Goal: Task Accomplishment & Management: Use online tool/utility

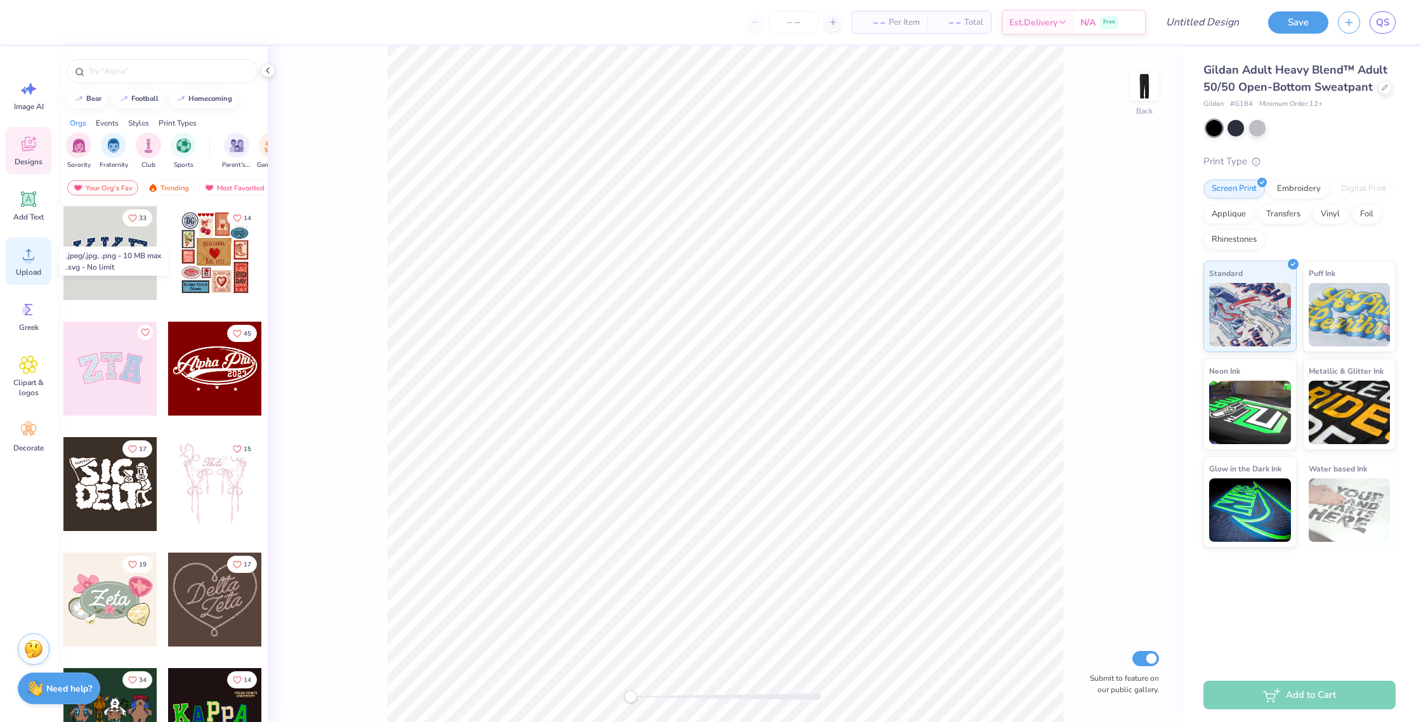
click at [36, 265] on div "Upload" at bounding box center [29, 261] width 46 height 48
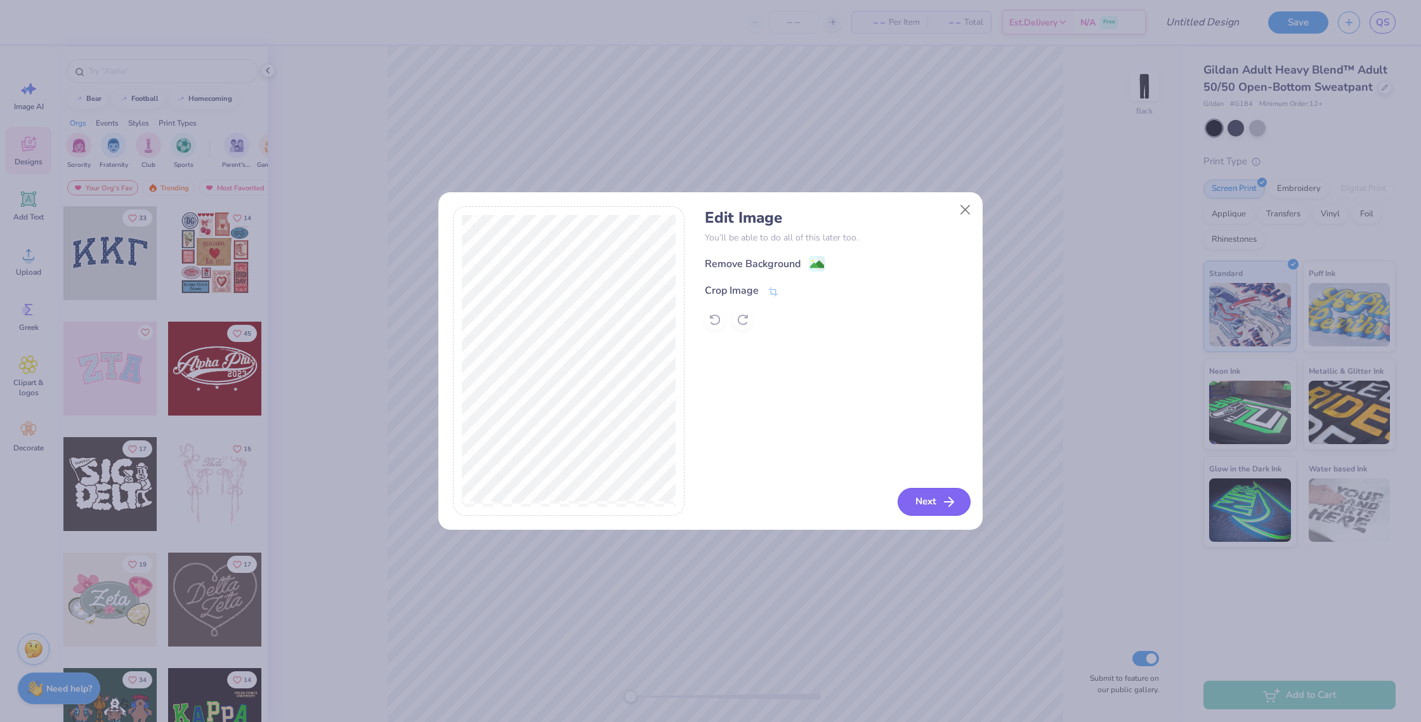
click at [934, 498] on button "Next" at bounding box center [933, 502] width 73 height 28
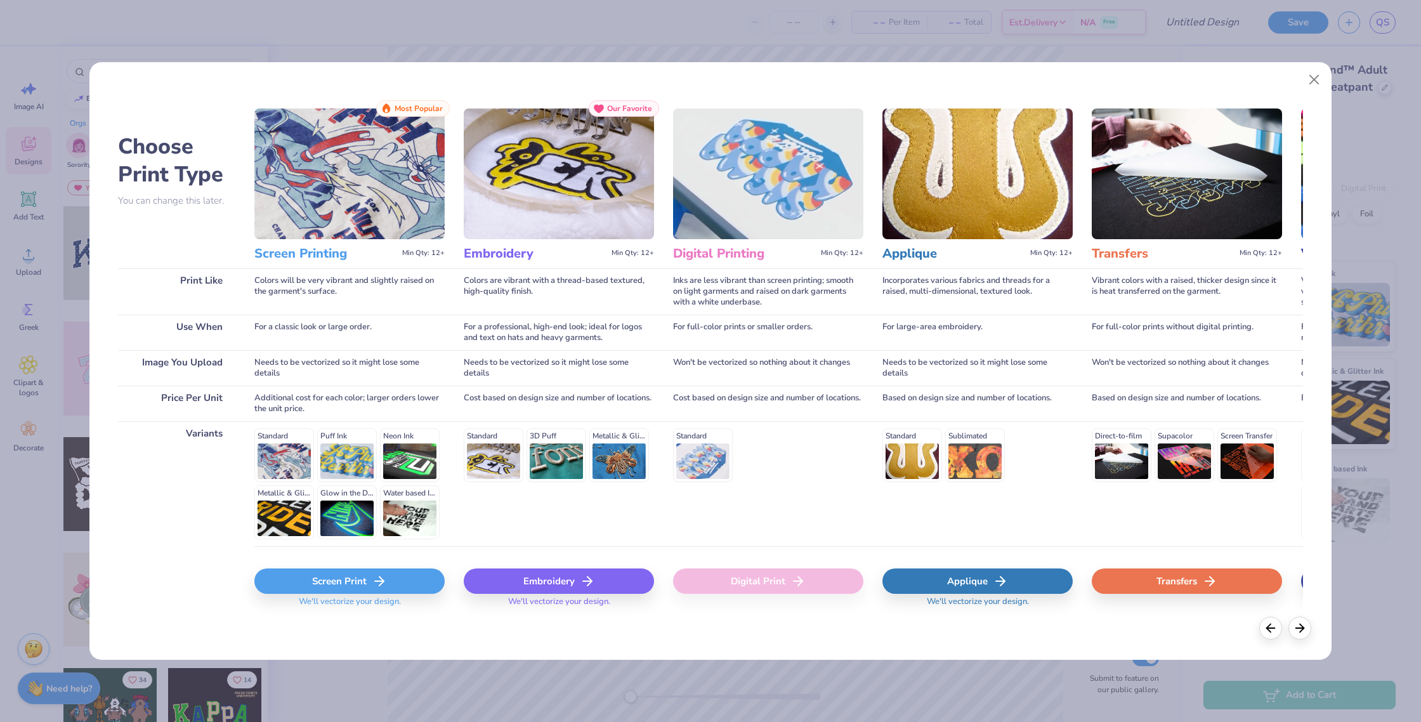
click at [312, 586] on div "Screen Print" at bounding box center [349, 580] width 190 height 25
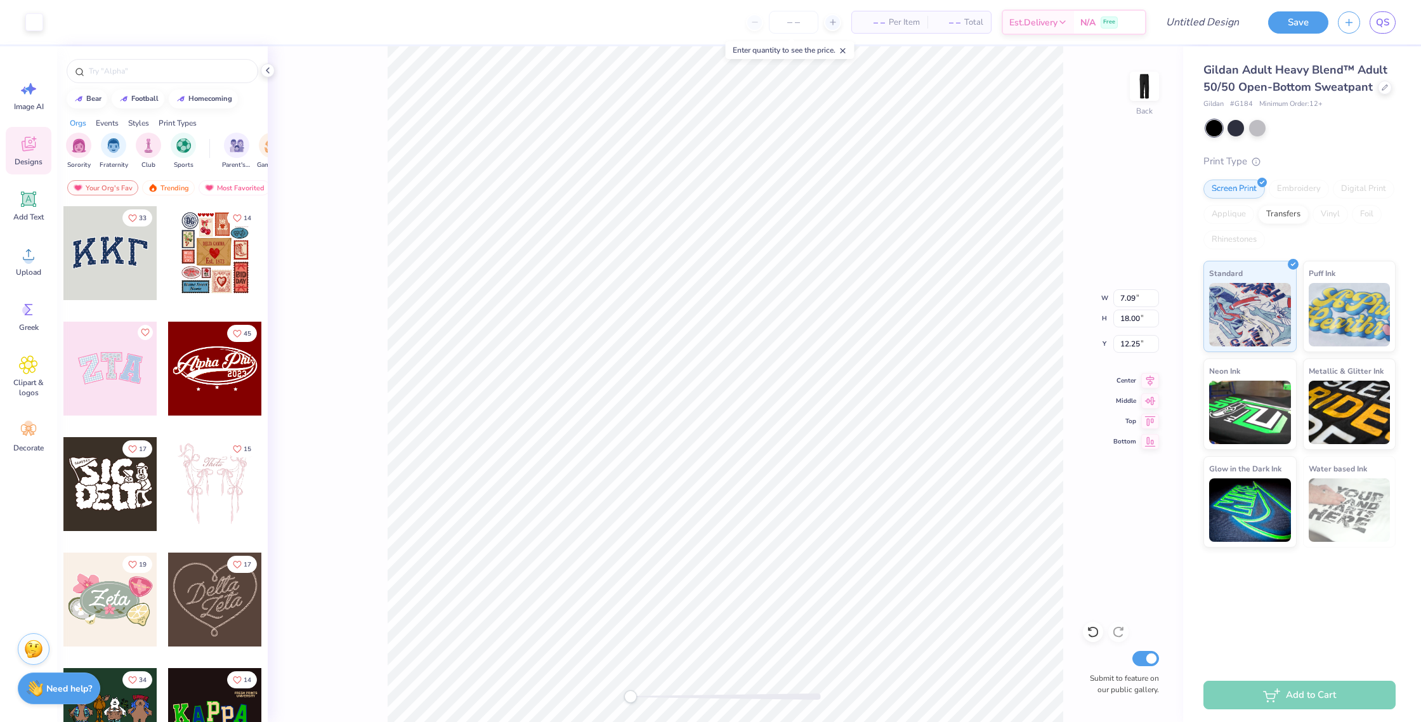
type input "24.00"
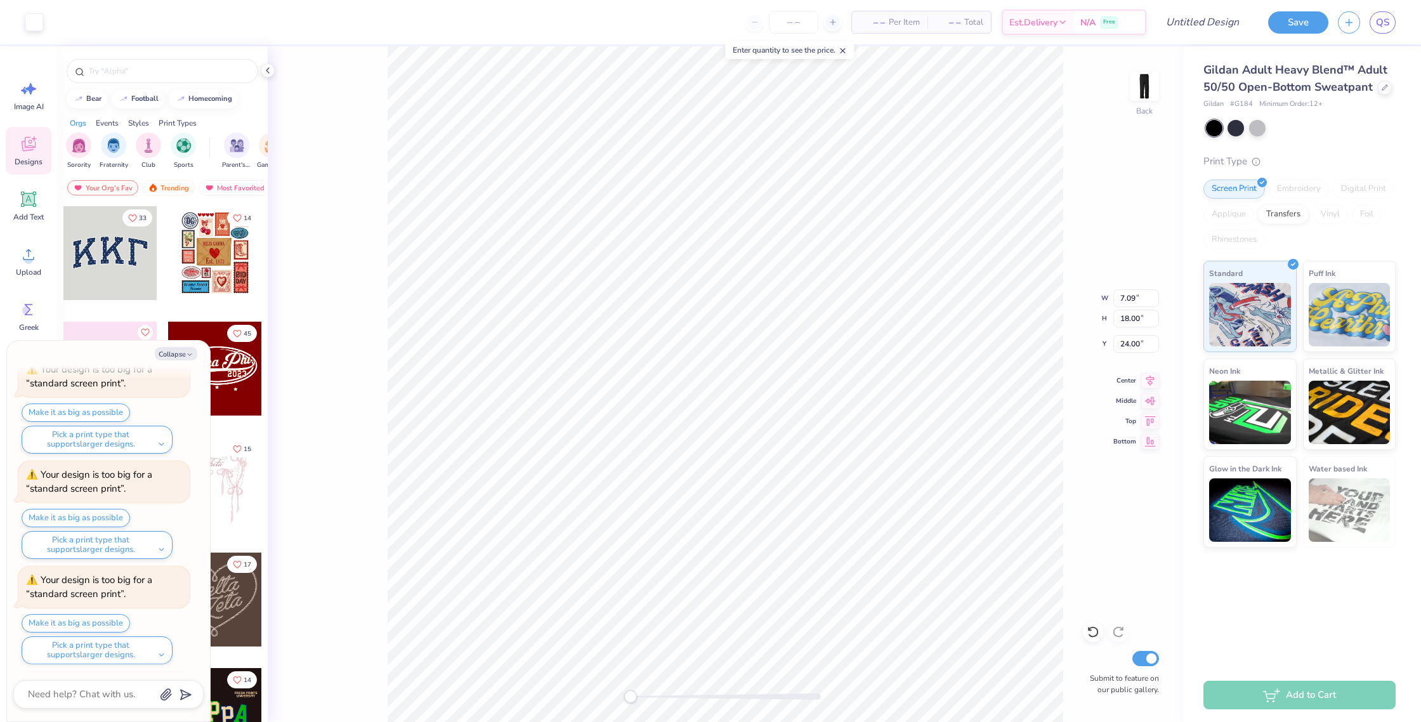
scroll to position [161, 0]
type textarea "x"
type input "21.25"
click at [1150, 96] on img at bounding box center [1144, 86] width 51 height 51
click at [1138, 96] on img at bounding box center [1144, 86] width 51 height 51
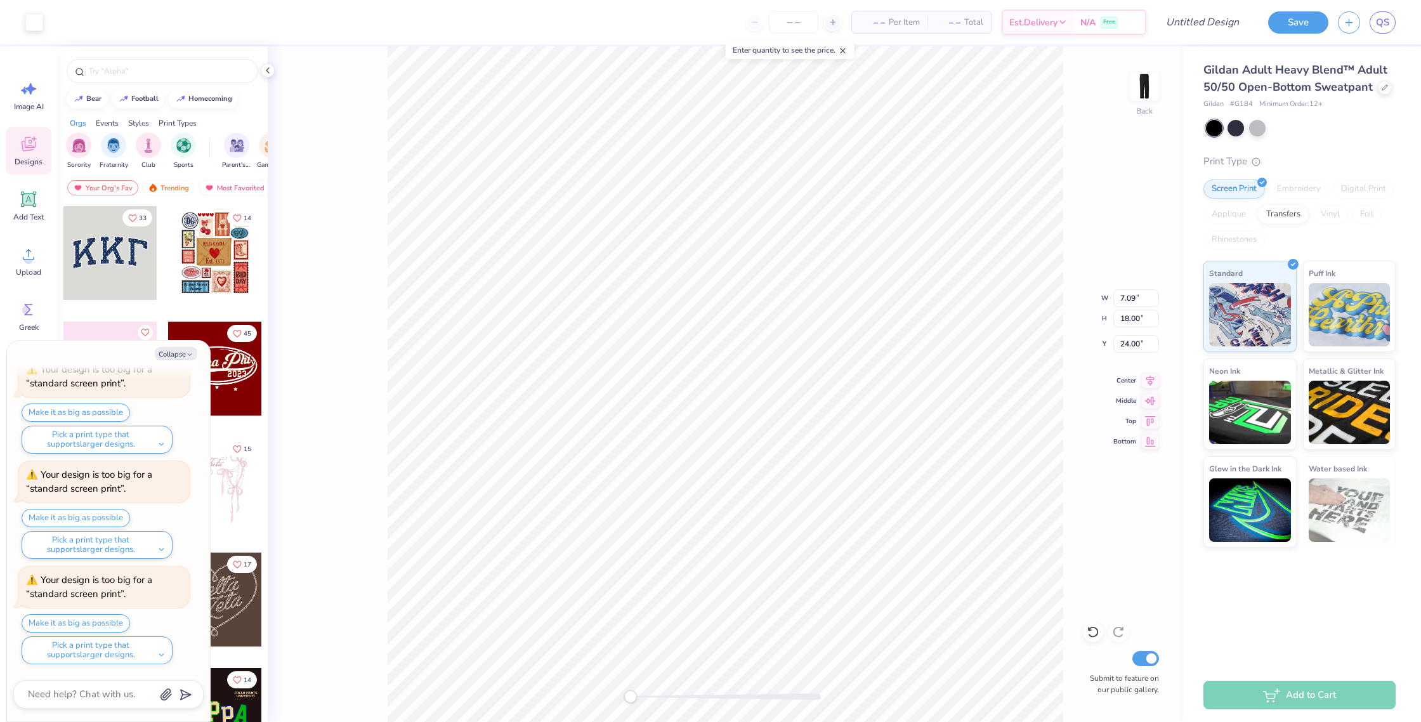
type textarea "x"
type input "5.90"
type input "14.98"
type input "27.01"
type textarea "x"
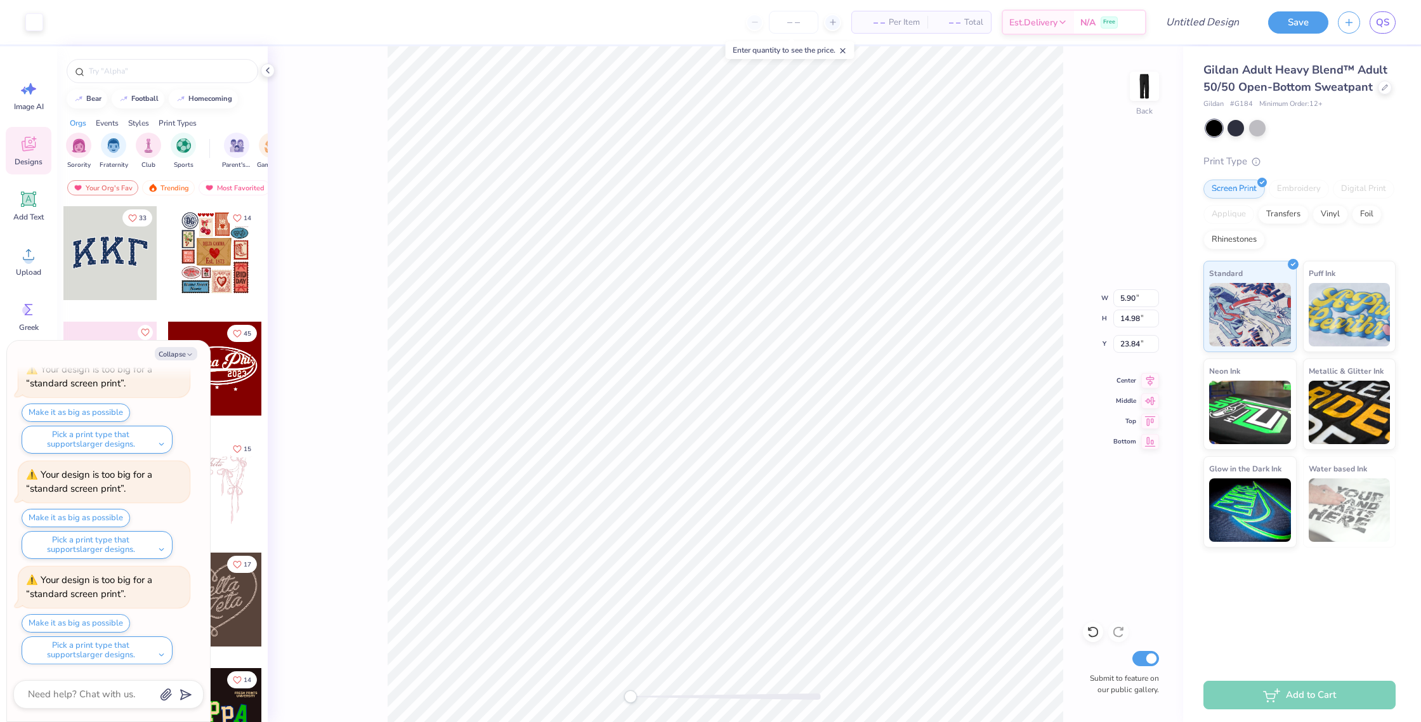
type input "7.04"
type input "17.87"
type input "20.96"
type textarea "x"
type input "24.13"
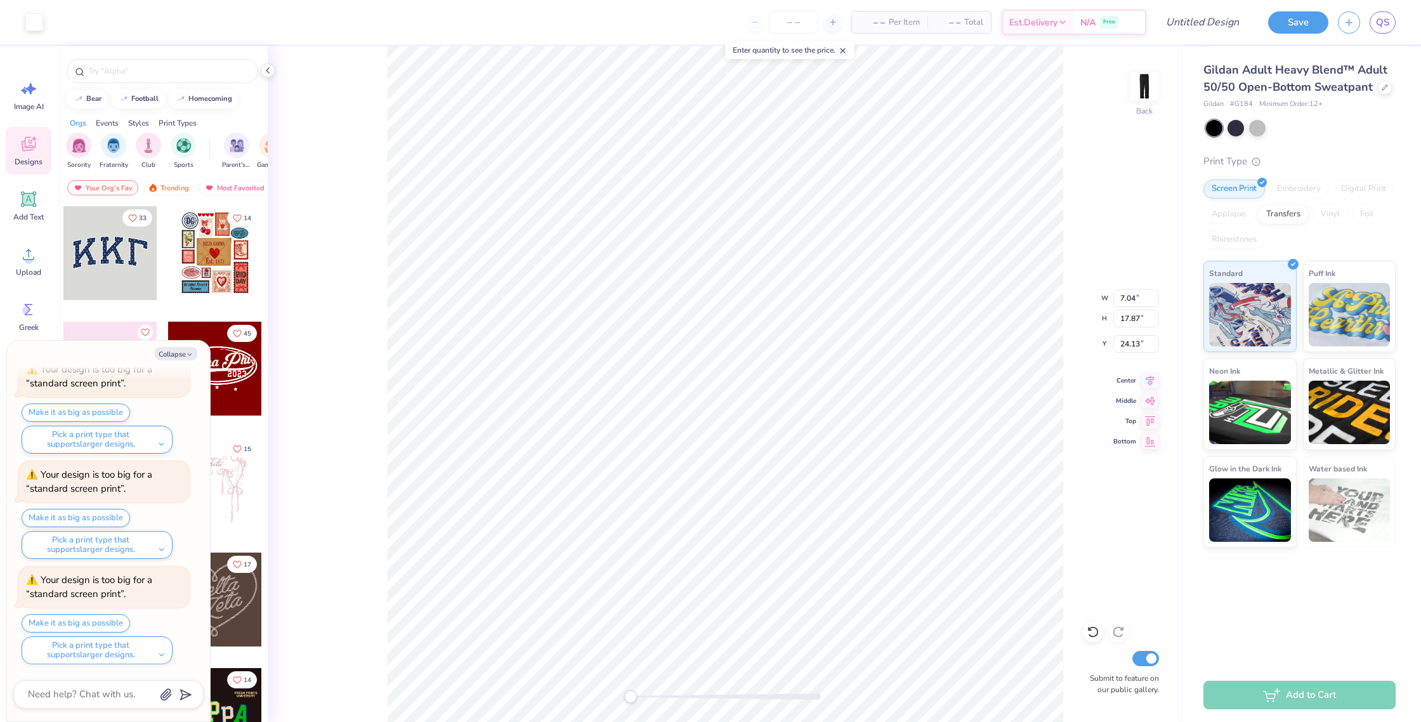
scroll to position [372, 0]
click at [67, 618] on button "Make it as big as possible" at bounding box center [76, 623] width 108 height 18
type textarea "x"
type input "7.09"
type input "18.00"
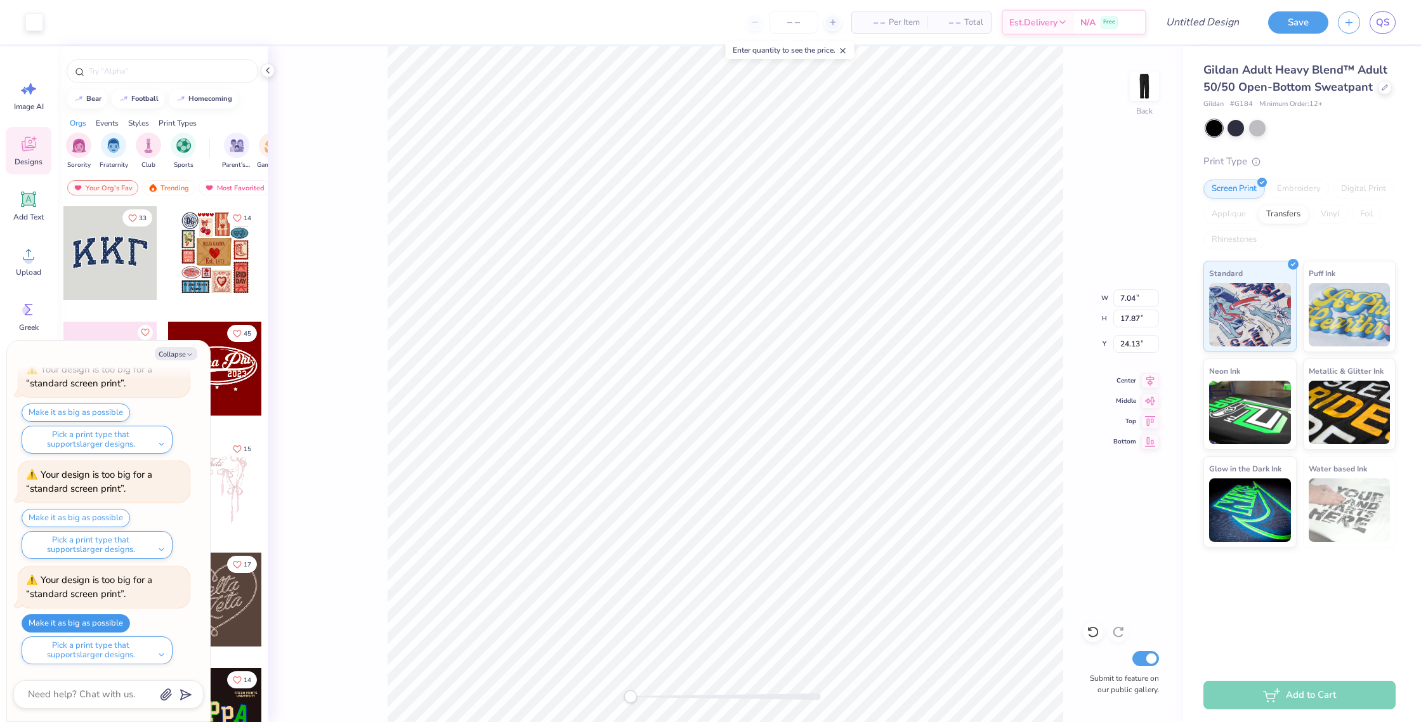
type input "24.00"
type textarea "x"
click at [782, 21] on input "number" at bounding box center [793, 22] width 49 height 23
type input "12"
type textarea "x"
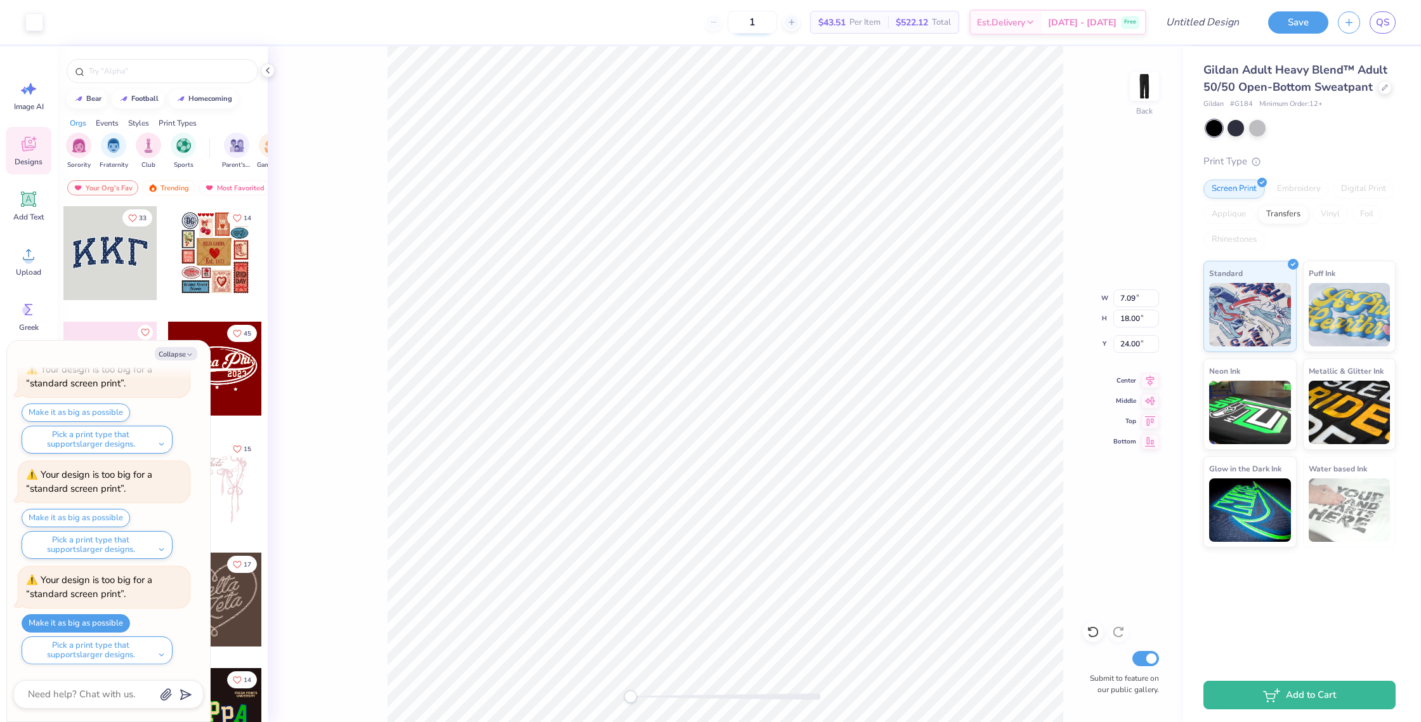
type input "15"
type textarea "x"
drag, startPoint x: 775, startPoint y: 22, endPoint x: 762, endPoint y: 22, distance: 13.3
click at [761, 22] on input "15" at bounding box center [751, 22] width 49 height 23
type input "15"
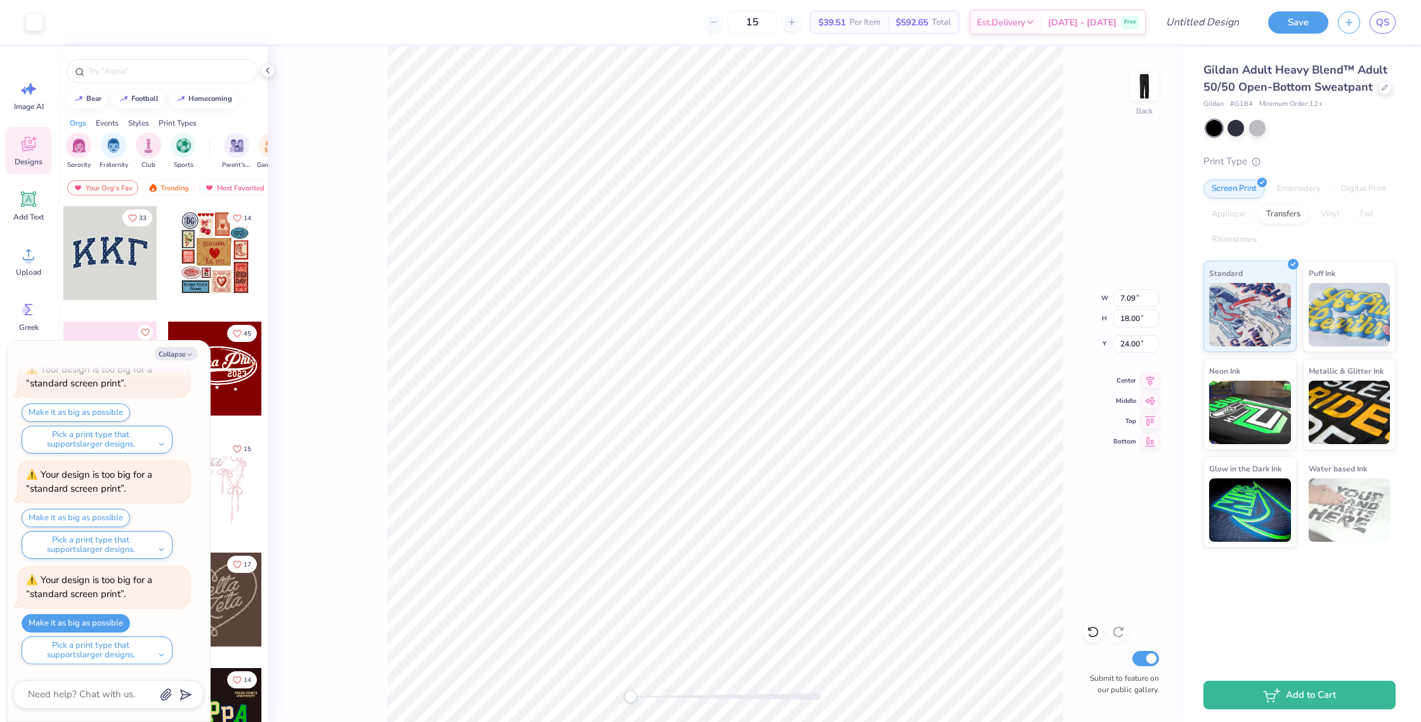
type textarea "x"
drag, startPoint x: 776, startPoint y: 24, endPoint x: 752, endPoint y: 23, distance: 23.5
click at [752, 23] on input "15" at bounding box center [751, 22] width 49 height 23
type input "20"
type textarea "x"
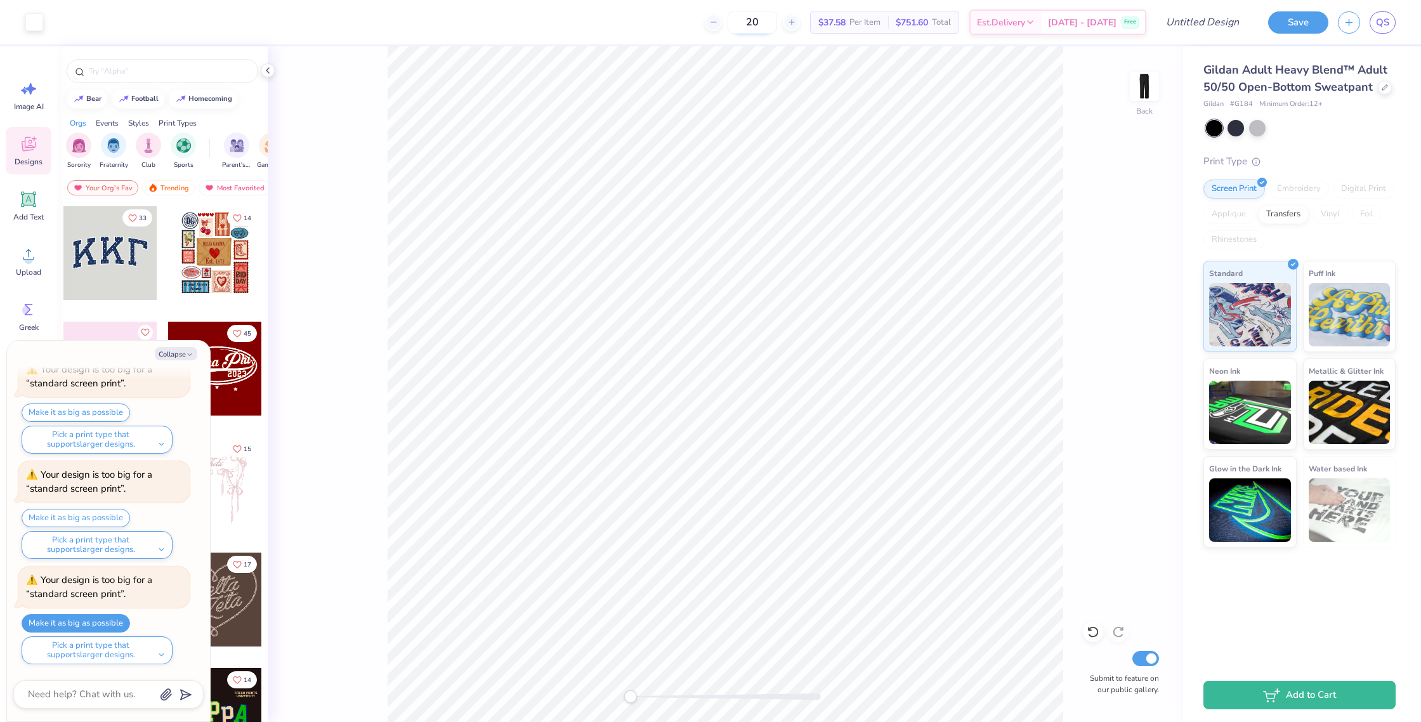
drag, startPoint x: 774, startPoint y: 23, endPoint x: 759, endPoint y: 22, distance: 15.2
click at [759, 22] on input "20" at bounding box center [751, 22] width 49 height 23
type input "12"
type textarea "x"
type input "12"
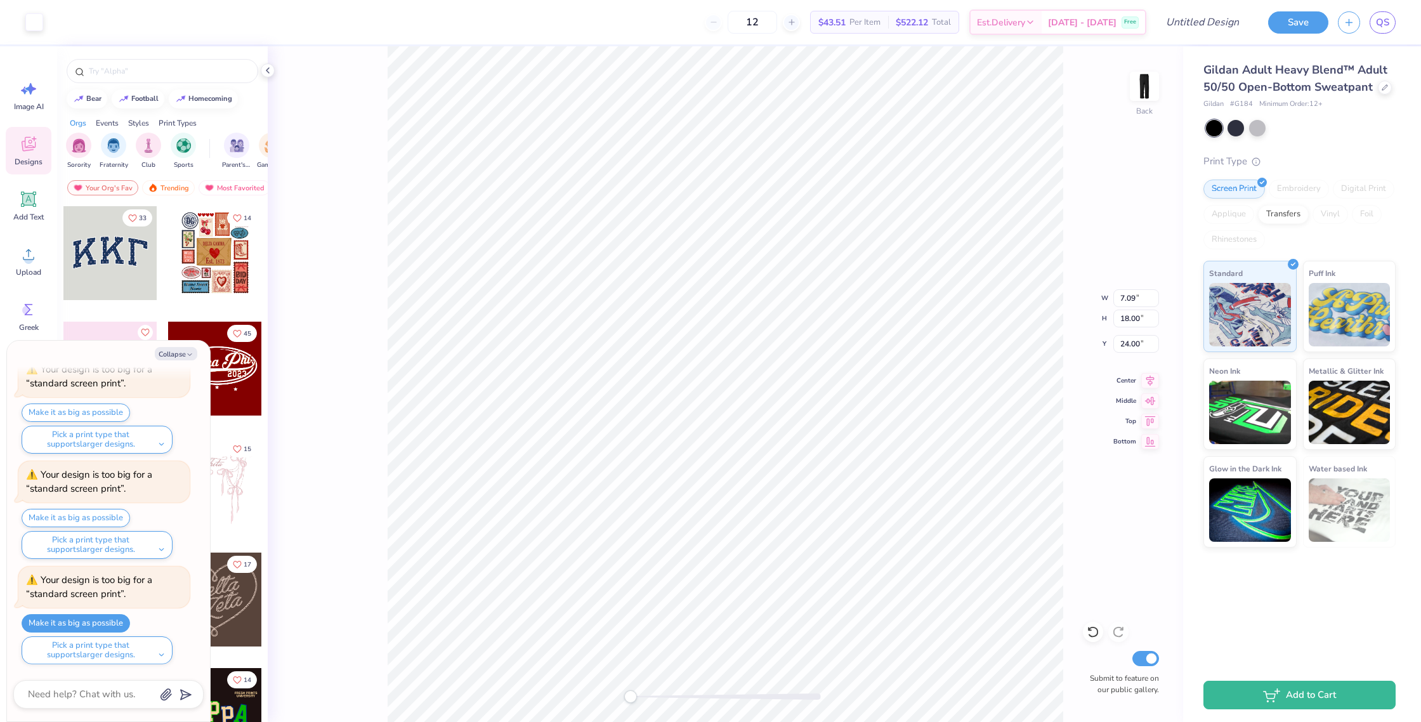
type textarea "x"
type input "23.95"
type textarea "x"
click at [154, 63] on div at bounding box center [163, 71] width 192 height 24
click at [153, 70] on input "text" at bounding box center [169, 71] width 162 height 13
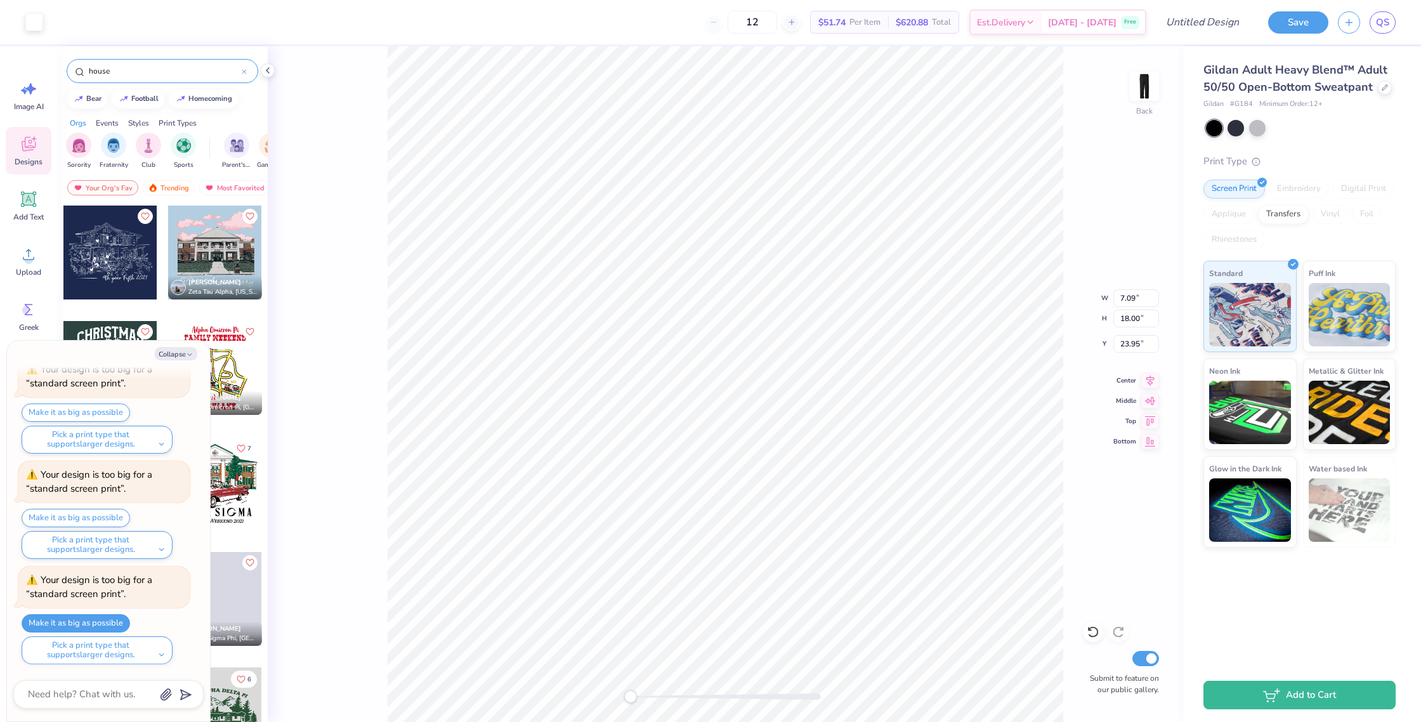
scroll to position [1848, 0]
type input "house"
click at [25, 257] on circle at bounding box center [28, 259] width 9 height 9
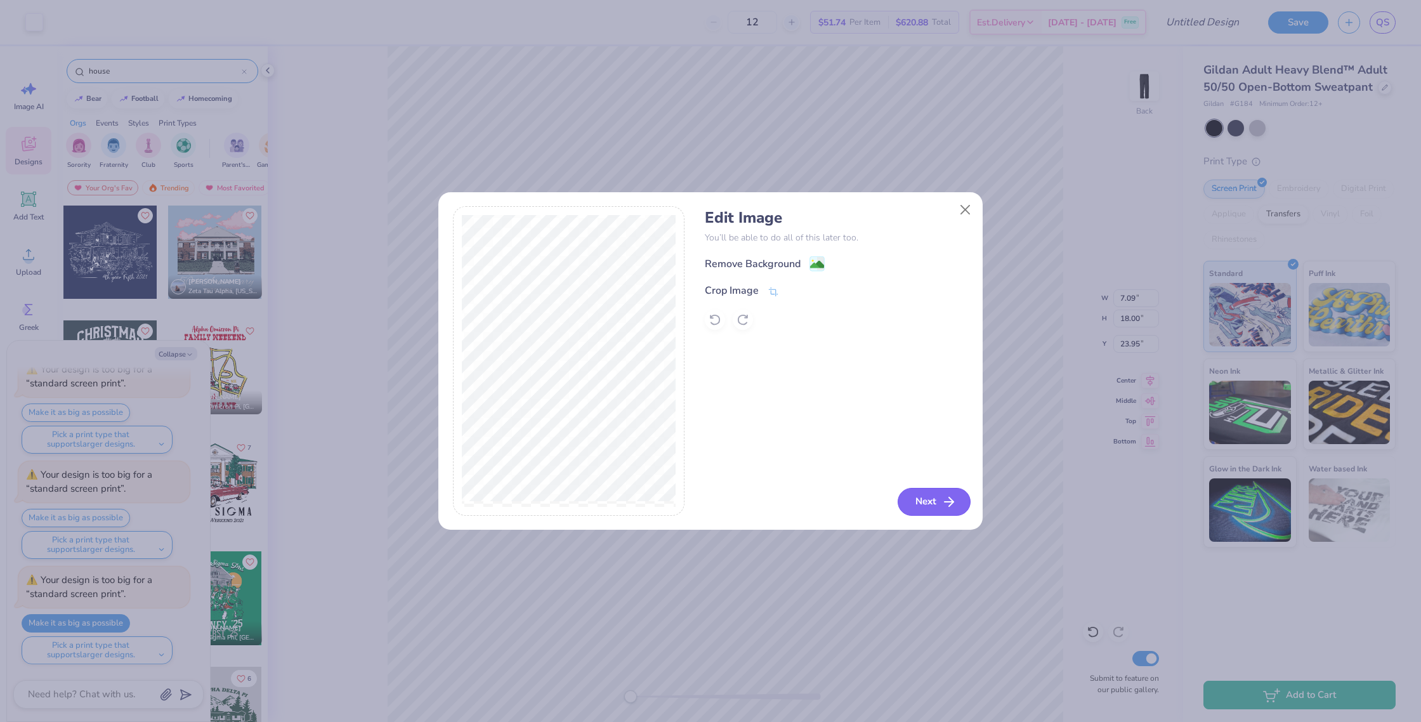
click at [947, 497] on icon "button" at bounding box center [948, 501] width 15 height 15
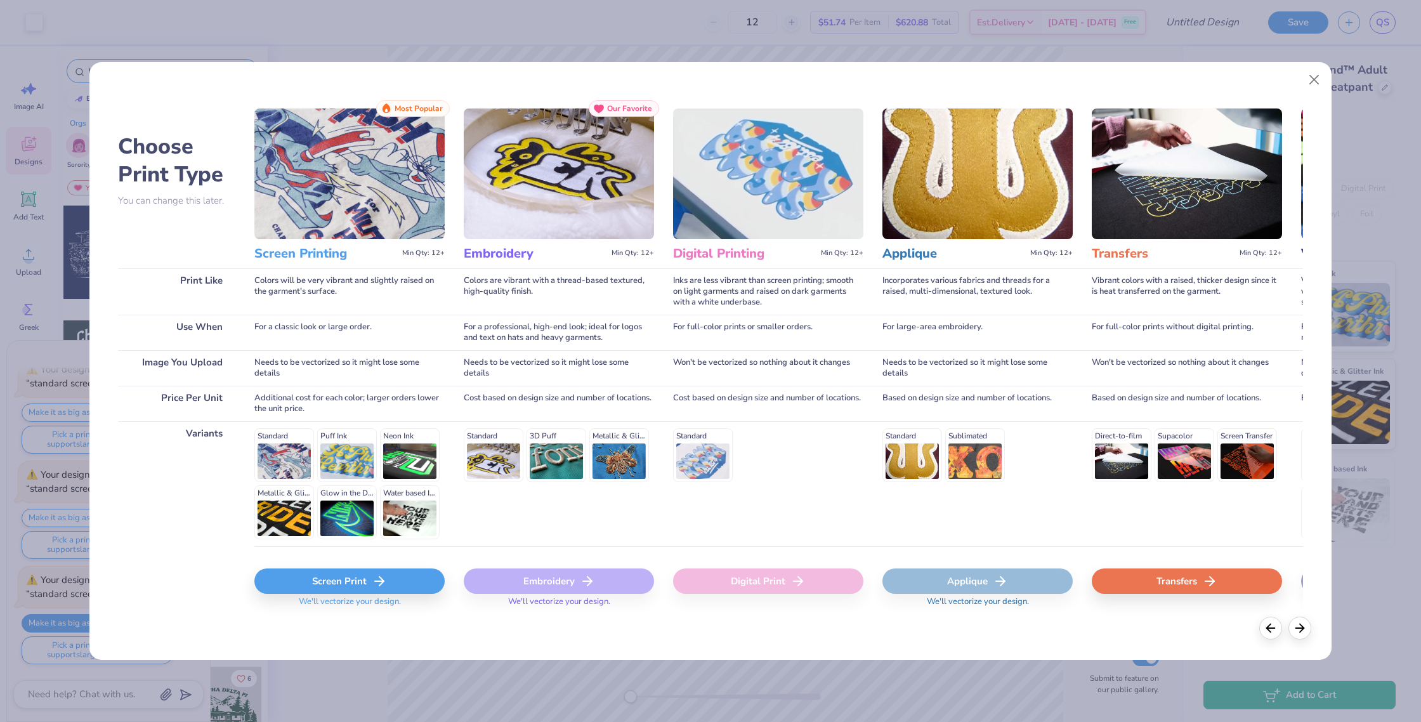
drag, startPoint x: 384, startPoint y: 577, endPoint x: 396, endPoint y: 576, distance: 12.1
click at [384, 577] on icon at bounding box center [379, 580] width 15 height 15
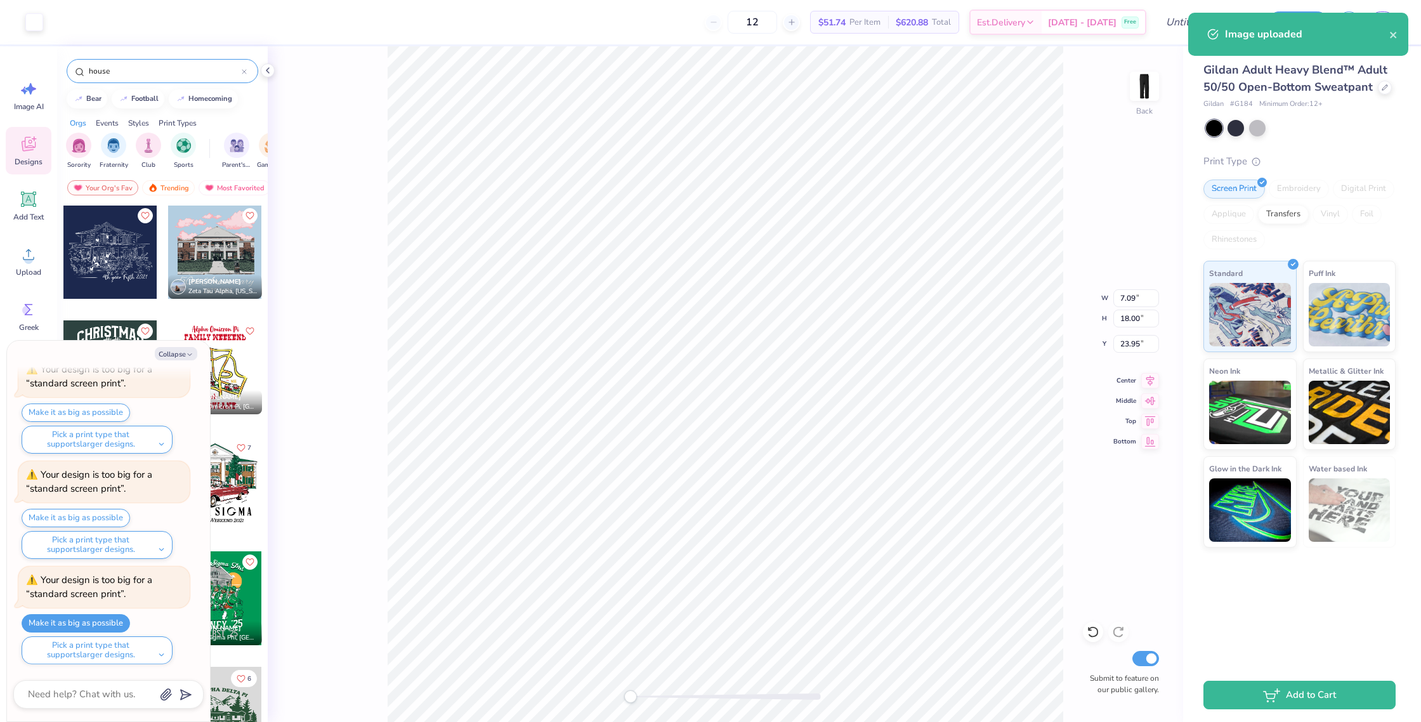
type textarea "x"
type input "8.26"
type input "3.84"
type input "19.33"
type textarea "x"
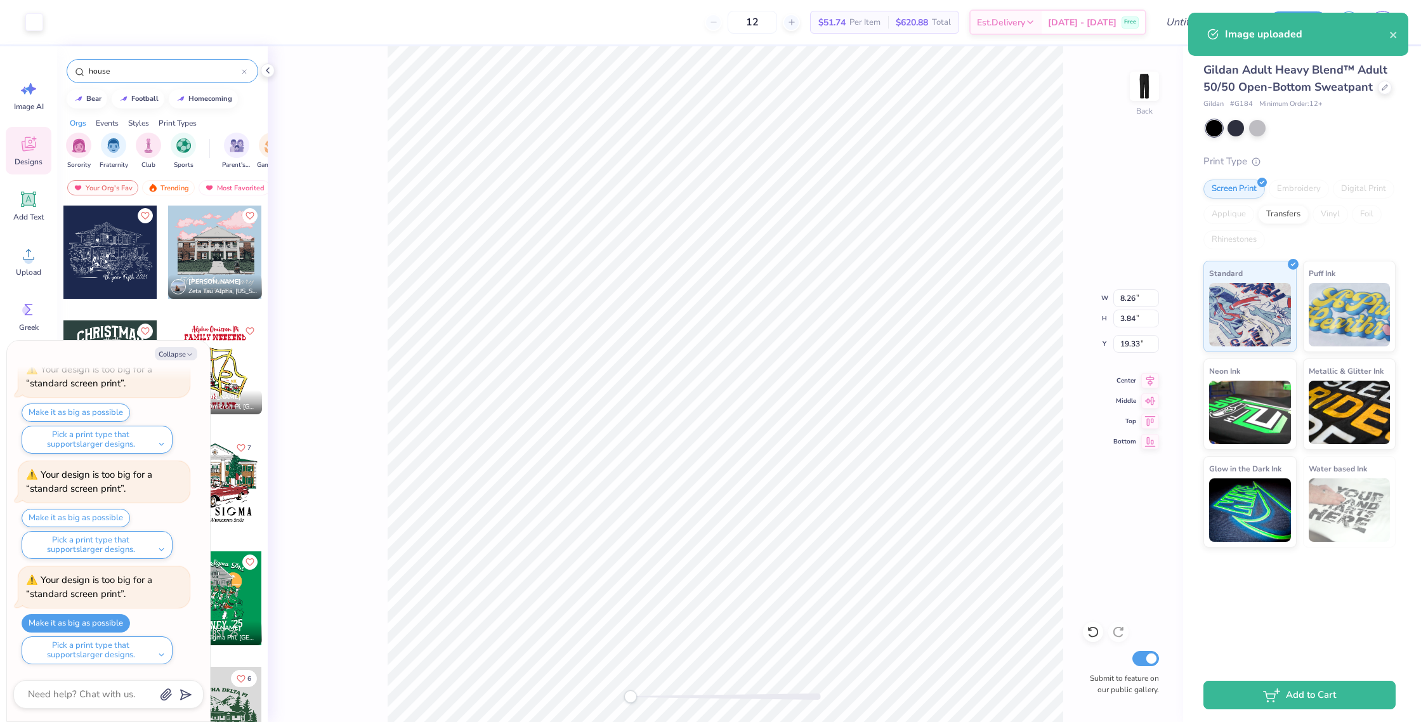
type input "7.09"
type input "18.00"
type input "0.92"
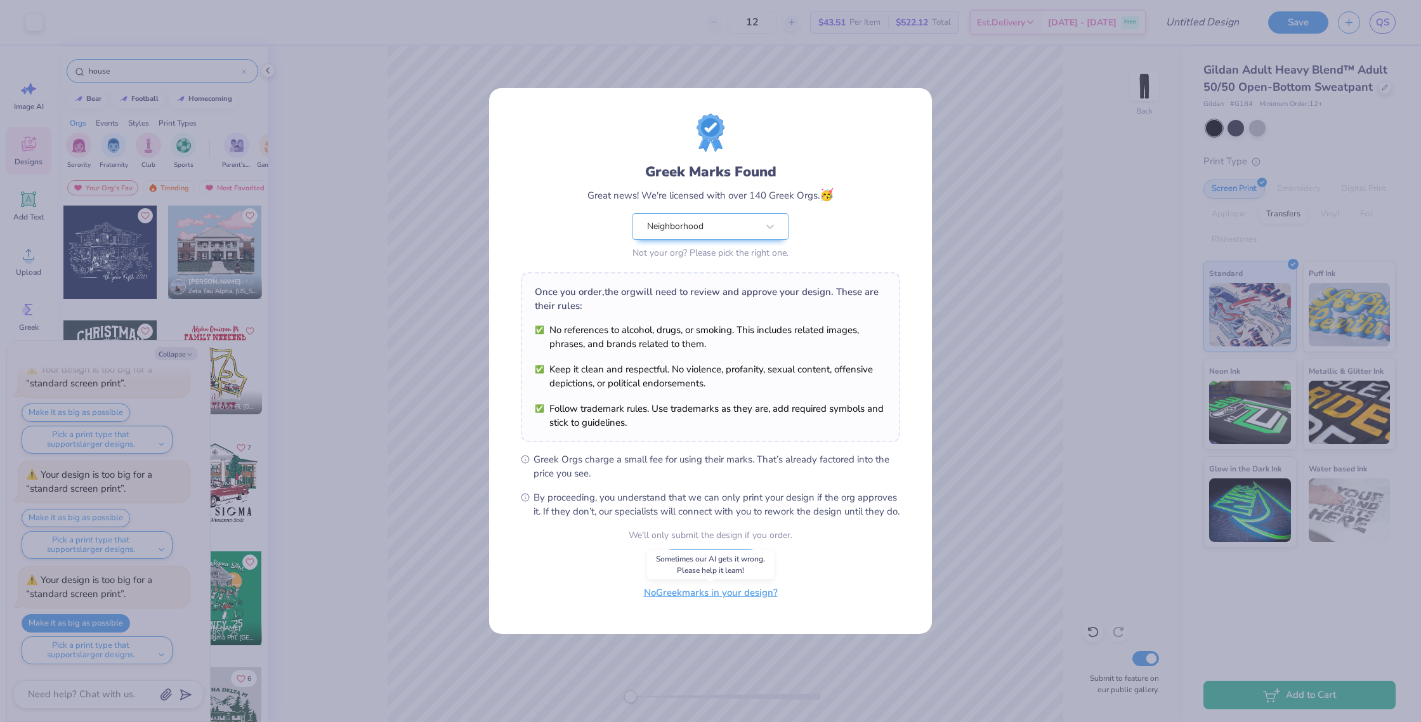
click at [732, 599] on button "No Greek marks in your design?" at bounding box center [710, 593] width 155 height 26
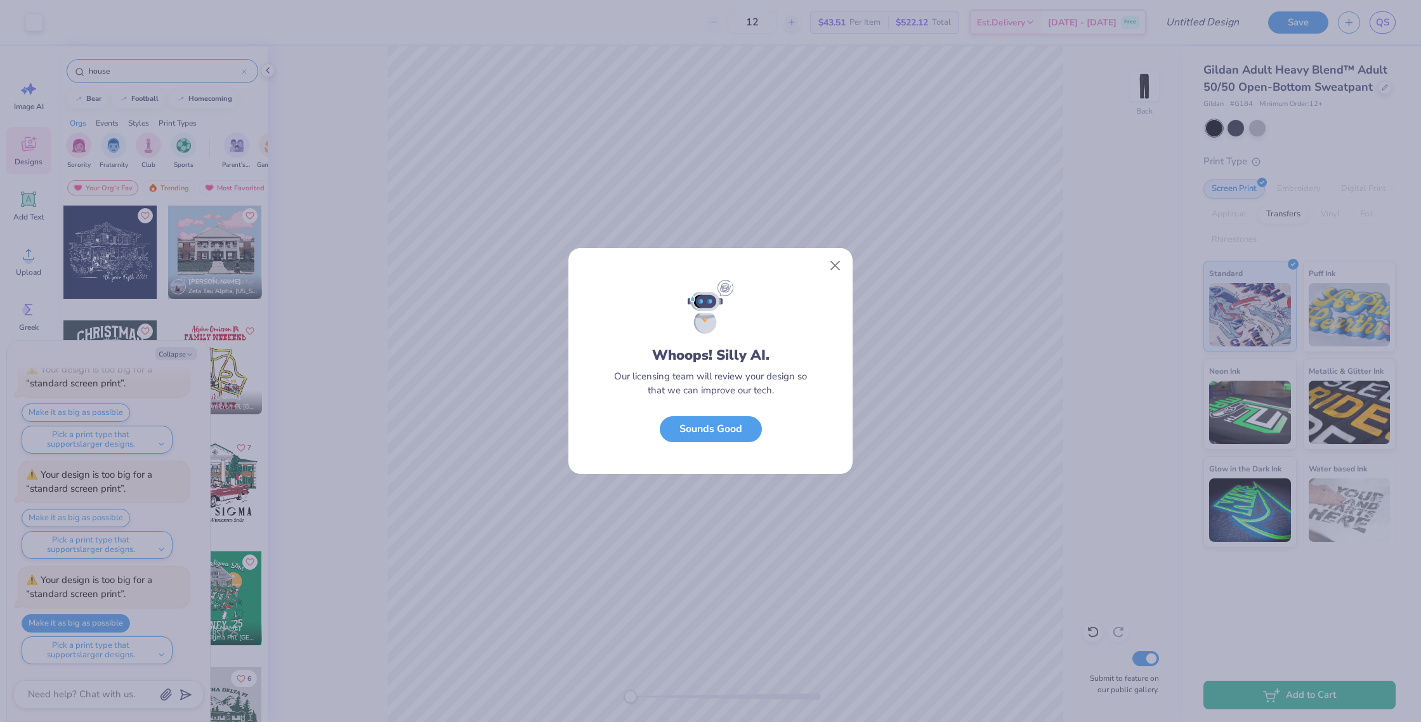
click at [701, 443] on div "Whoops! Silly AI. Our licensing team will review your design so that we can imp…" at bounding box center [710, 377] width 284 height 194
click at [707, 429] on button "Sounds Good" at bounding box center [711, 426] width 102 height 26
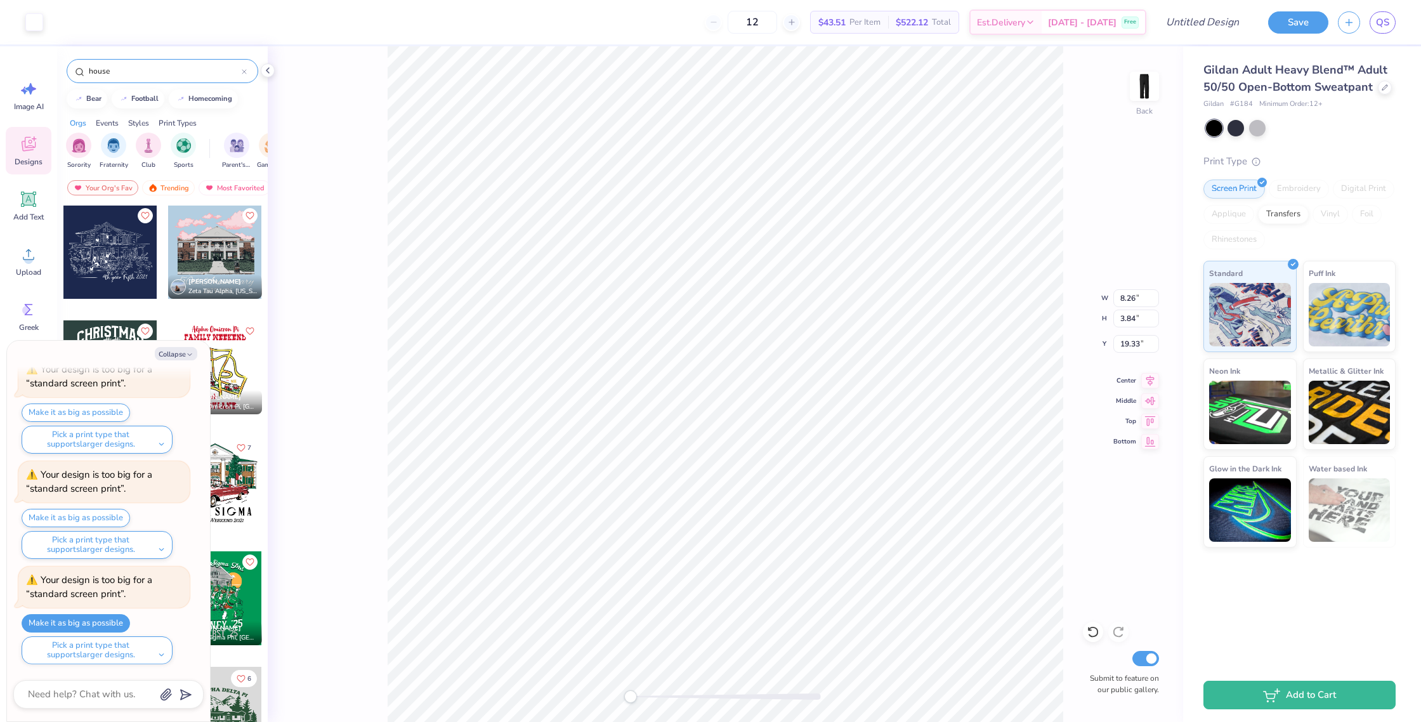
type textarea "x"
type input "4.51"
type input "2.09"
type input "21.07"
click at [1147, 103] on img at bounding box center [1144, 86] width 51 height 51
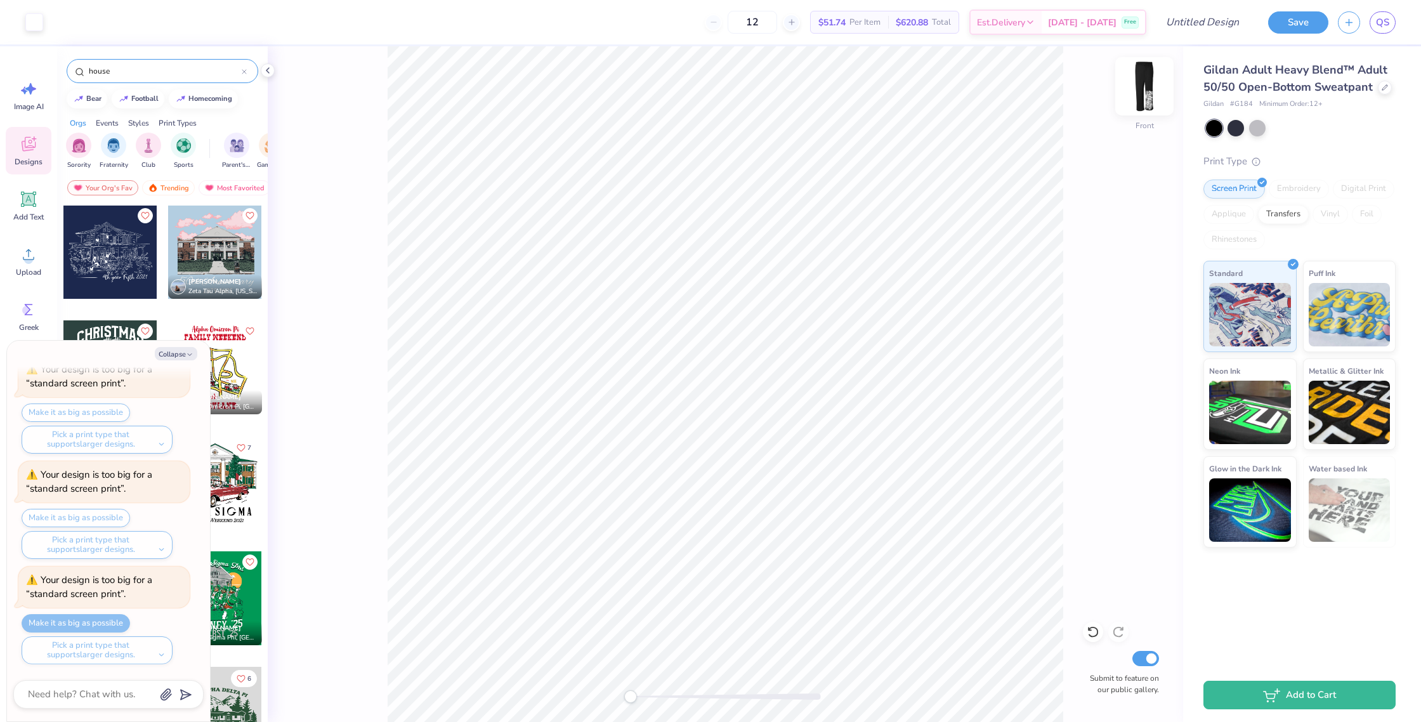
click at [1147, 95] on img at bounding box center [1144, 86] width 51 height 51
click at [1144, 96] on img at bounding box center [1144, 86] width 51 height 51
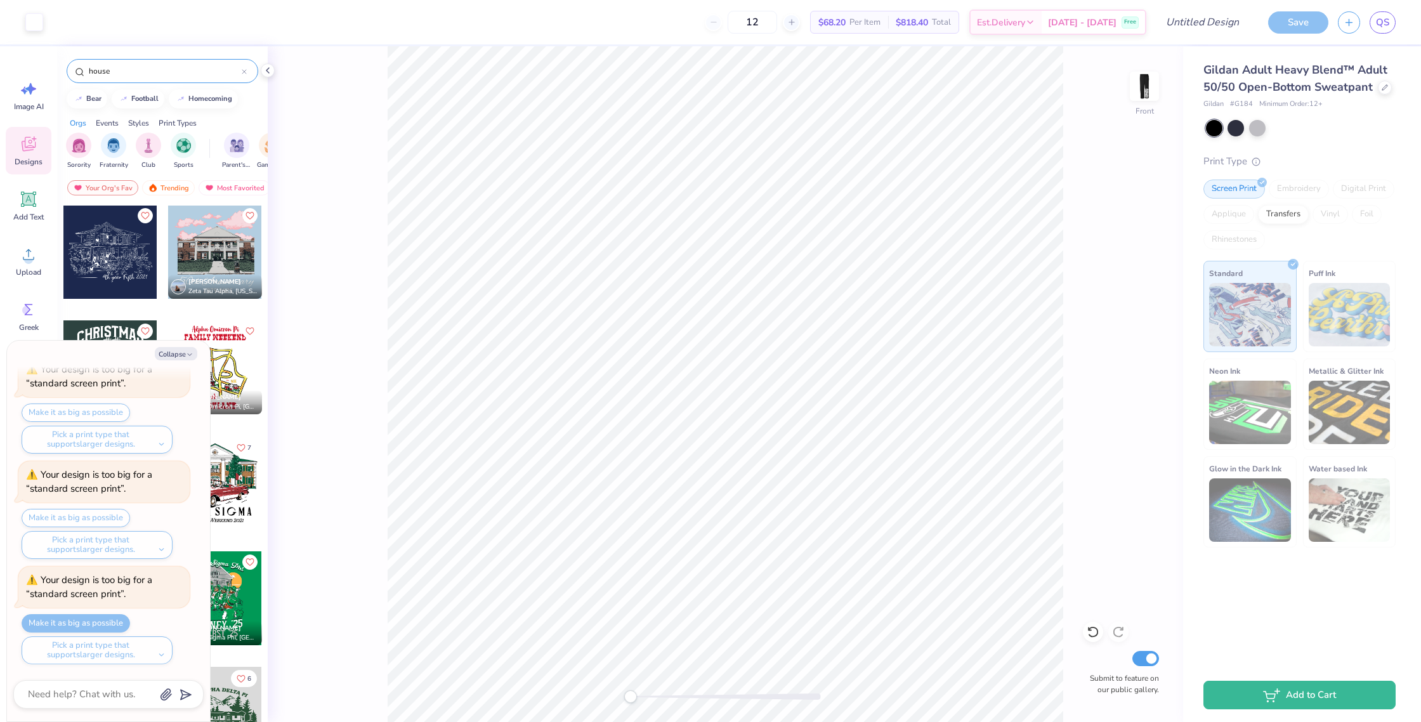
click at [1144, 96] on img at bounding box center [1143, 86] width 25 height 25
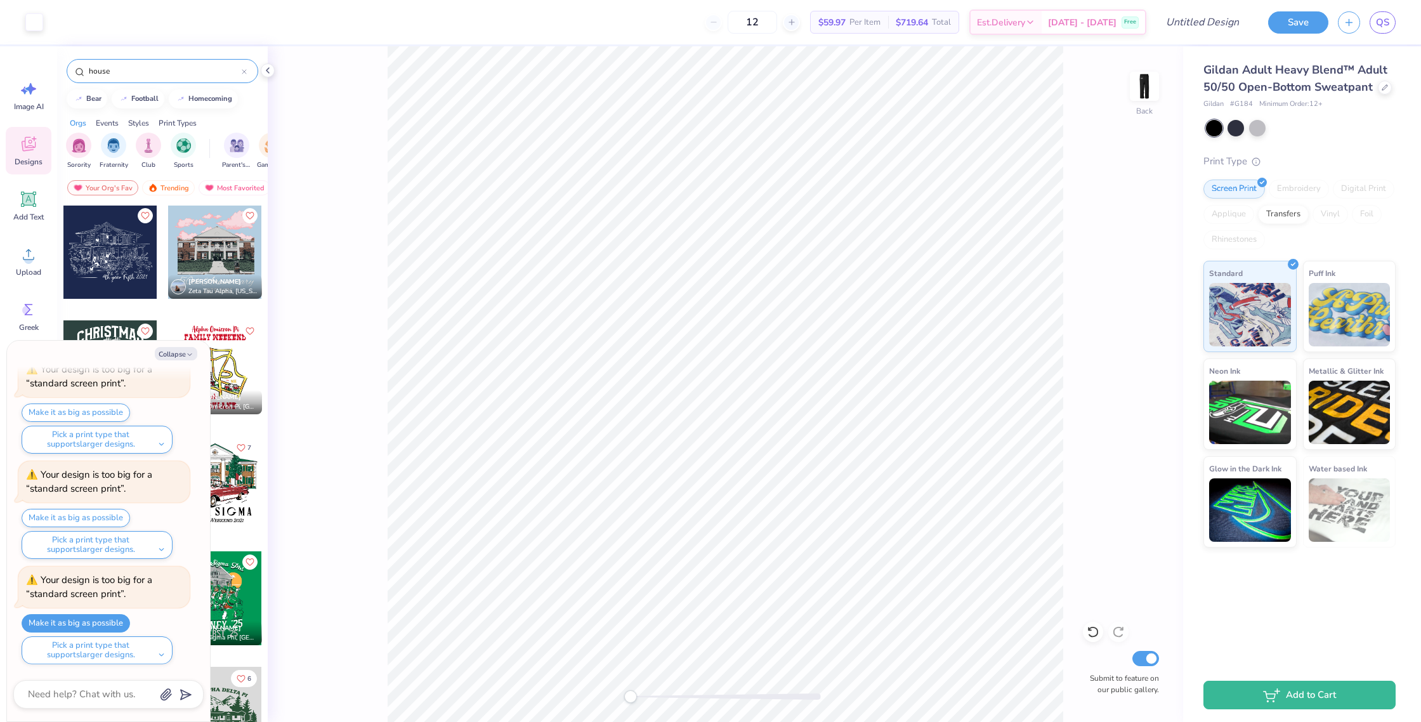
click at [1144, 96] on img at bounding box center [1143, 86] width 25 height 25
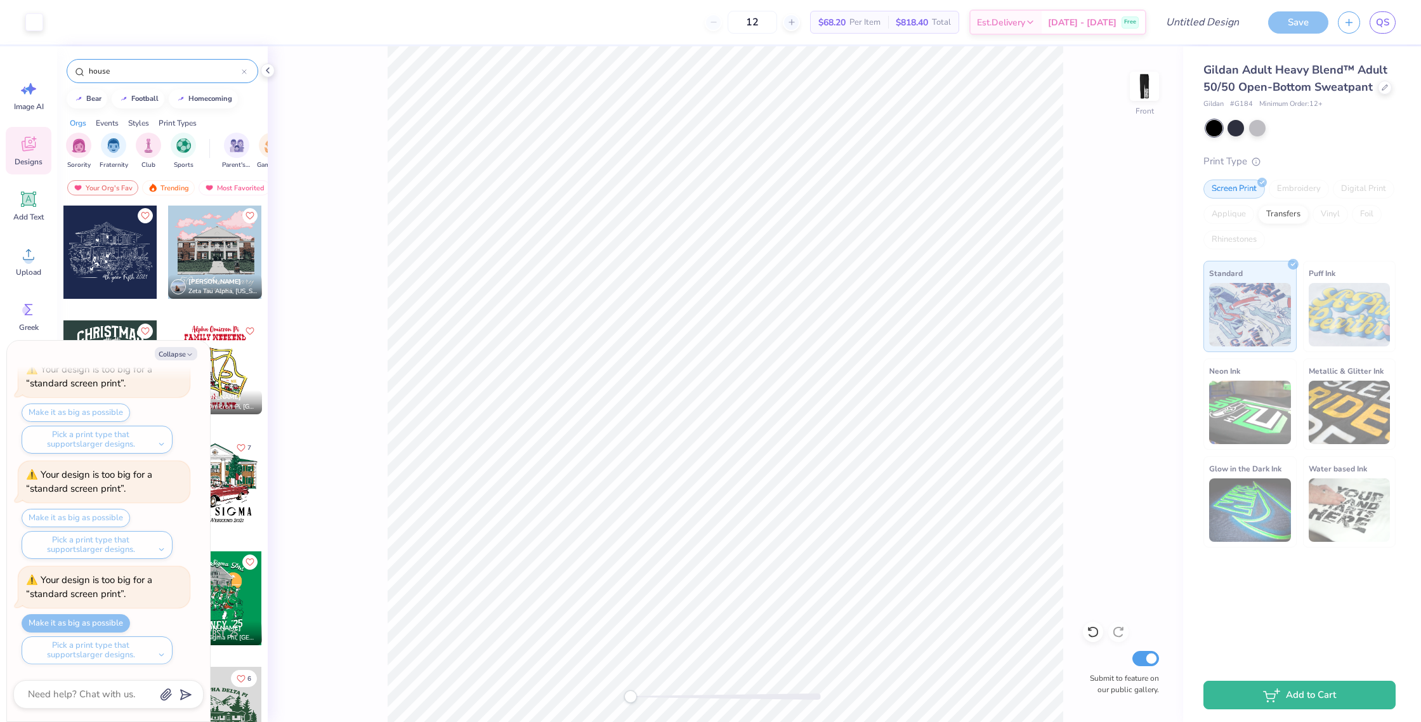
click at [1144, 96] on img at bounding box center [1143, 86] width 25 height 25
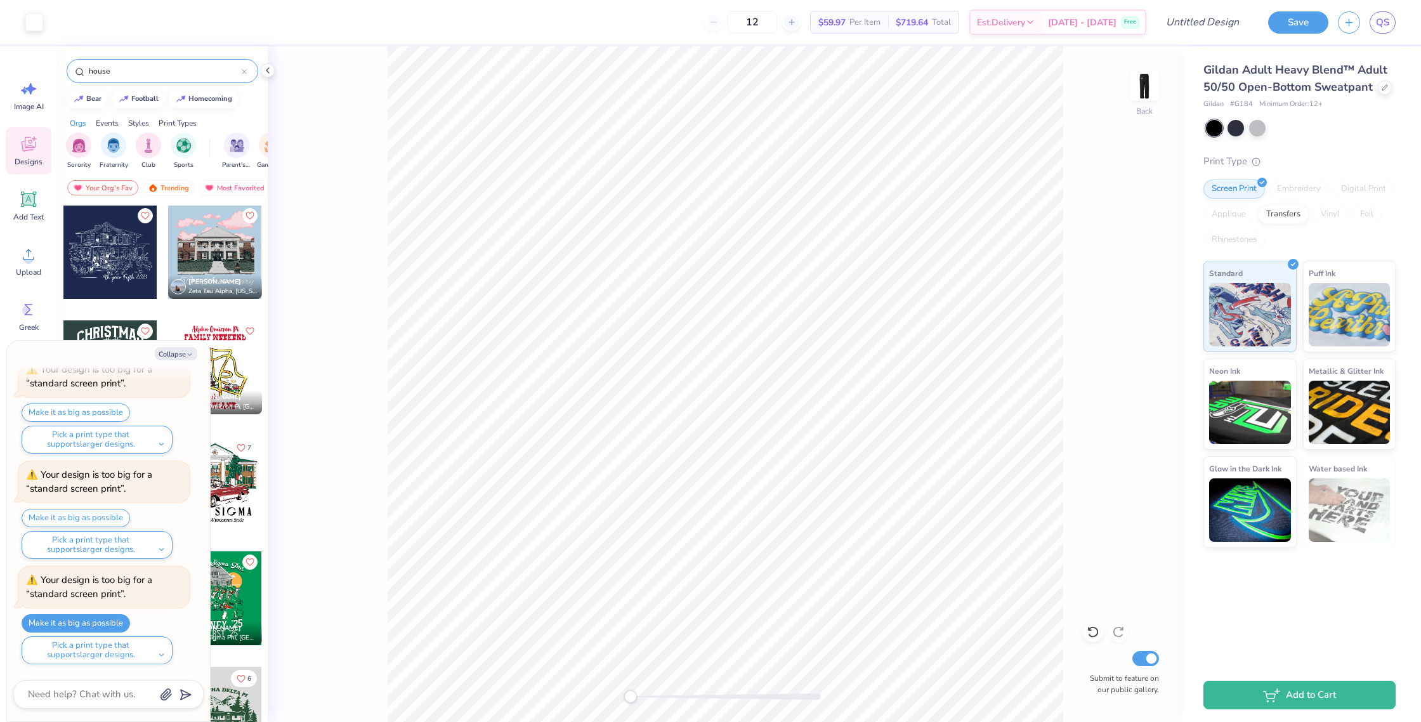
click at [1144, 96] on img at bounding box center [1143, 86] width 25 height 25
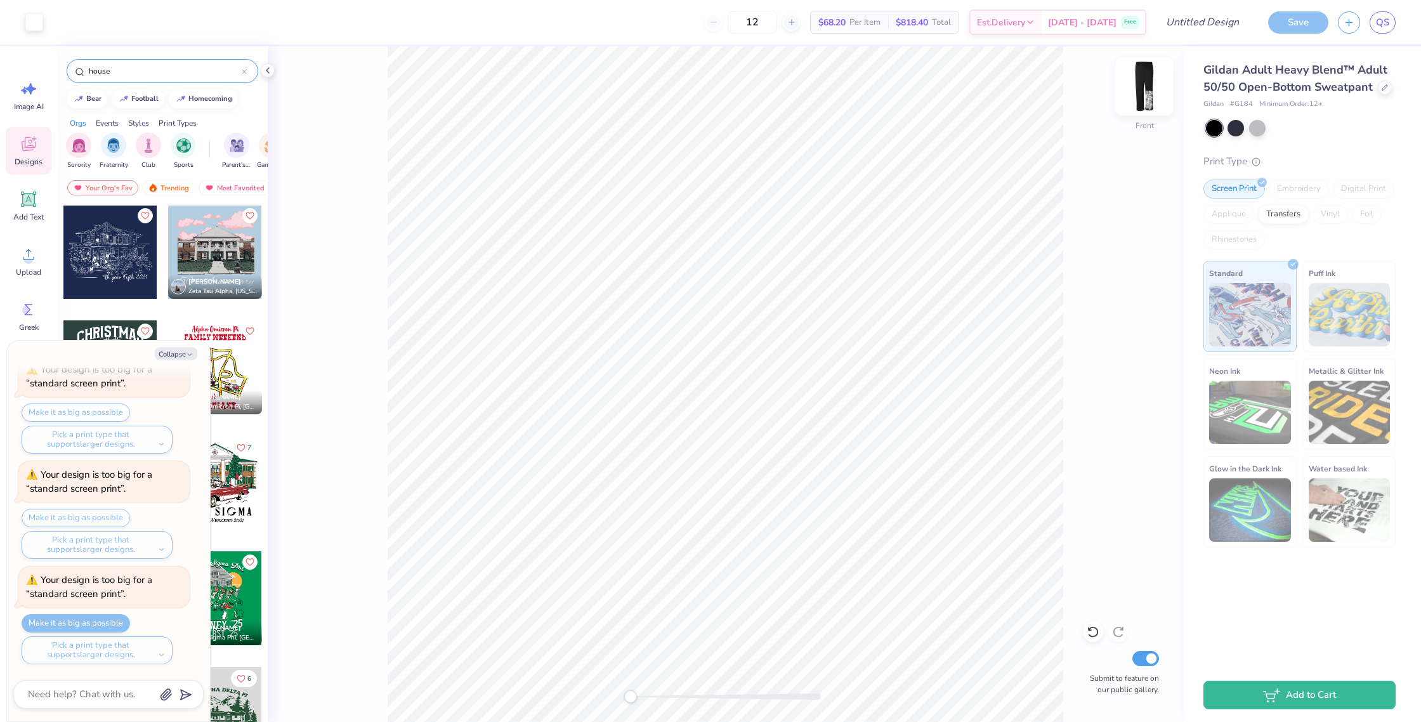
click at [1150, 98] on img at bounding box center [1144, 86] width 51 height 51
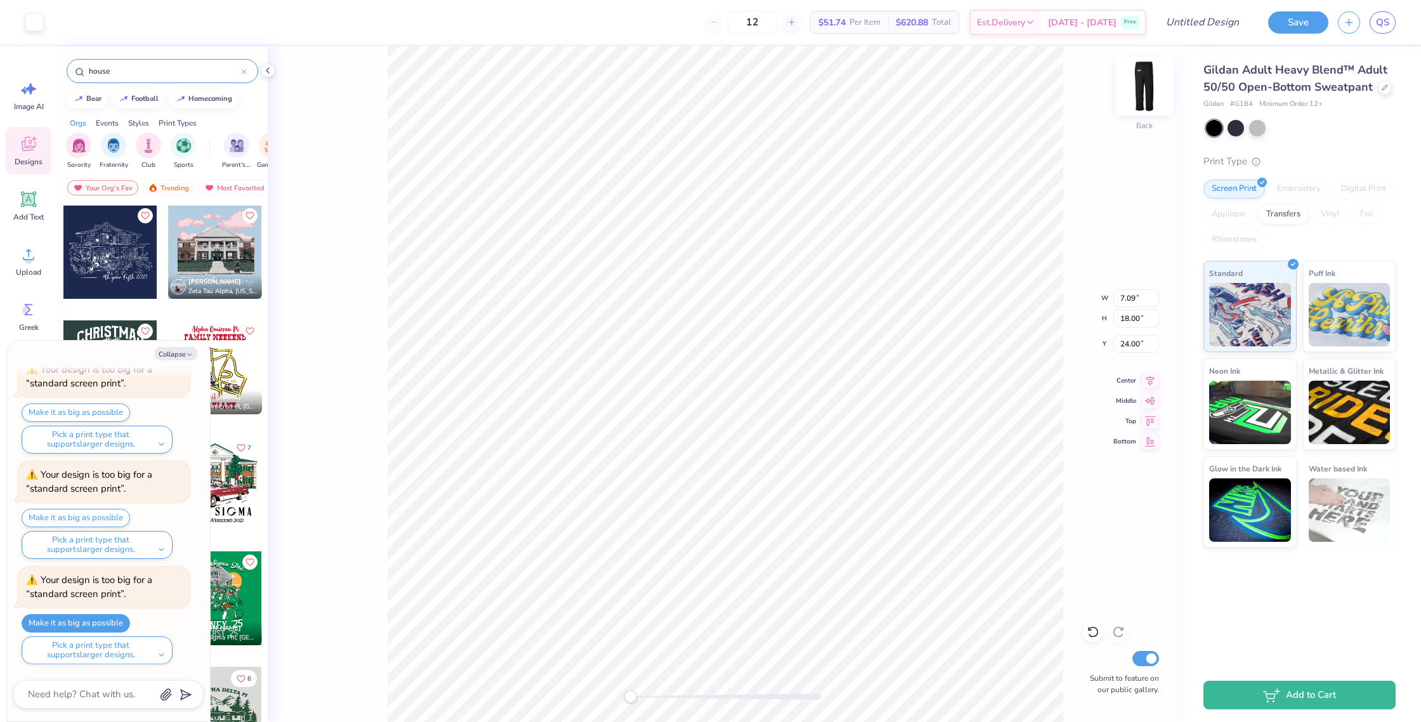
click at [1143, 100] on img at bounding box center [1144, 86] width 51 height 51
type textarea "x"
type input "7.11"
type input "18.06"
type input "24.89"
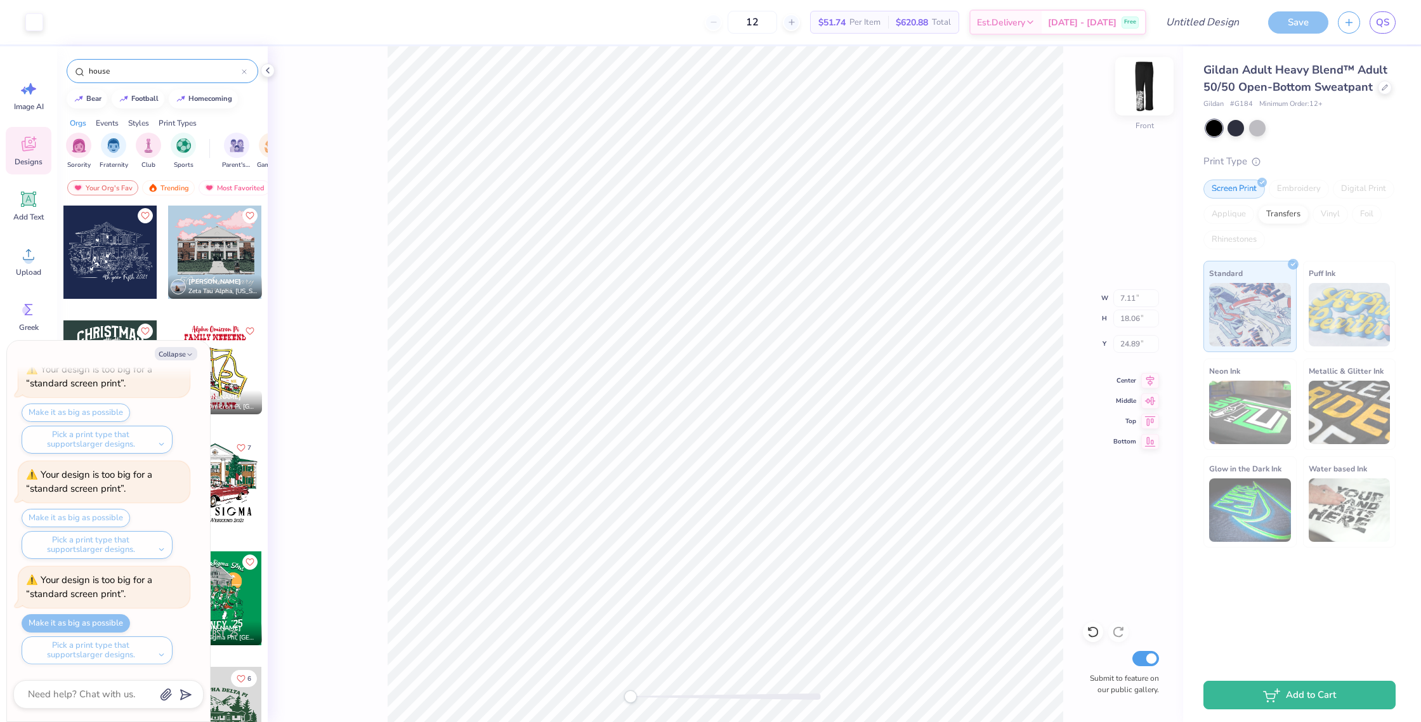
click at [1152, 99] on img at bounding box center [1144, 86] width 51 height 51
type textarea "x"
type input "7.09"
type input "18.00"
type input "24.00"
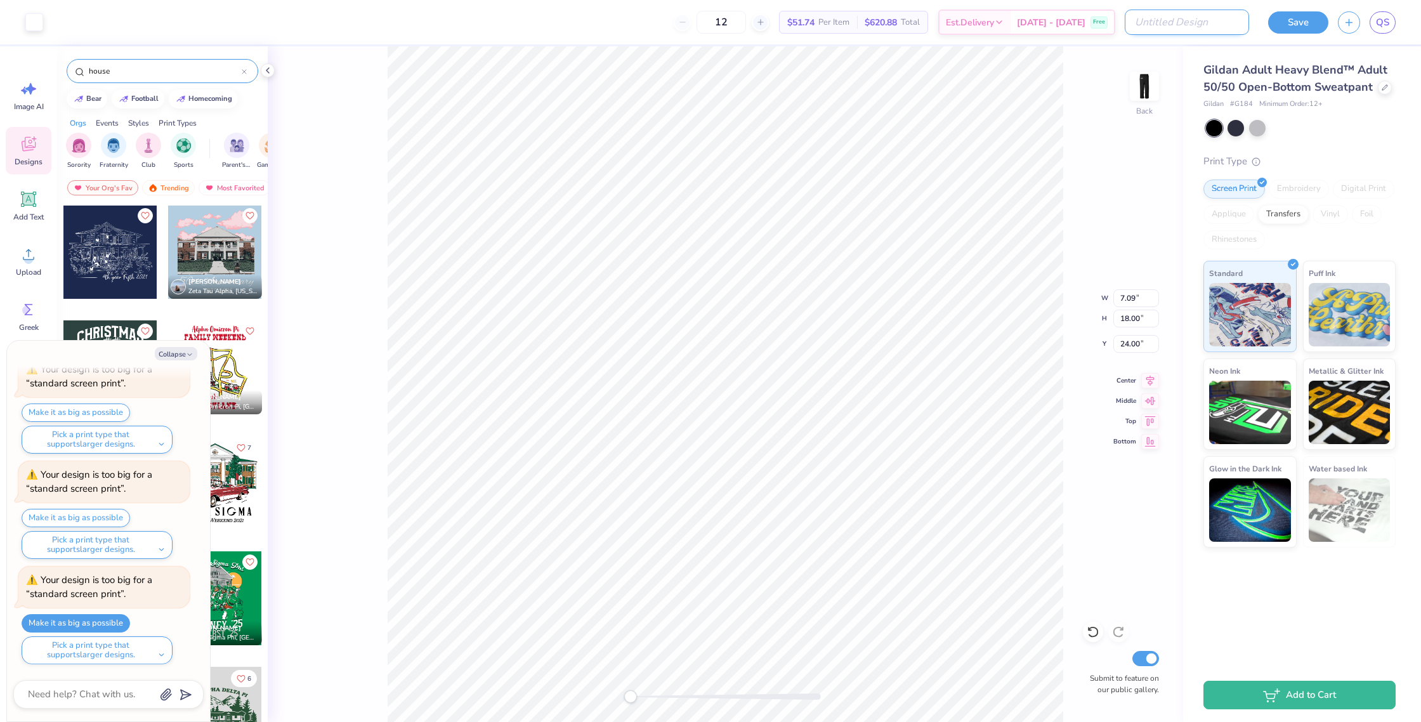
click at [1222, 18] on input "Design Title" at bounding box center [1186, 22] width 124 height 25
type input "N"
type textarea "x"
type input "NB"
type textarea "x"
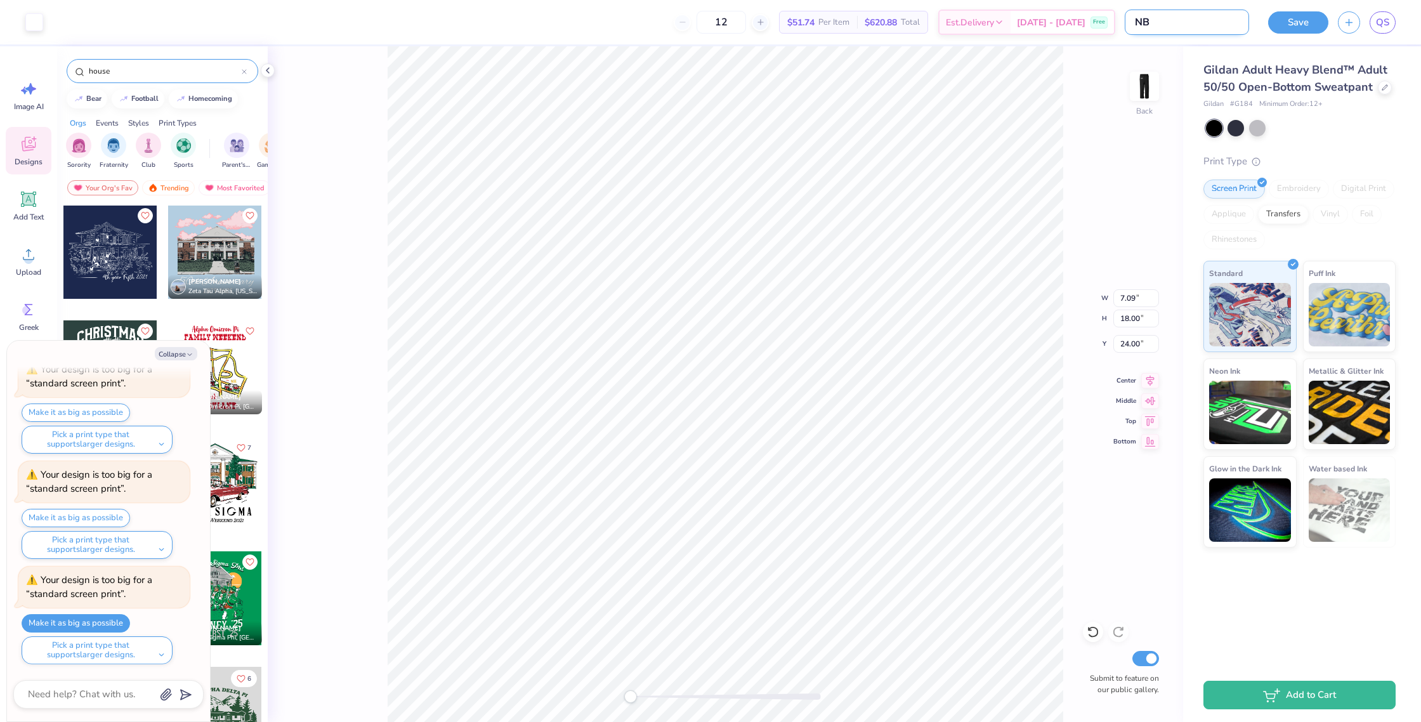
type input "NBR"
type textarea "x"
type input "NBRH"
type textarea "x"
type input "NBRHD"
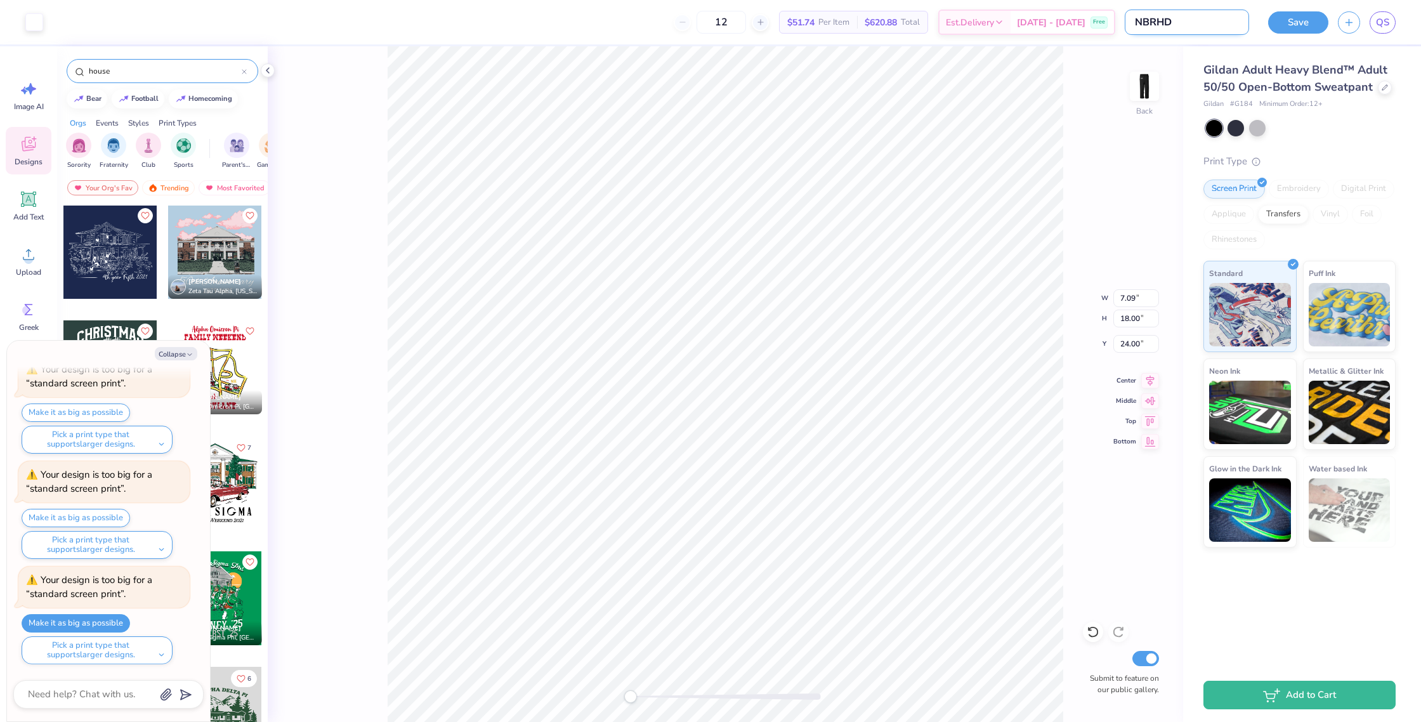
type textarea "x"
type input "NBRHD"
type textarea "x"
type input "NBRHD S"
type textarea "x"
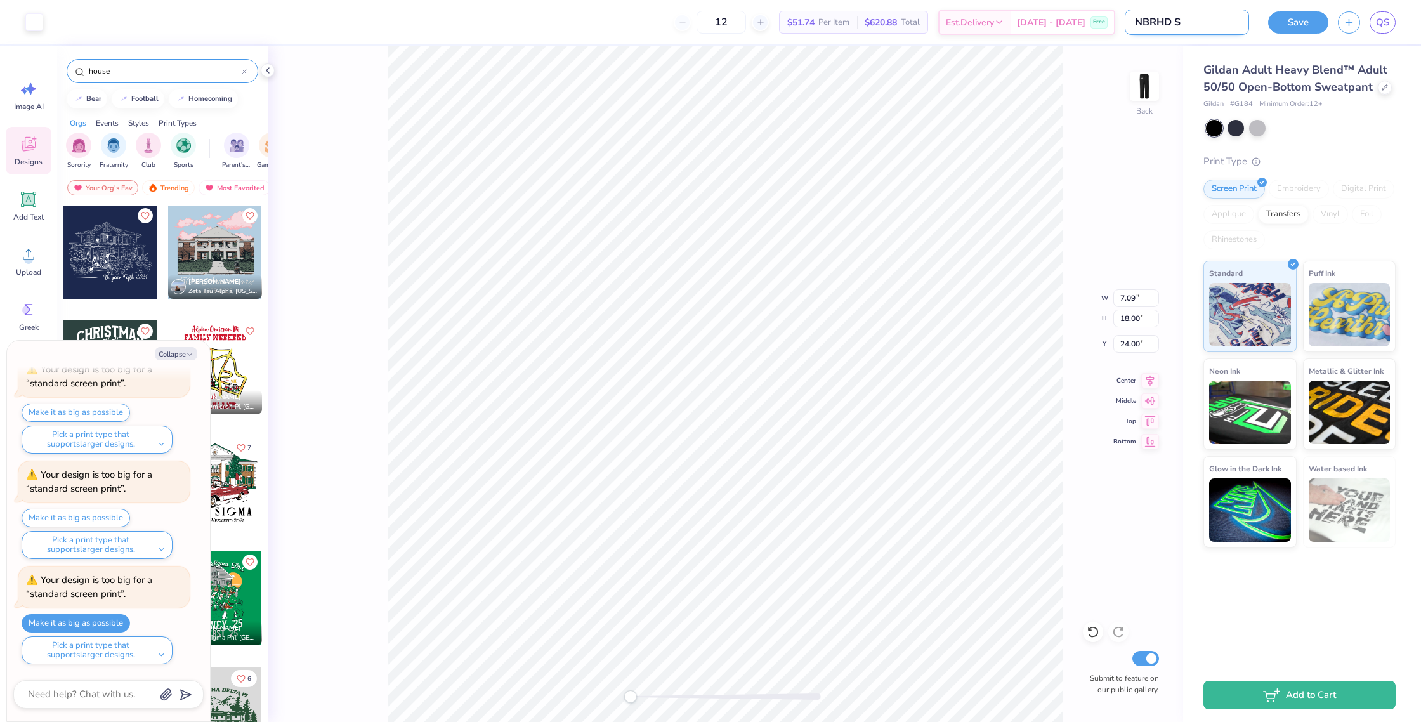
type input "NBRHD Sw"
type textarea "x"
type input "NBRHD Swe"
type textarea "x"
type input "NBRHD Swea"
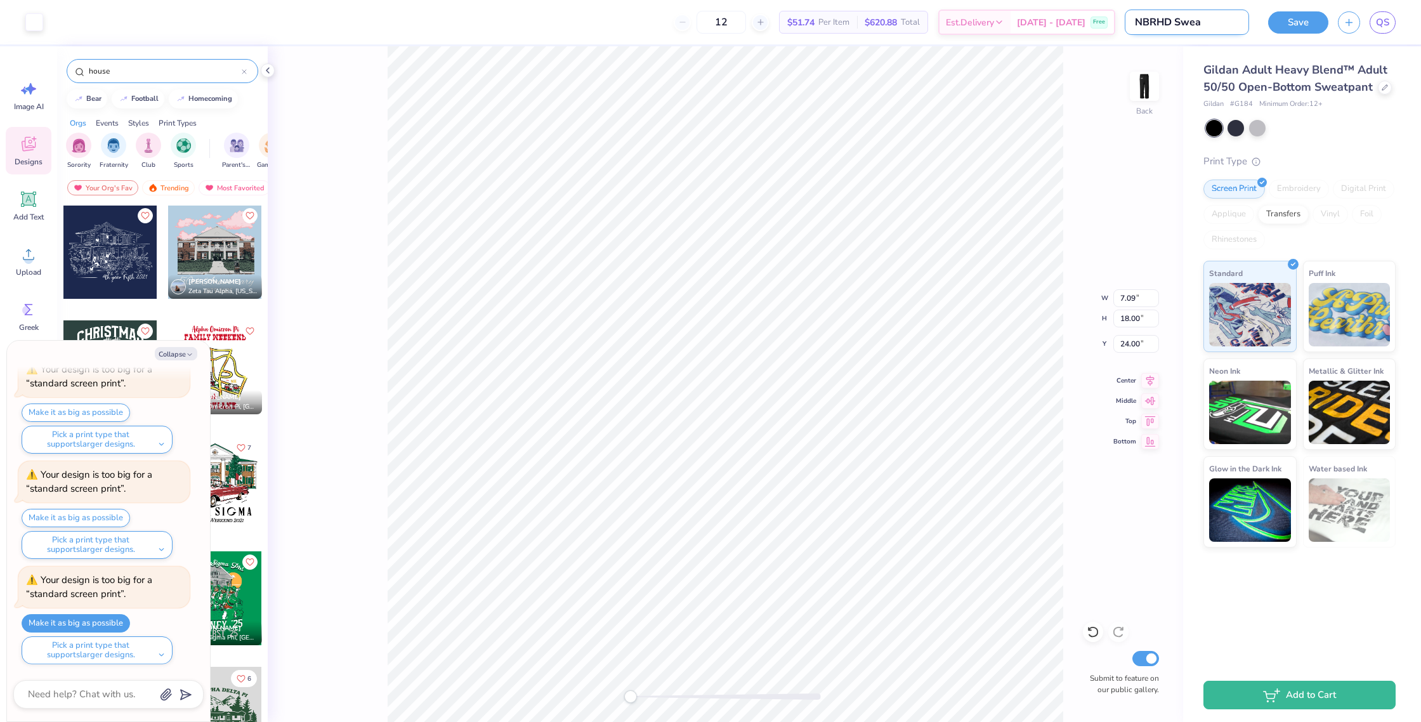
type textarea "x"
type input "NBRHD Sweat"
type textarea "x"
type input "NBRHD Sweato"
type textarea "x"
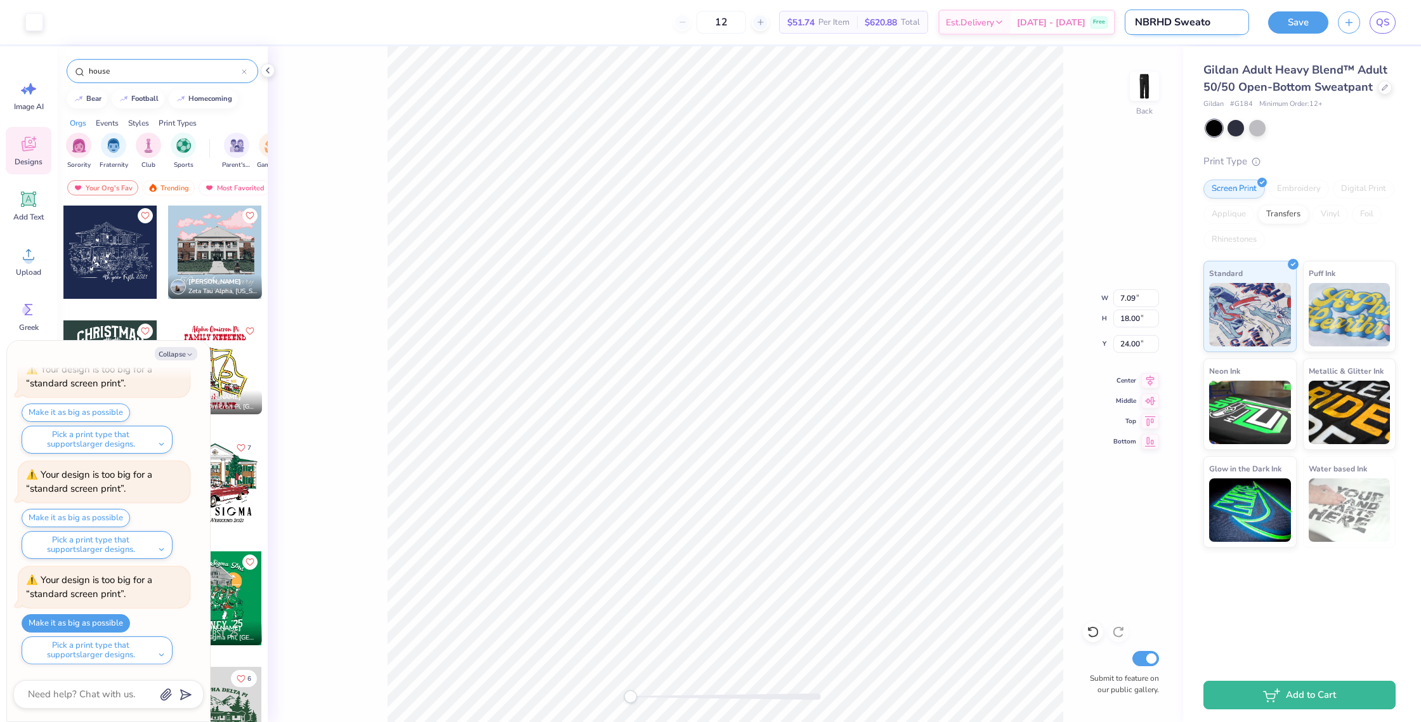
type input "NBRHD Sweatoa"
type textarea "x"
type input "NBRHD Sweatoabn"
type textarea "x"
type input "NBRHD Sweatoabnt"
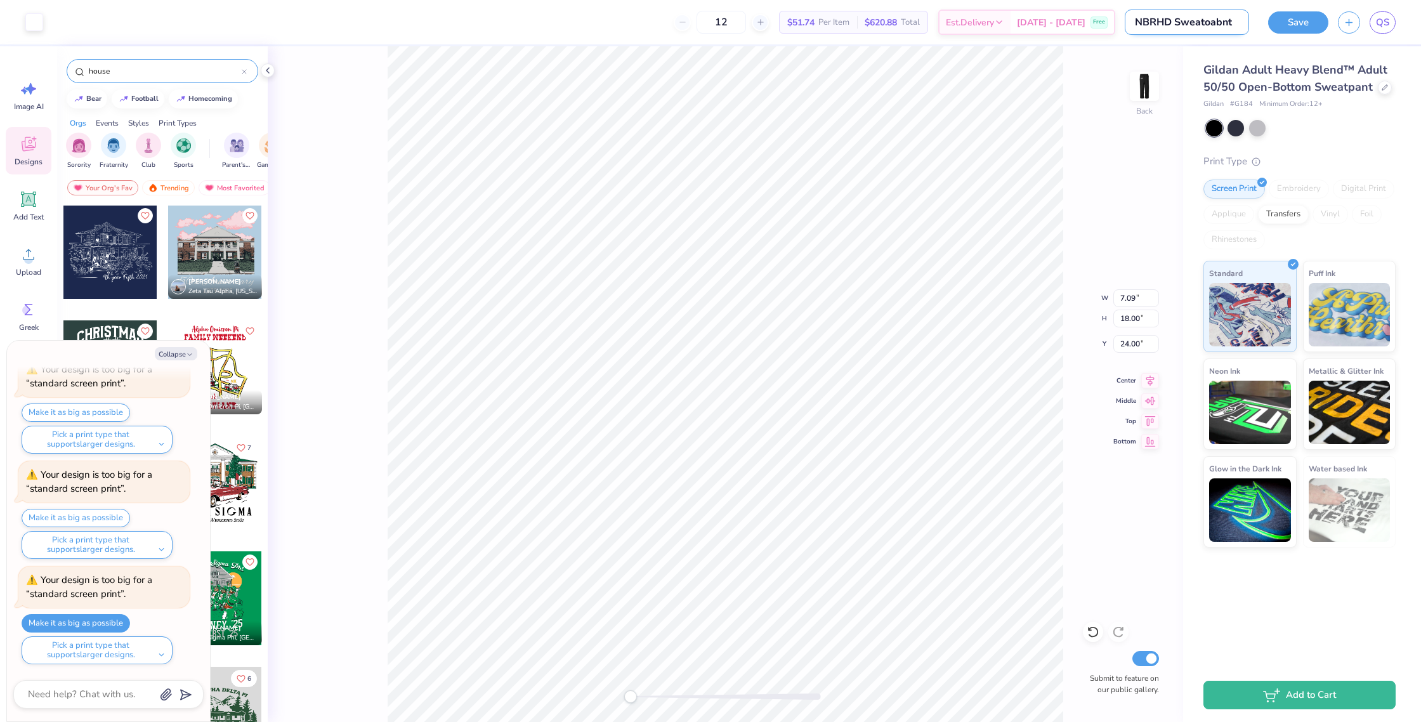
type textarea "x"
type input "NBRHD Sweatoabn"
type textarea "x"
type input "NBRHD Sweatoab"
type textarea "x"
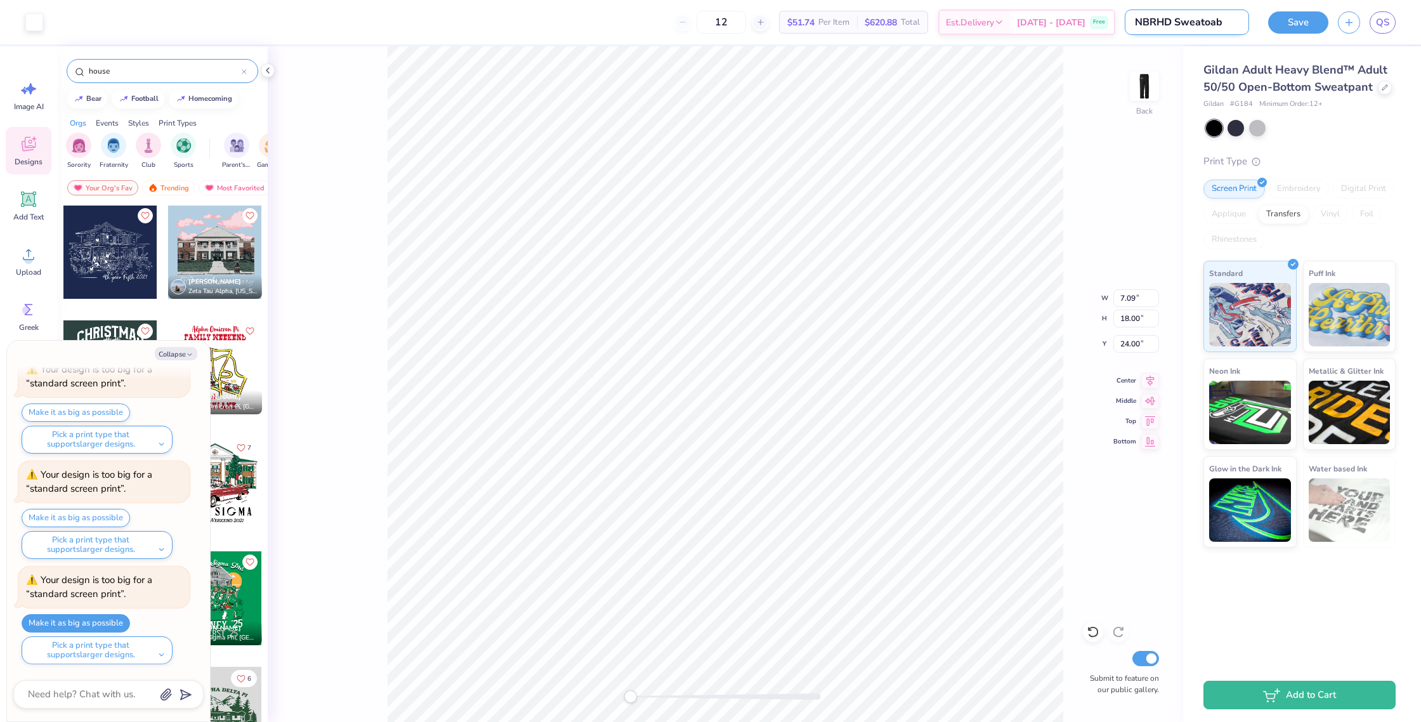
type input "NBRHD Sweatoa"
type textarea "x"
type input "NBRHD Sweato"
type textarea "x"
type input "NBRHD Sweat"
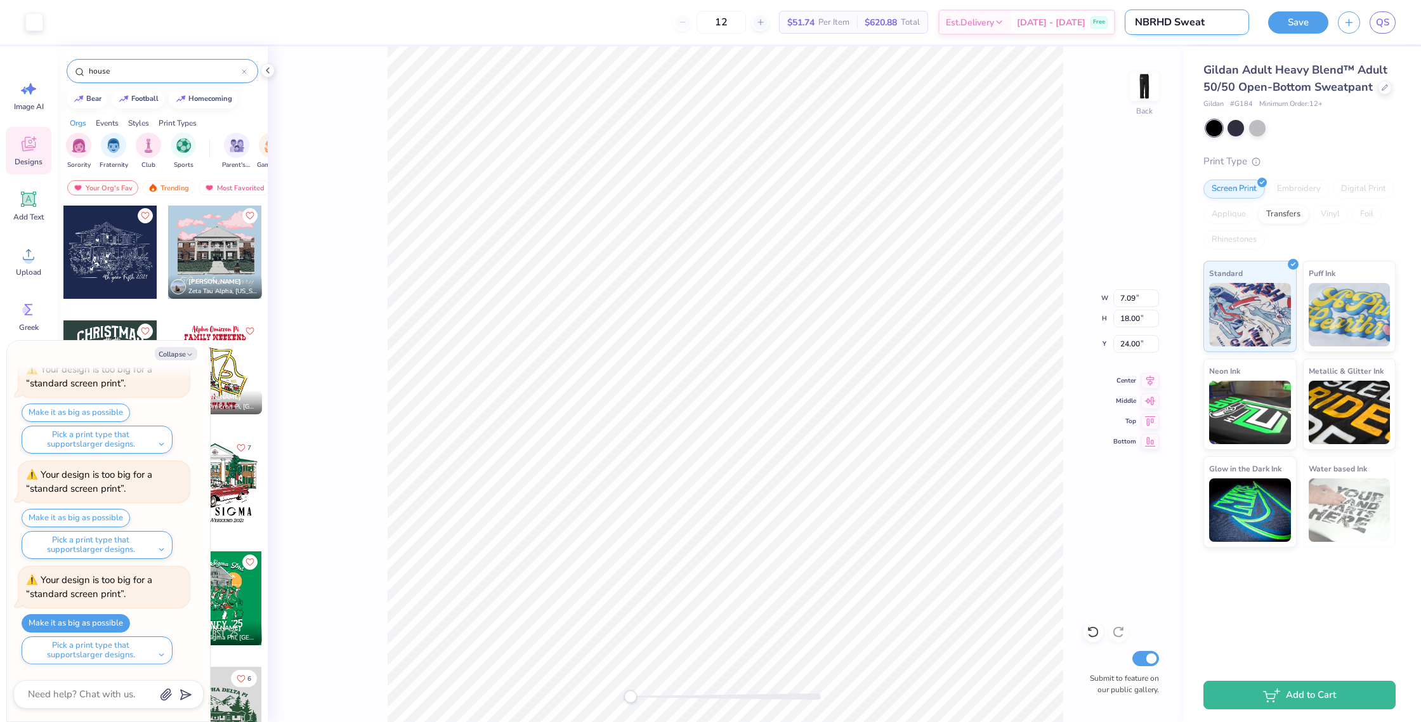
type textarea "x"
type input "NBRHD Sweatp"
type textarea "x"
type input "NBRHD Sweatpa"
type textarea "x"
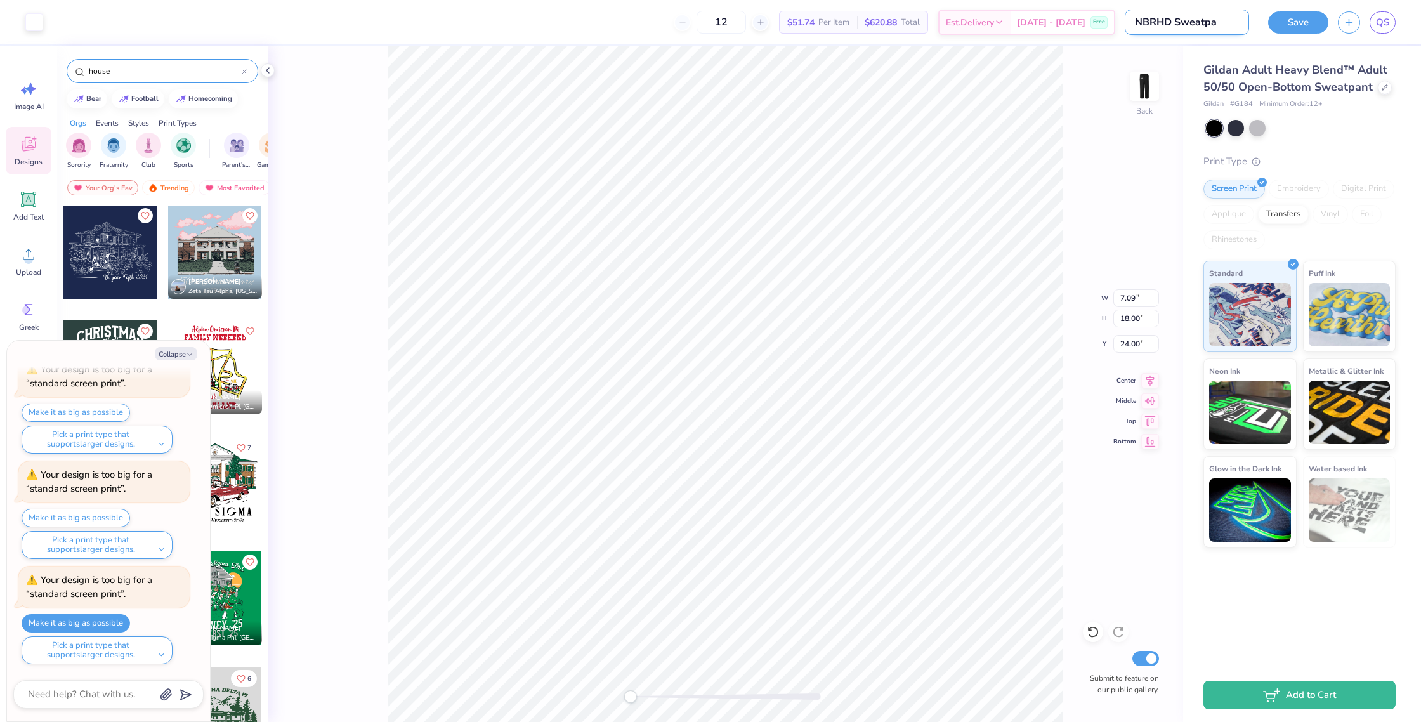
type input "NBRHD Sweatpan"
type textarea "x"
type input "NBRHD Sweatpant"
type textarea "x"
type input "NBRHD Sweatpants"
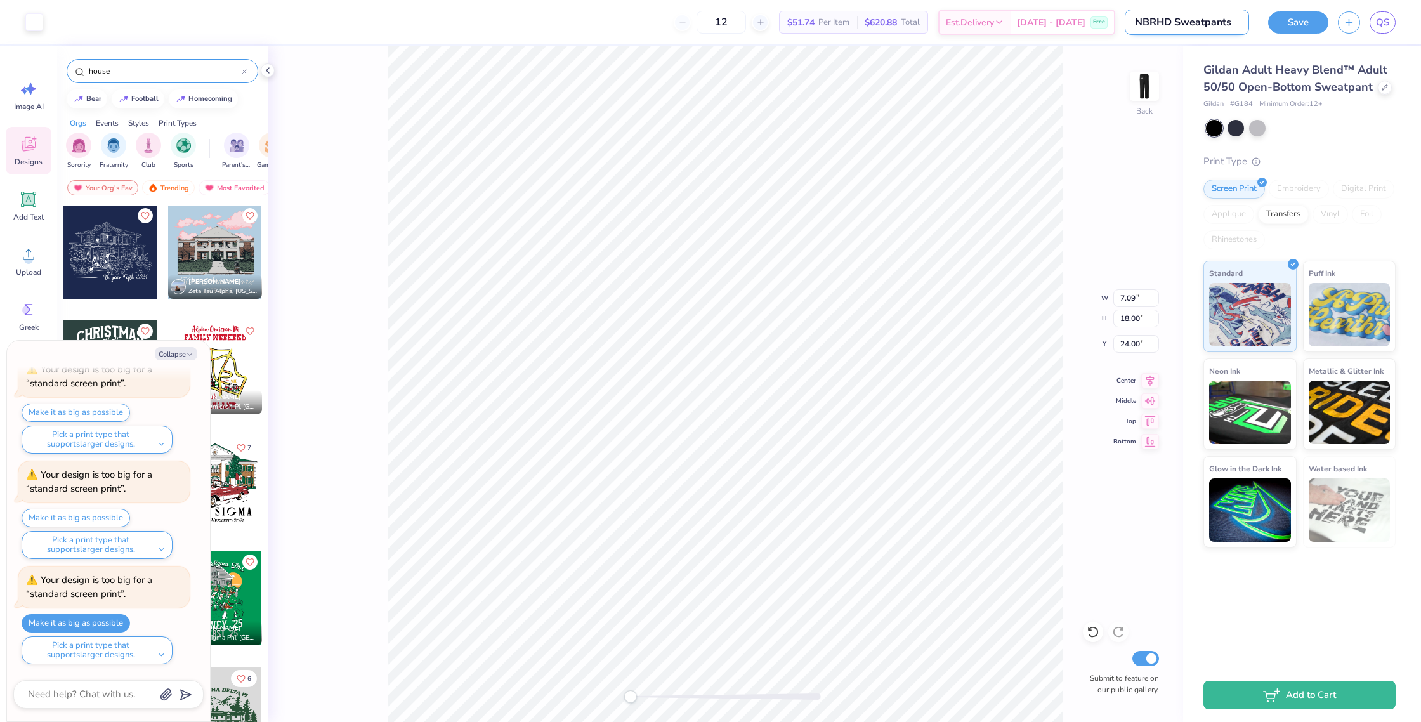
type textarea "x"
type input "NBRHD Sweatpants"
click at [1159, 96] on img at bounding box center [1144, 86] width 51 height 51
type textarea "x"
type input "7.11"
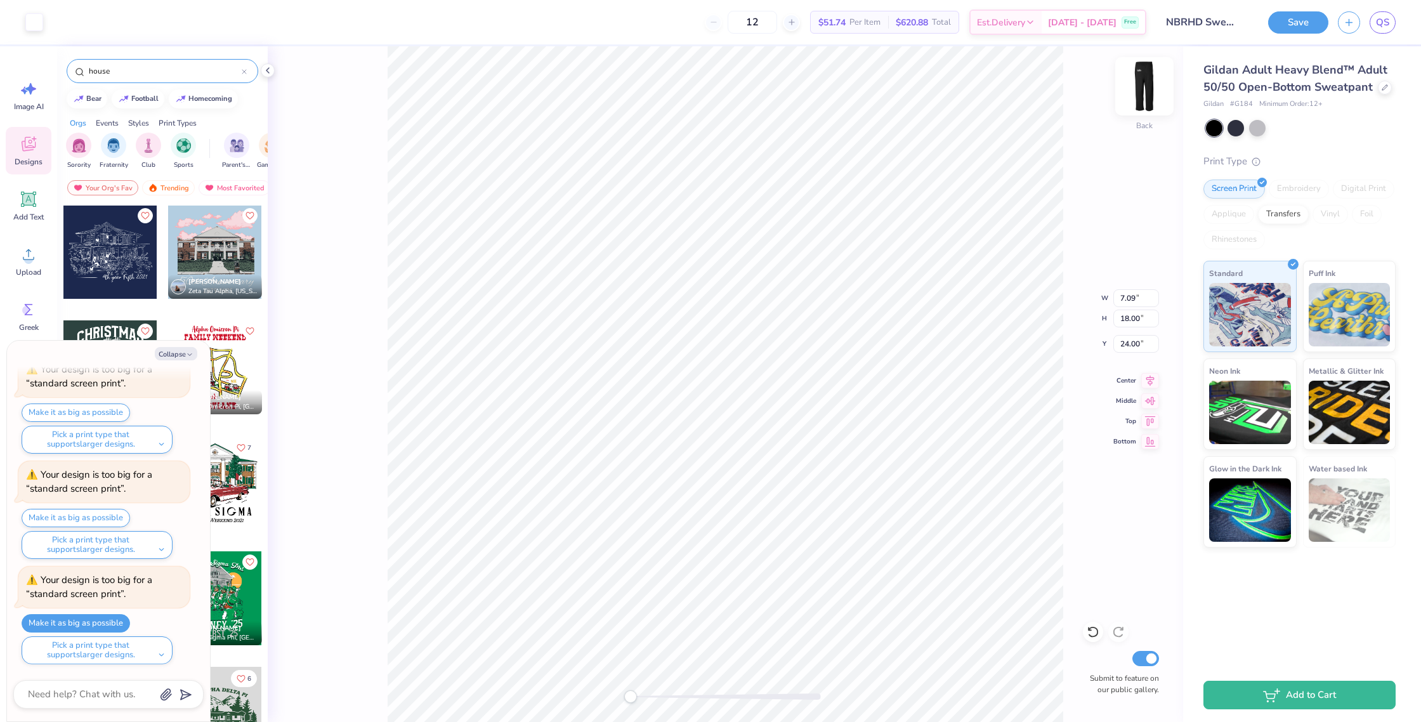
type input "18.06"
type input "24.89"
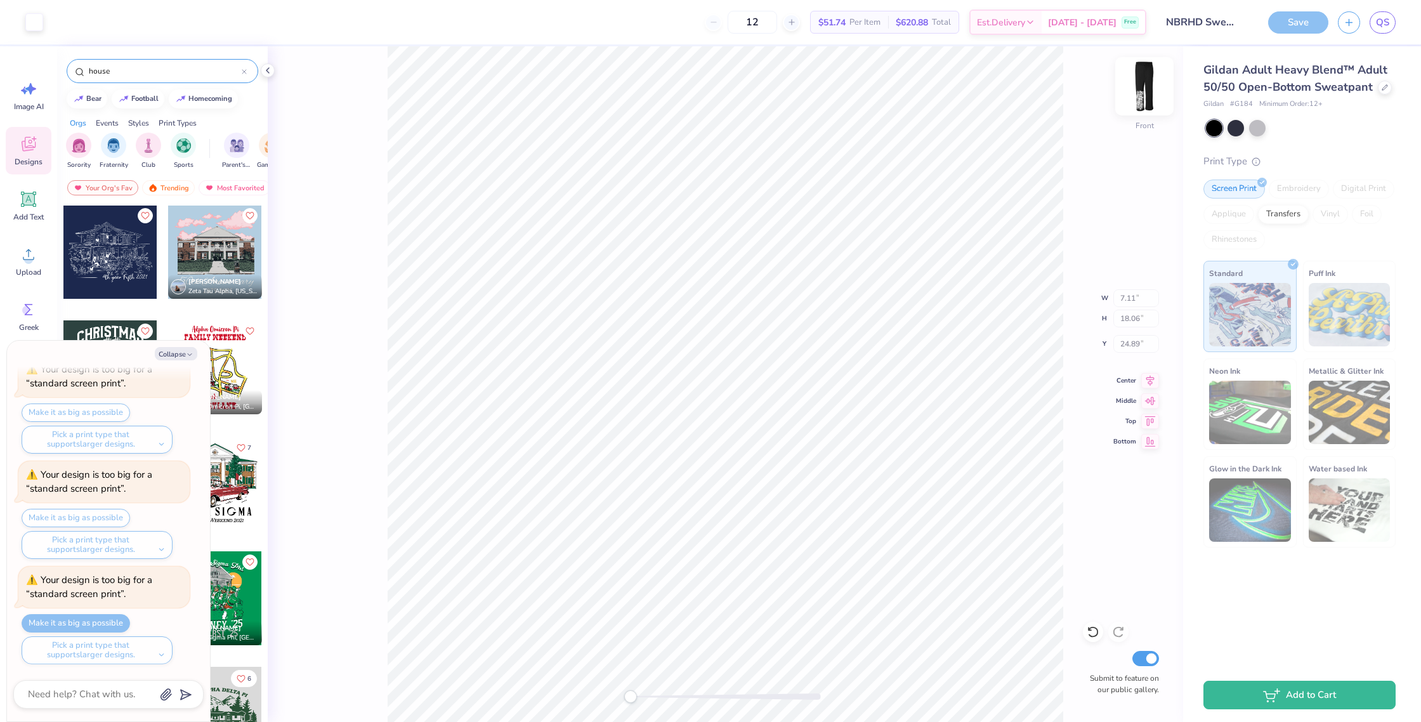
click at [1151, 99] on img at bounding box center [1144, 86] width 51 height 51
type textarea "x"
type input "7.09"
type input "18.00"
type input "24.00"
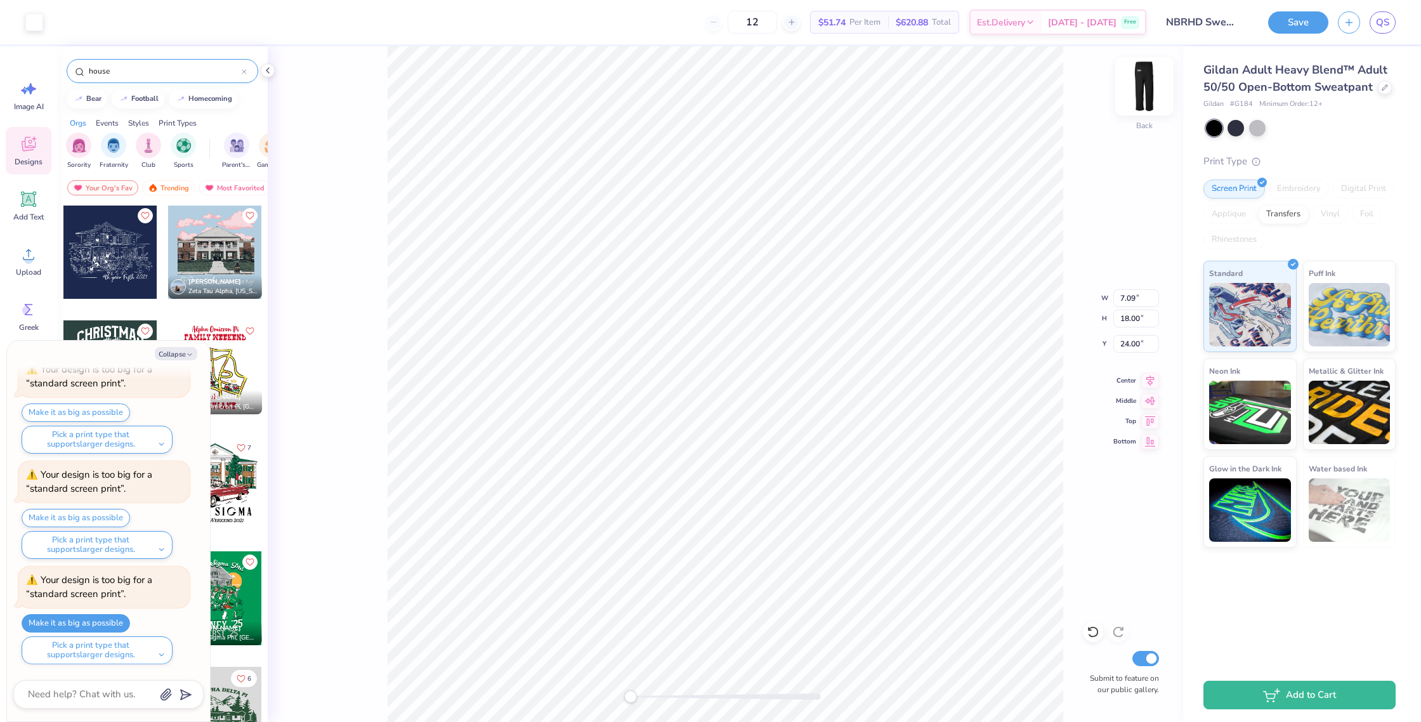
click at [1146, 102] on img at bounding box center [1144, 86] width 51 height 51
type textarea "x"
type input "7.11"
type input "18.06"
type input "24.89"
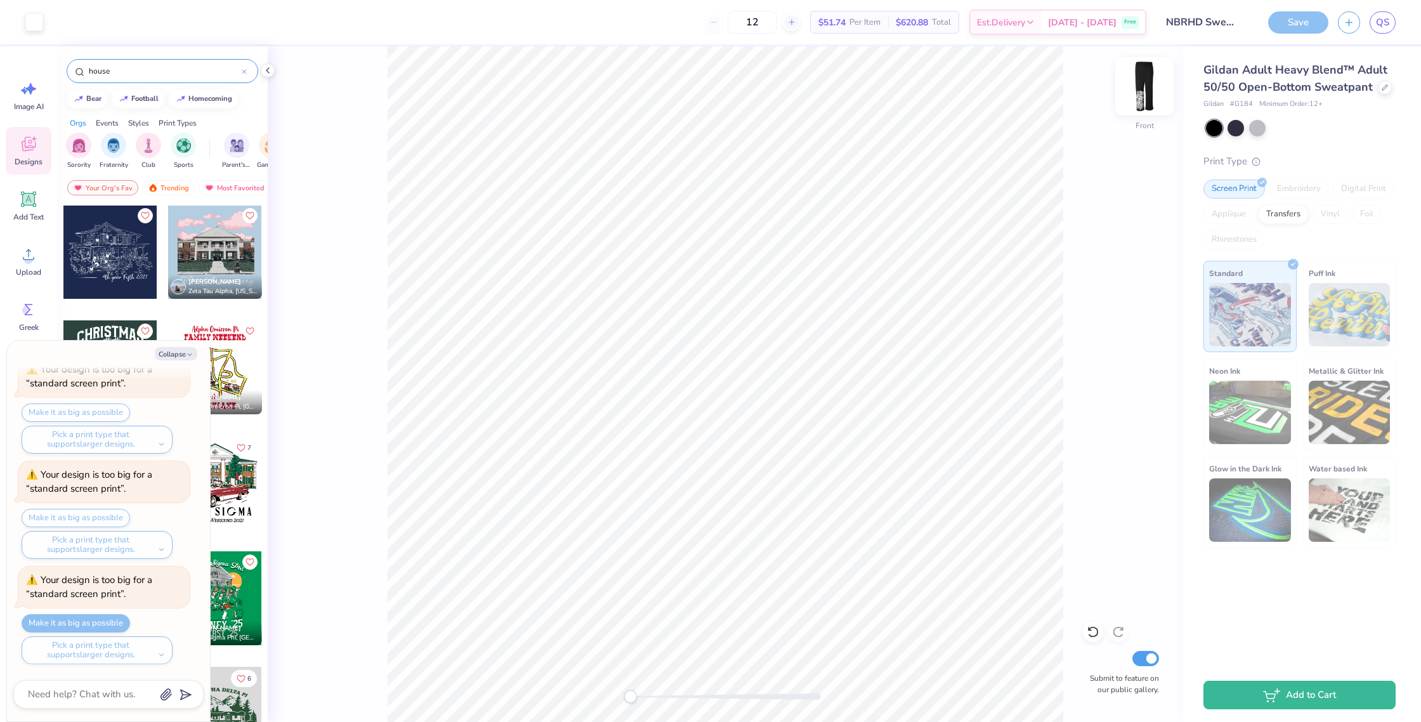
click at [1145, 86] on img at bounding box center [1144, 86] width 51 height 51
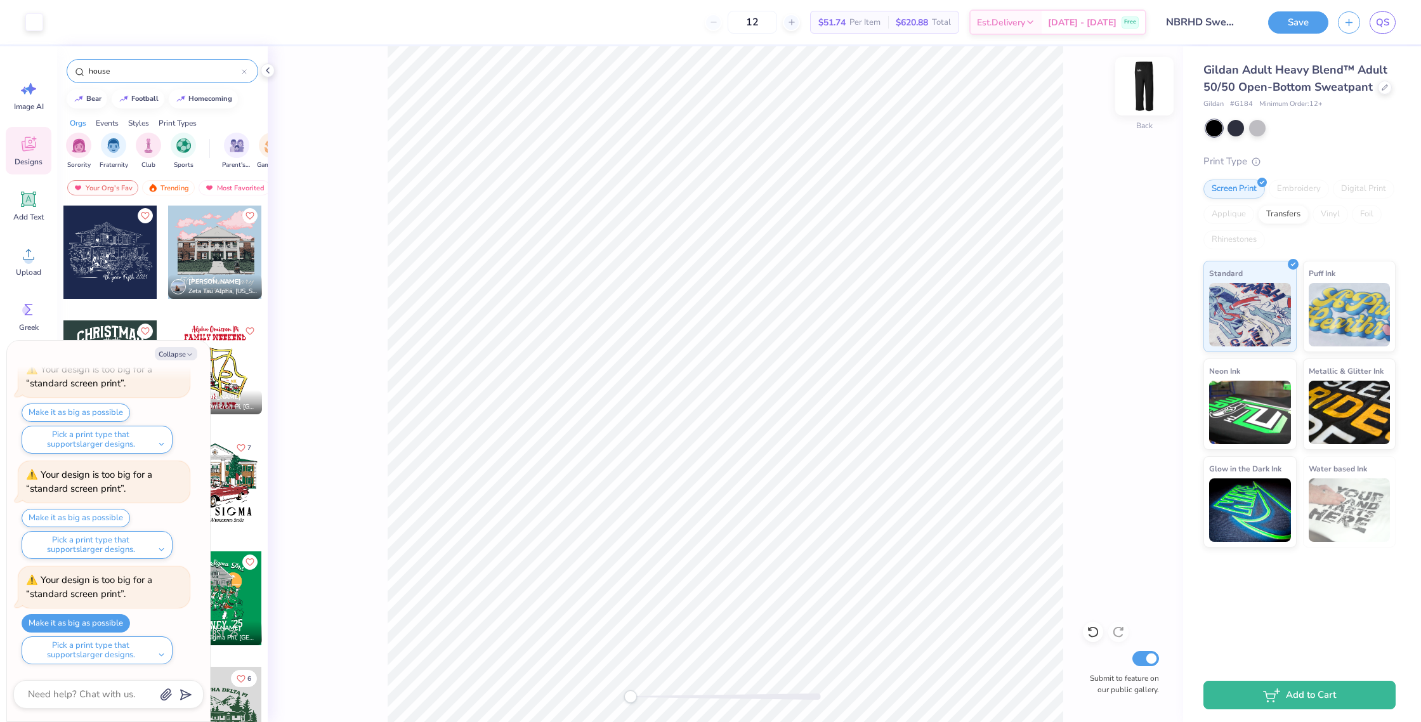
click at [1150, 88] on img at bounding box center [1144, 86] width 51 height 51
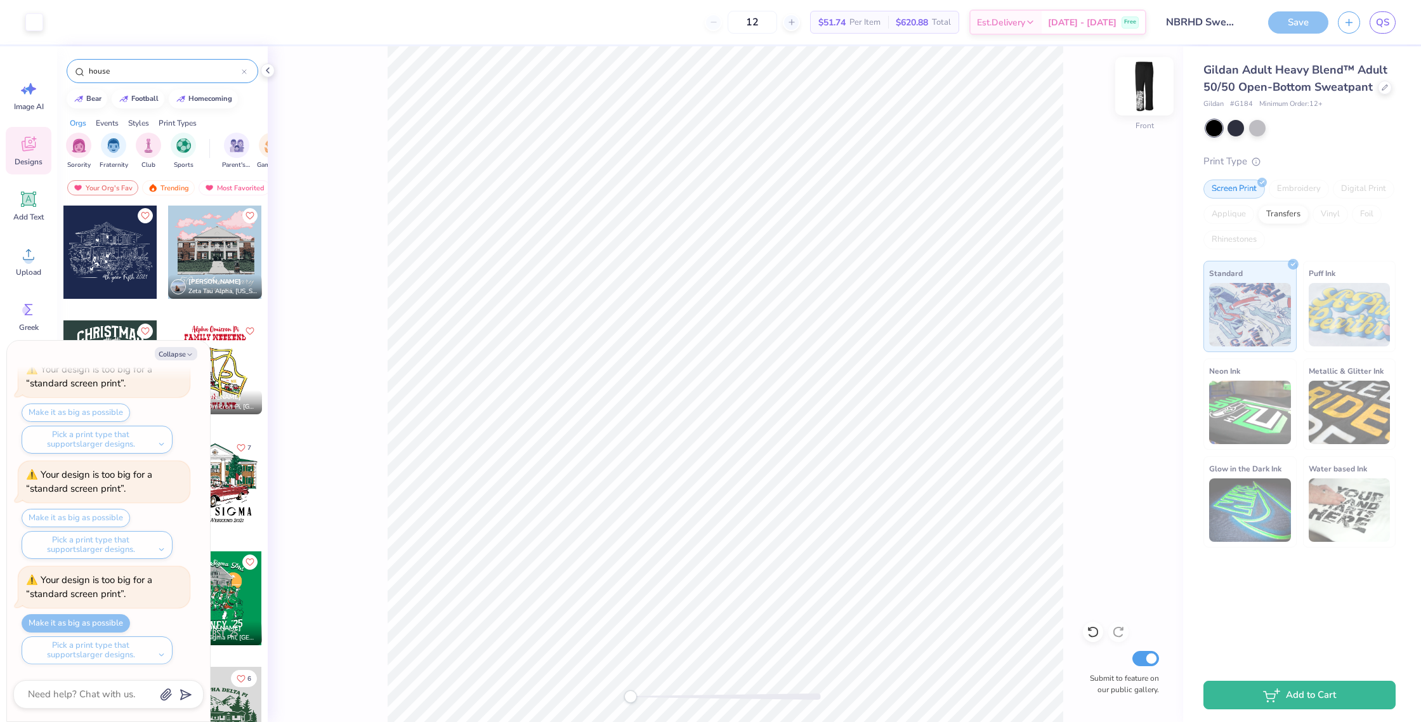
click at [1150, 88] on img at bounding box center [1144, 86] width 51 height 51
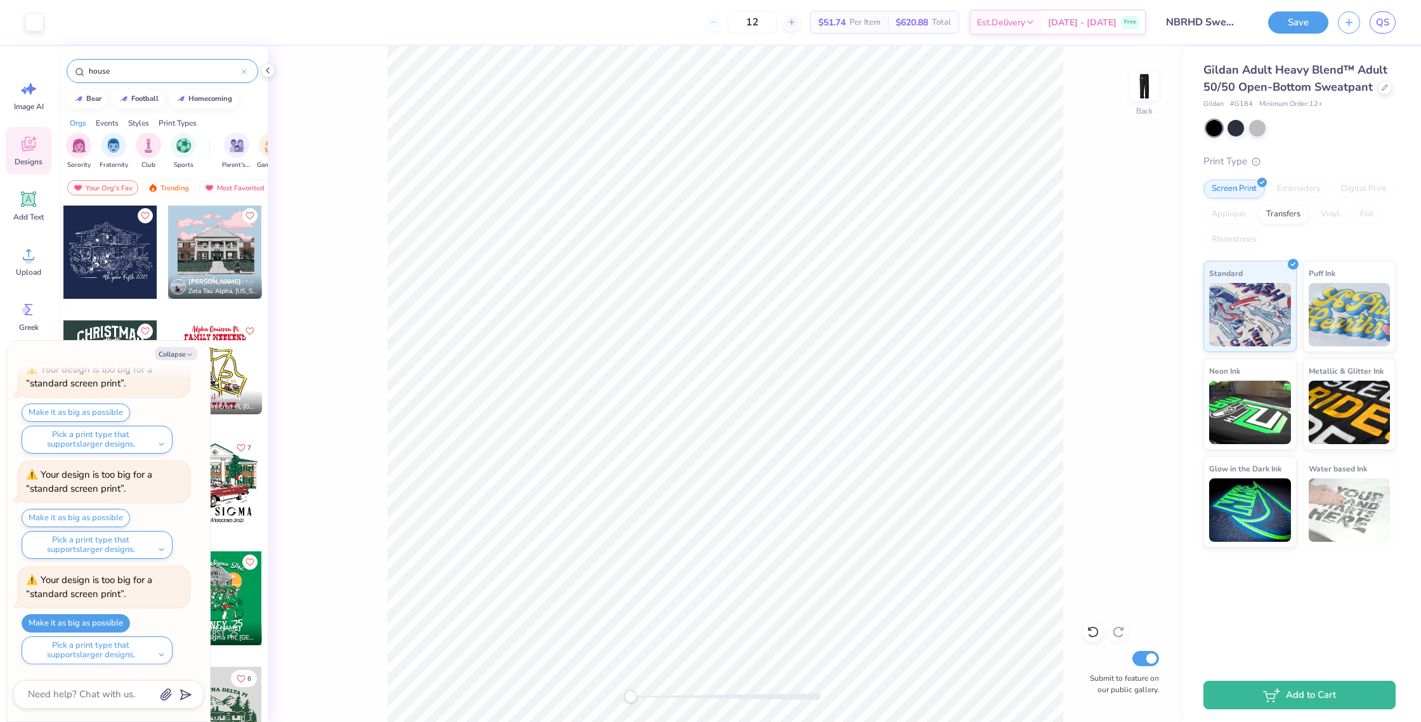
click at [1150, 88] on img at bounding box center [1143, 86] width 25 height 25
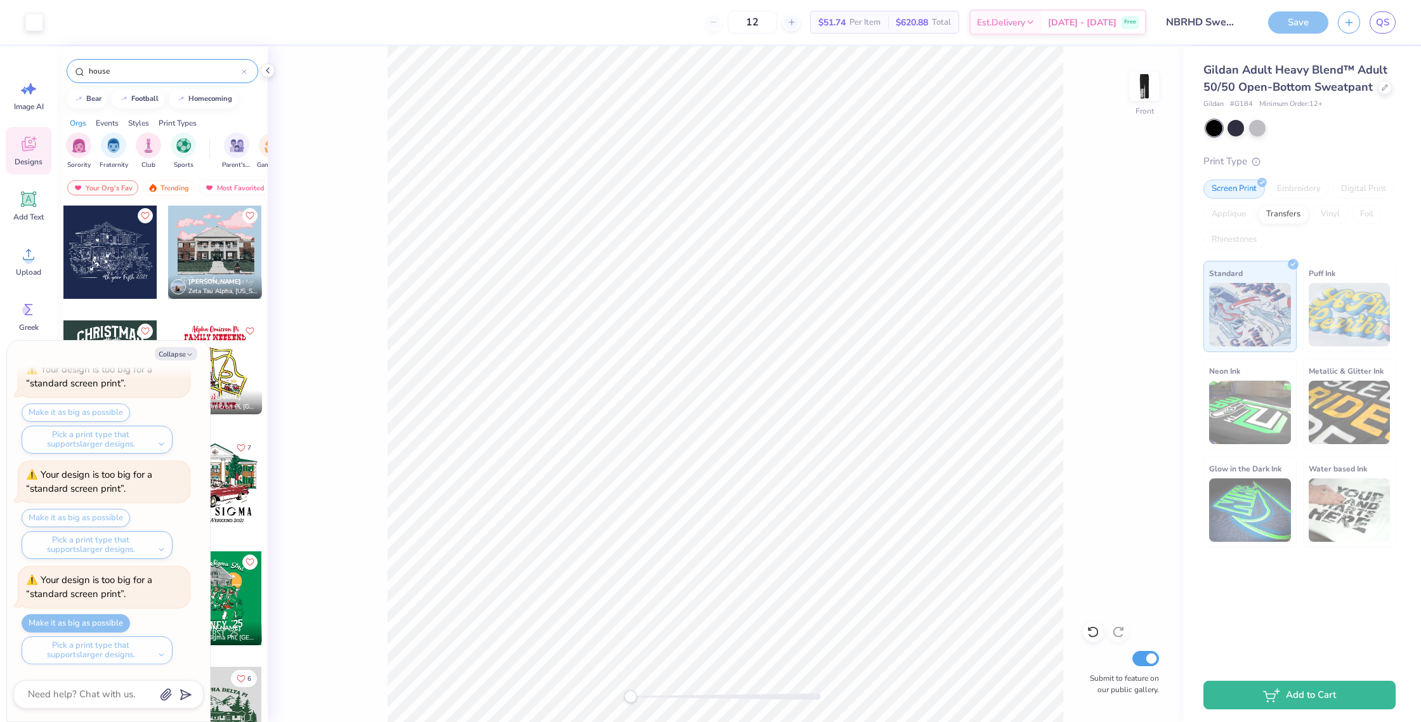
click at [1150, 88] on img at bounding box center [1143, 86] width 25 height 25
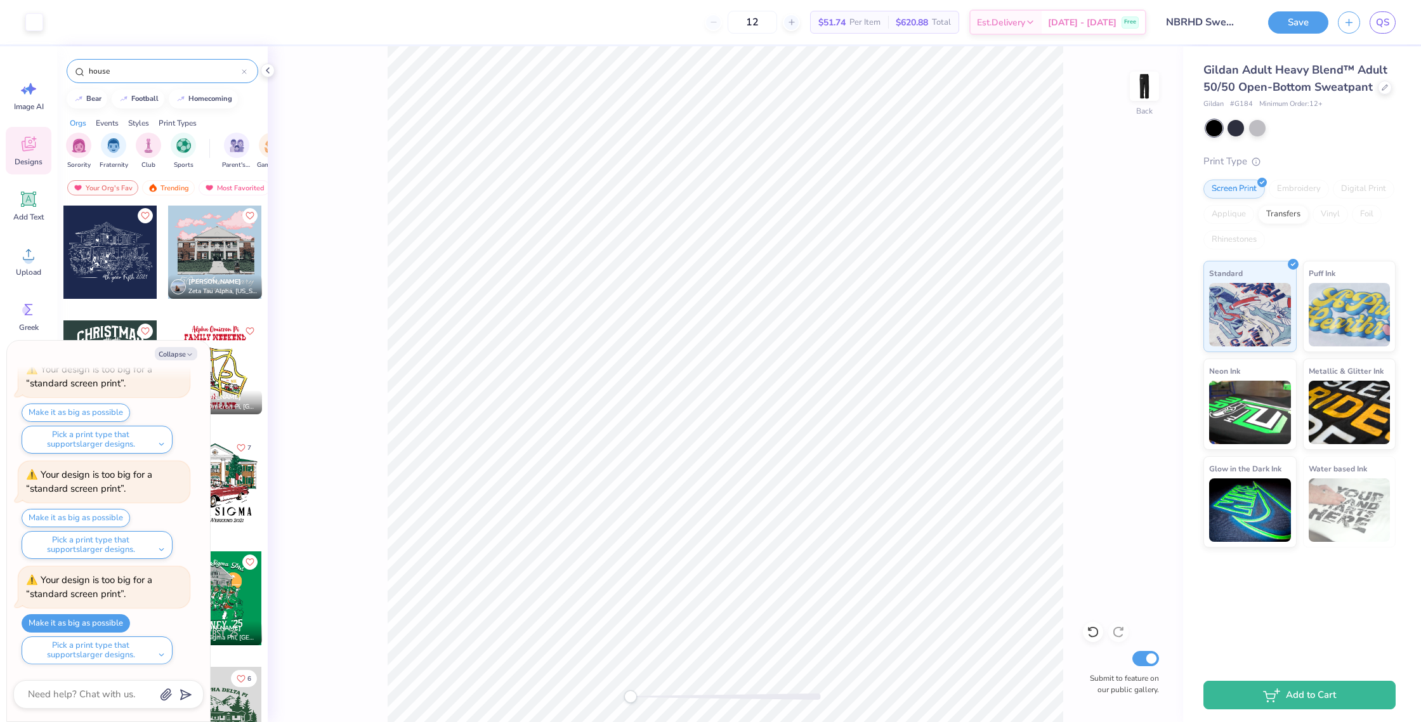
click at [1150, 88] on img at bounding box center [1143, 86] width 25 height 25
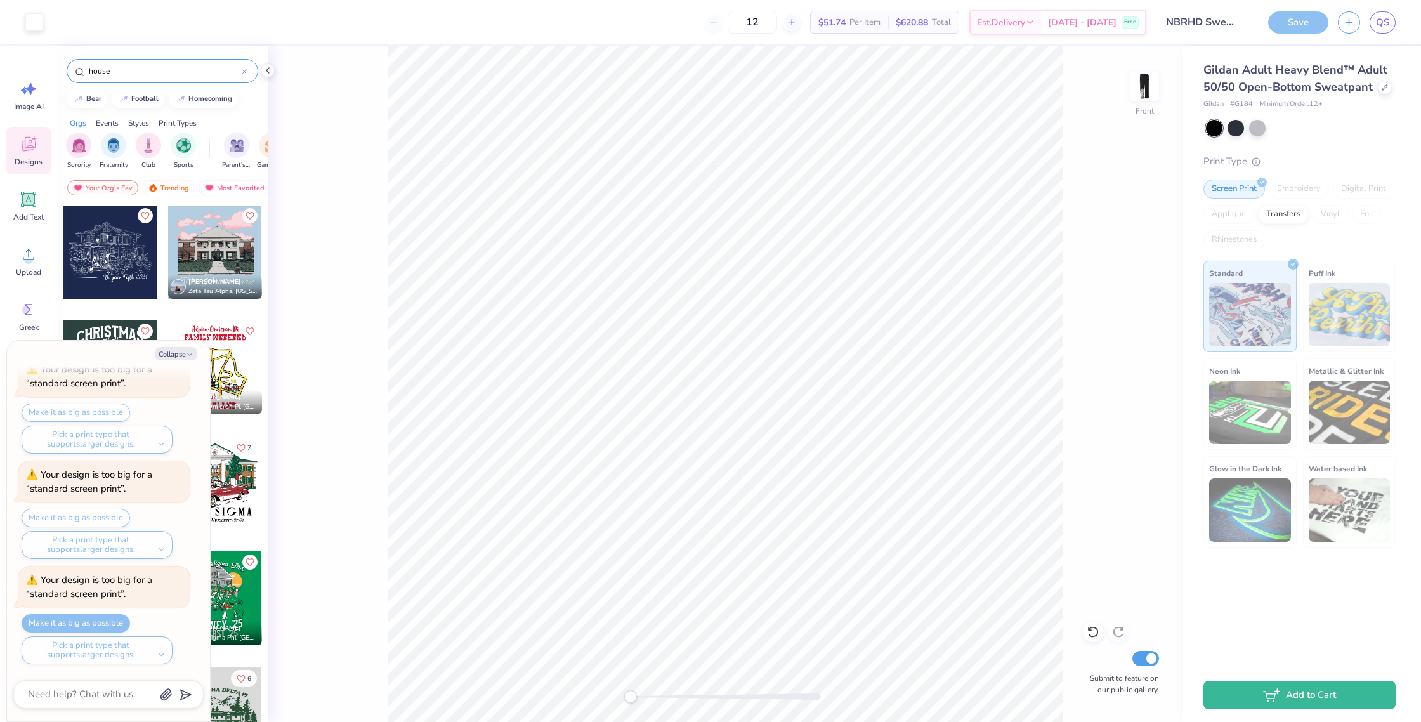
click at [1150, 88] on img at bounding box center [1143, 86] width 25 height 25
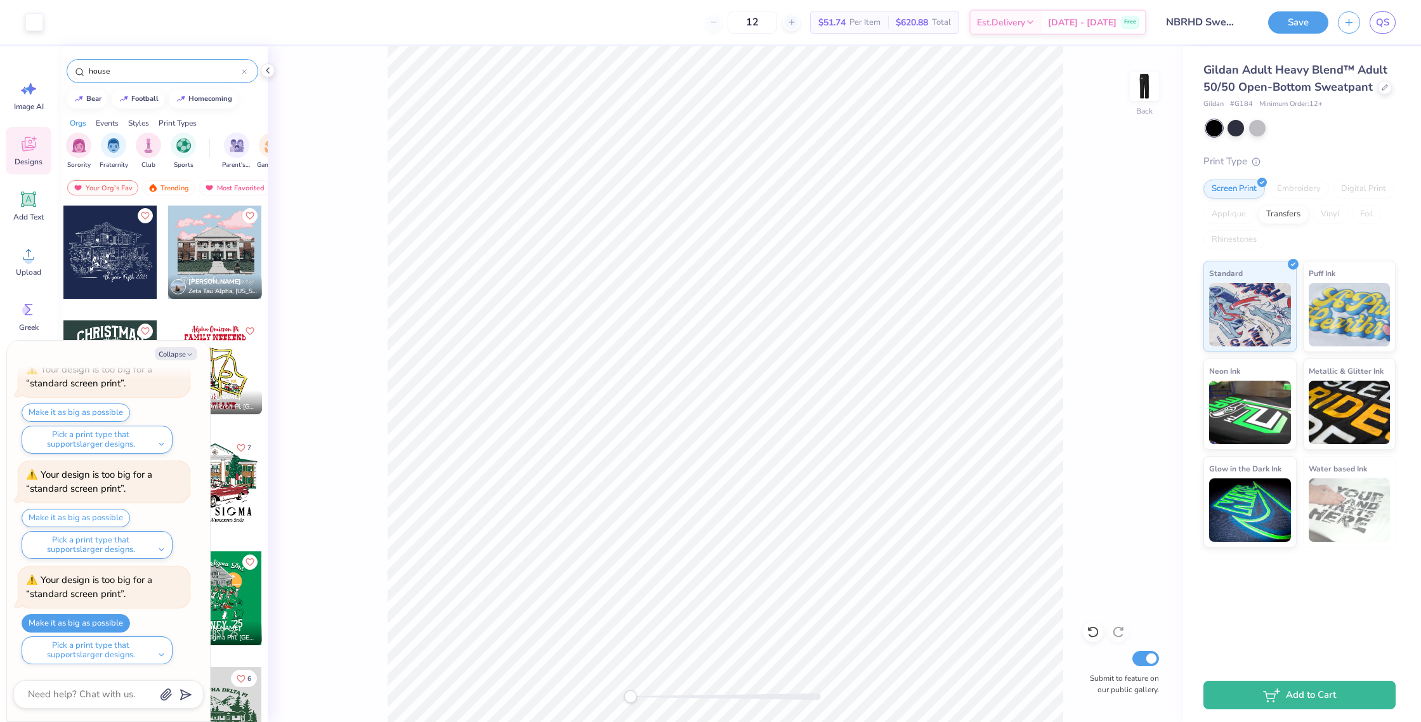
click at [1150, 88] on img at bounding box center [1143, 86] width 25 height 25
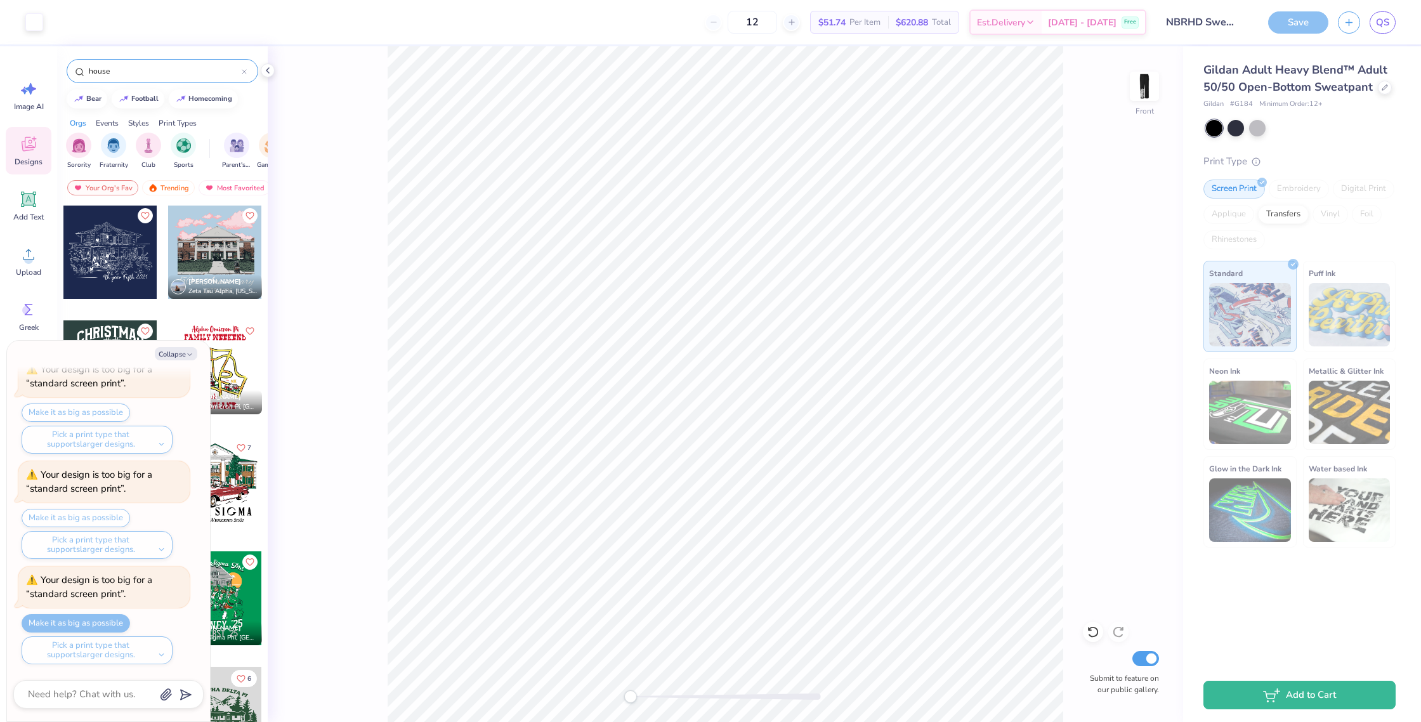
click at [1150, 88] on img at bounding box center [1143, 86] width 25 height 25
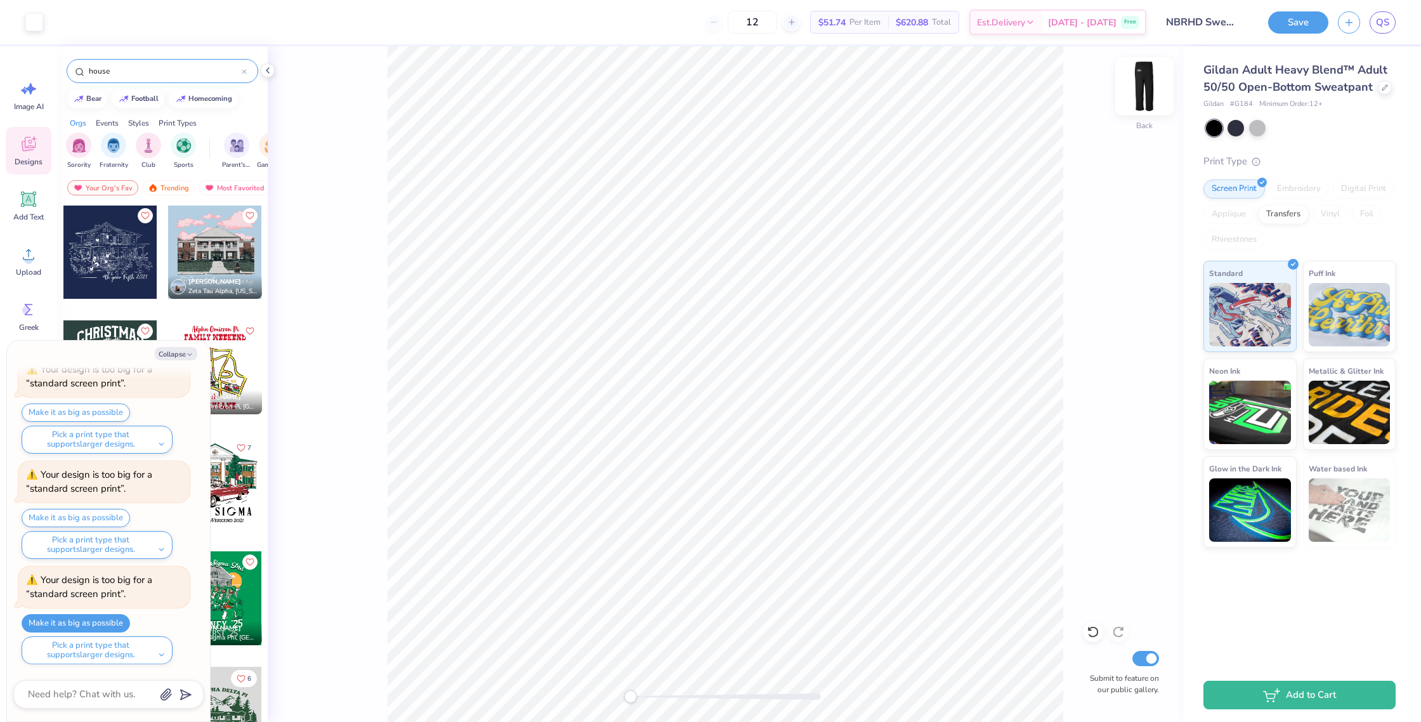
click at [1142, 86] on img at bounding box center [1144, 86] width 51 height 51
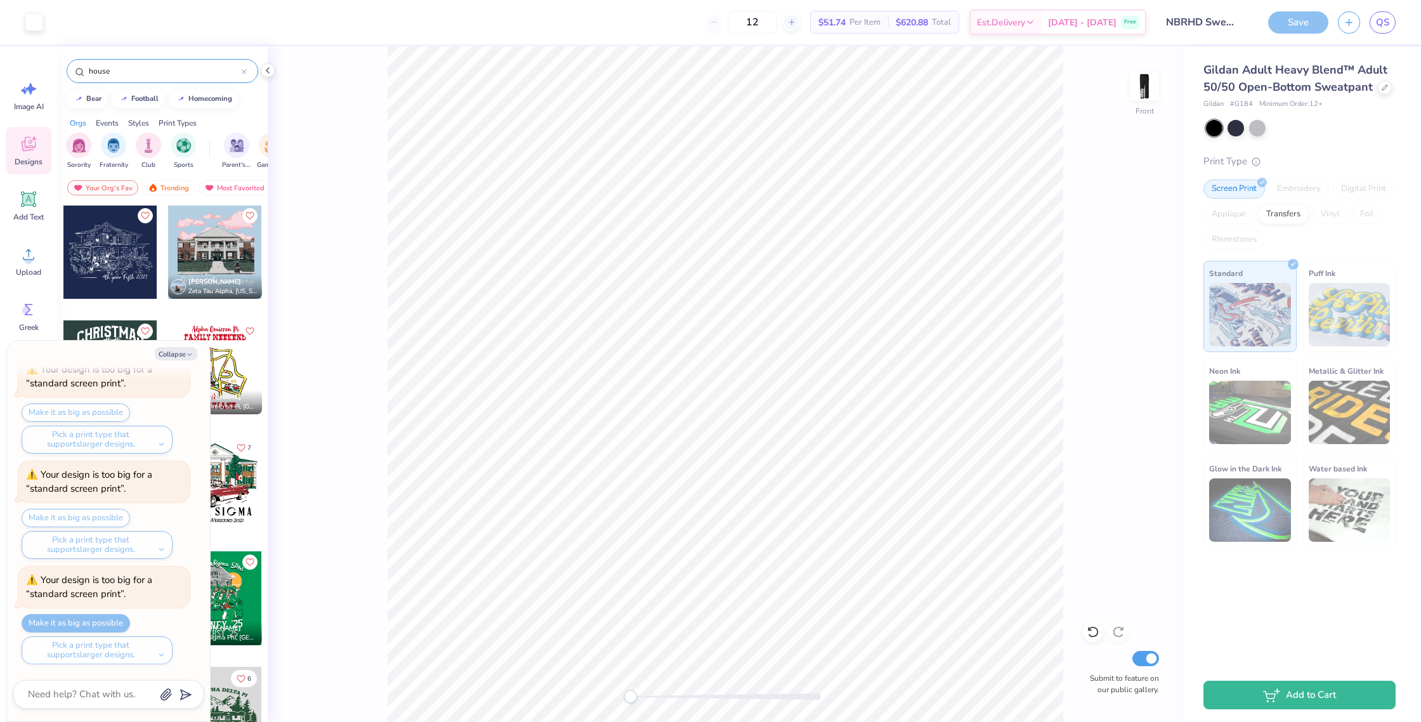
click at [1142, 86] on img at bounding box center [1143, 86] width 25 height 25
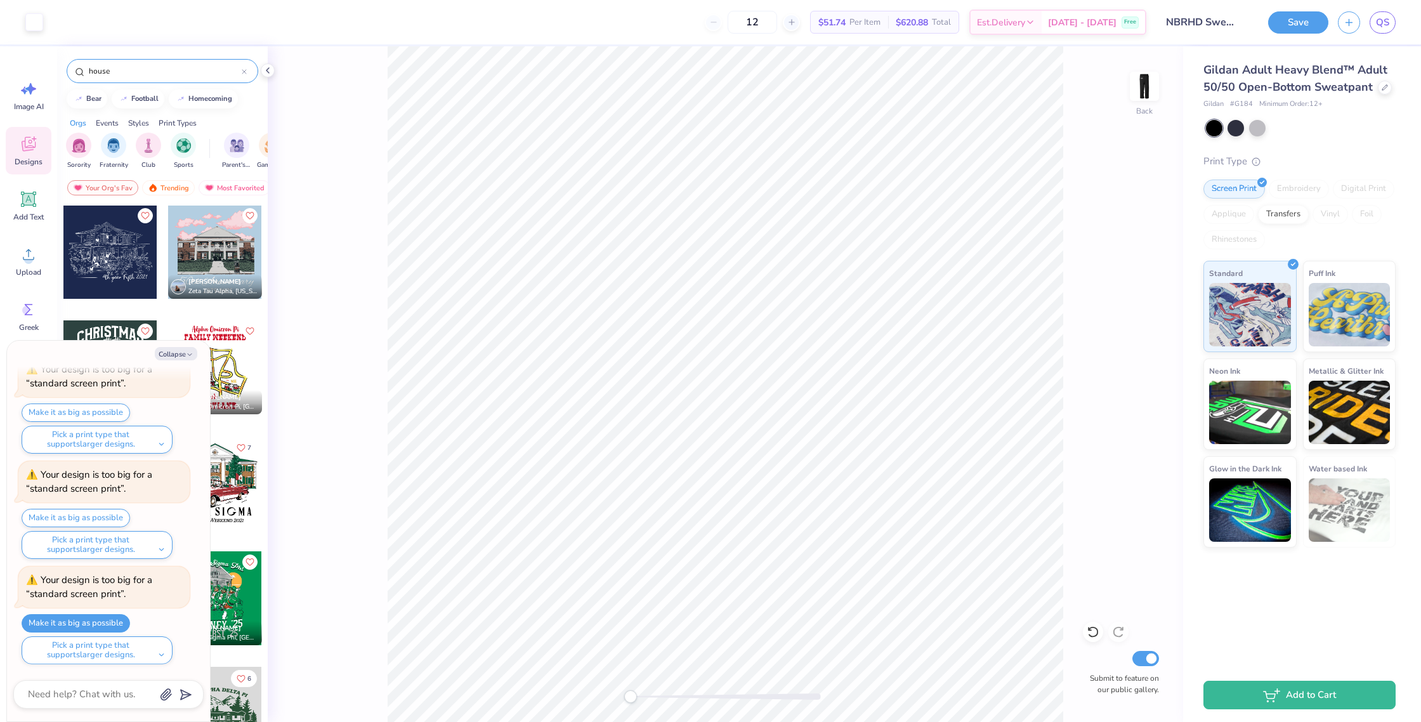
click at [1142, 86] on img at bounding box center [1143, 86] width 25 height 25
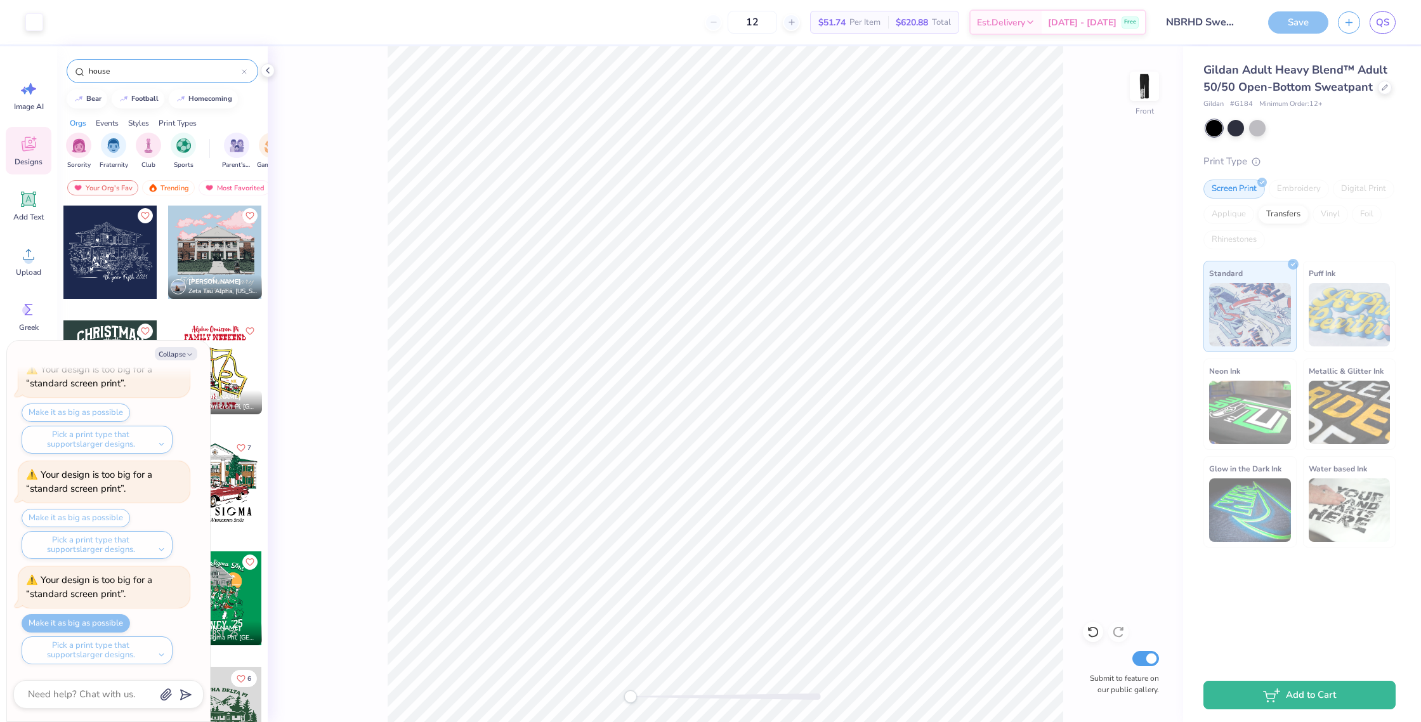
click at [1142, 86] on img at bounding box center [1143, 86] width 25 height 25
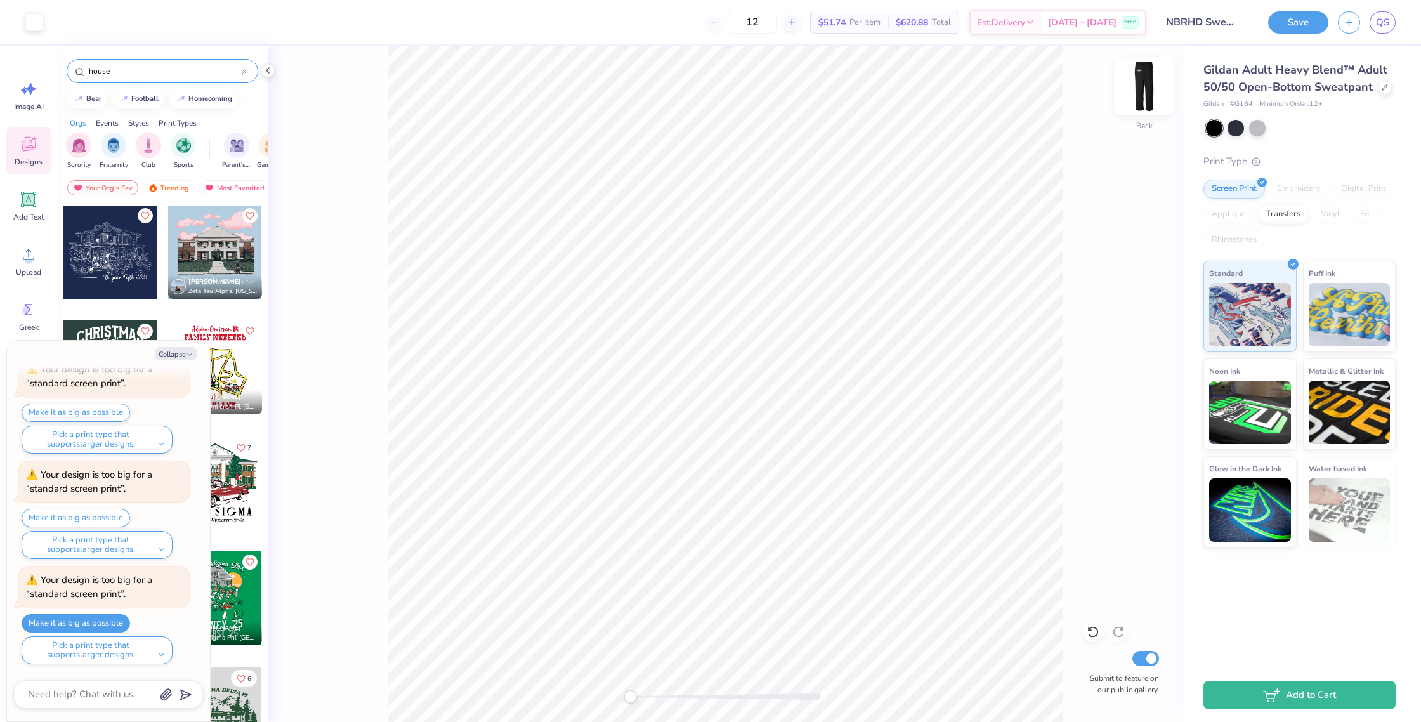
click at [1142, 86] on img at bounding box center [1144, 86] width 51 height 51
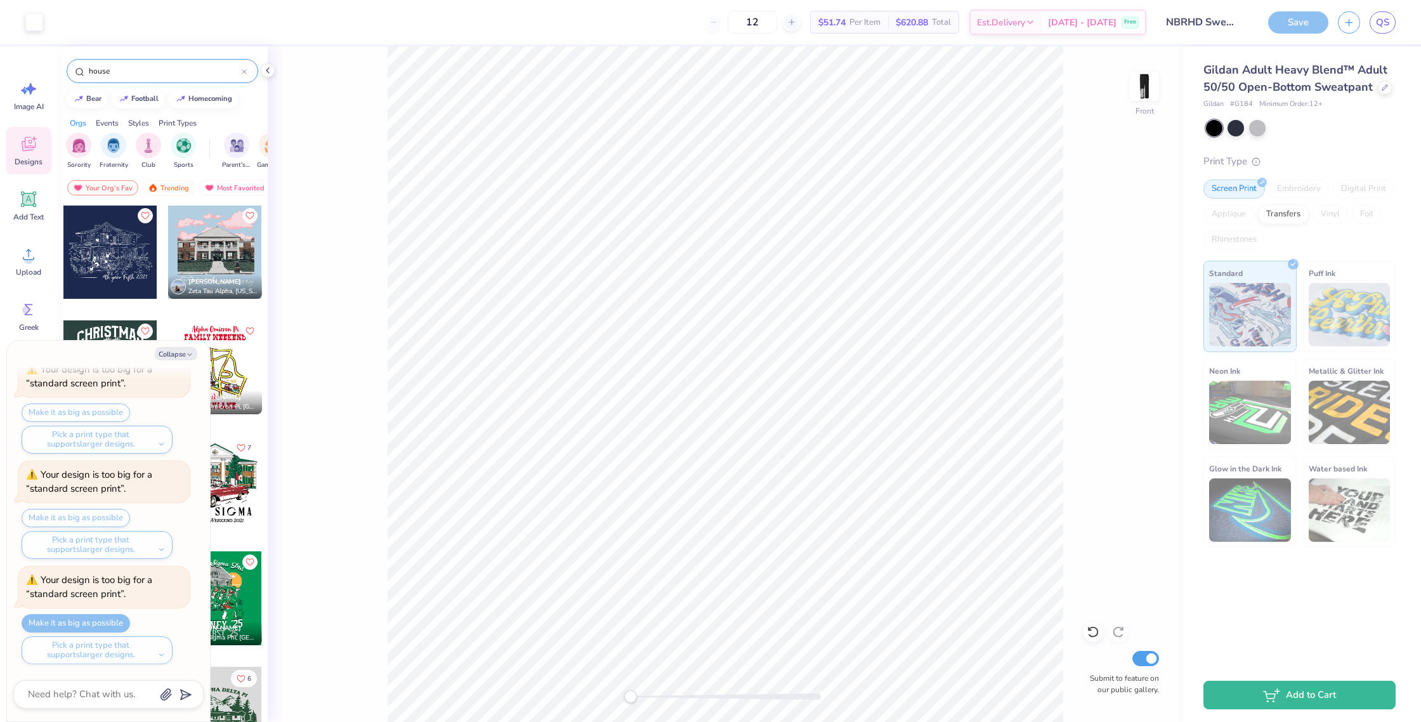
click at [1142, 86] on img at bounding box center [1143, 86] width 25 height 25
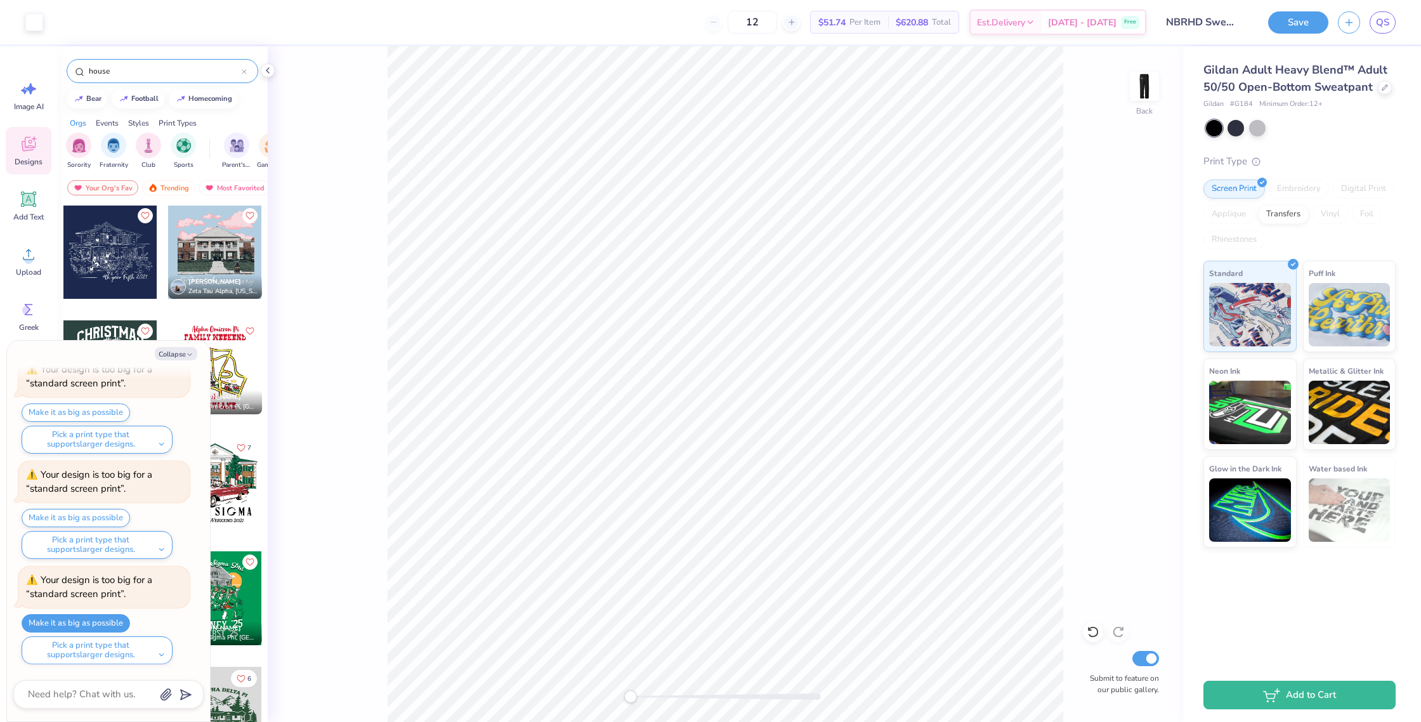
click at [1142, 86] on img at bounding box center [1143, 86] width 25 height 25
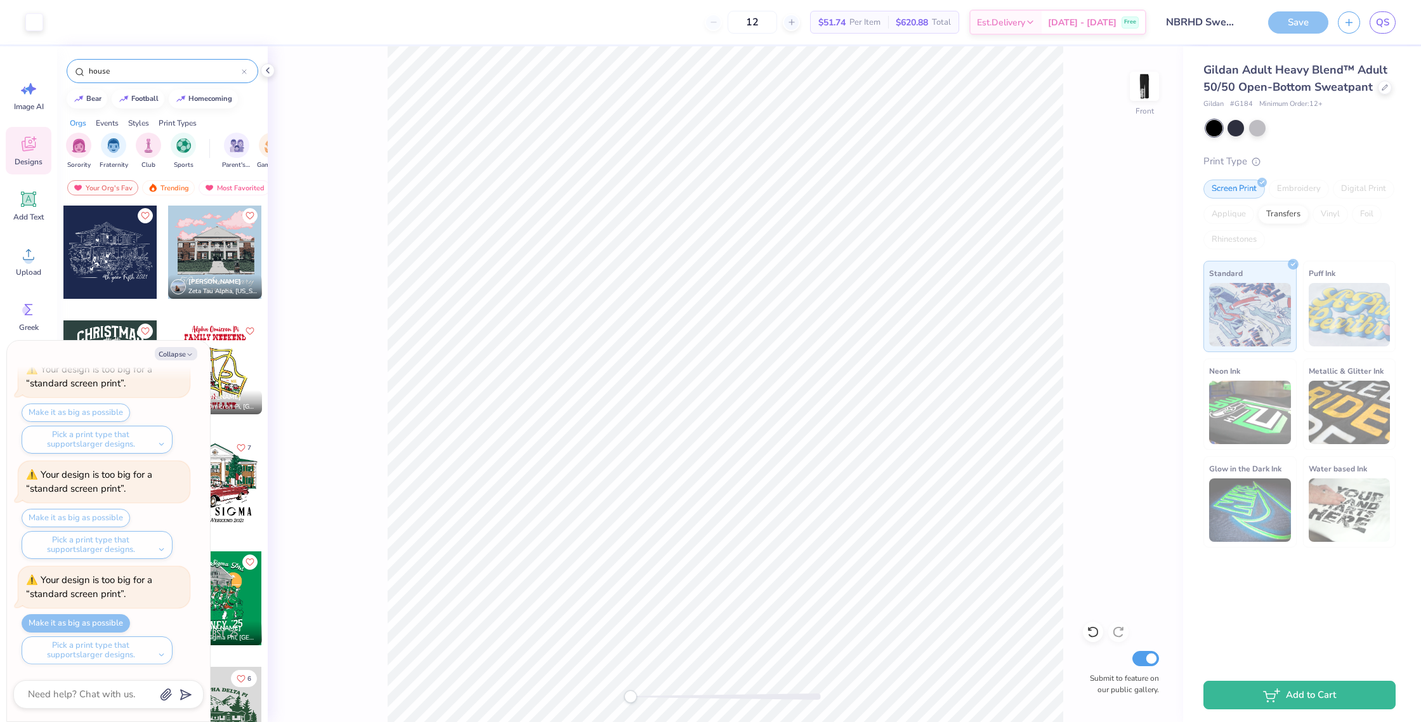
click at [1142, 86] on img at bounding box center [1143, 86] width 25 height 25
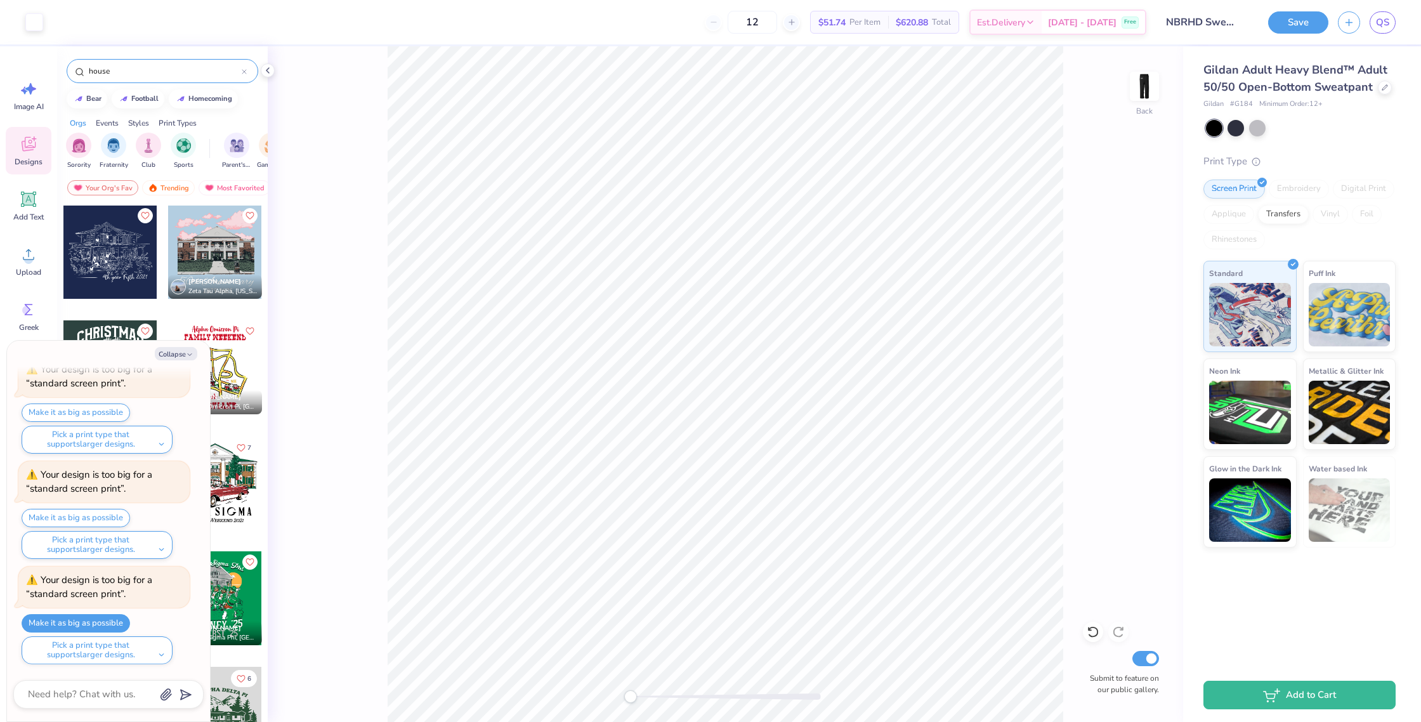
click at [1142, 86] on img at bounding box center [1143, 86] width 25 height 25
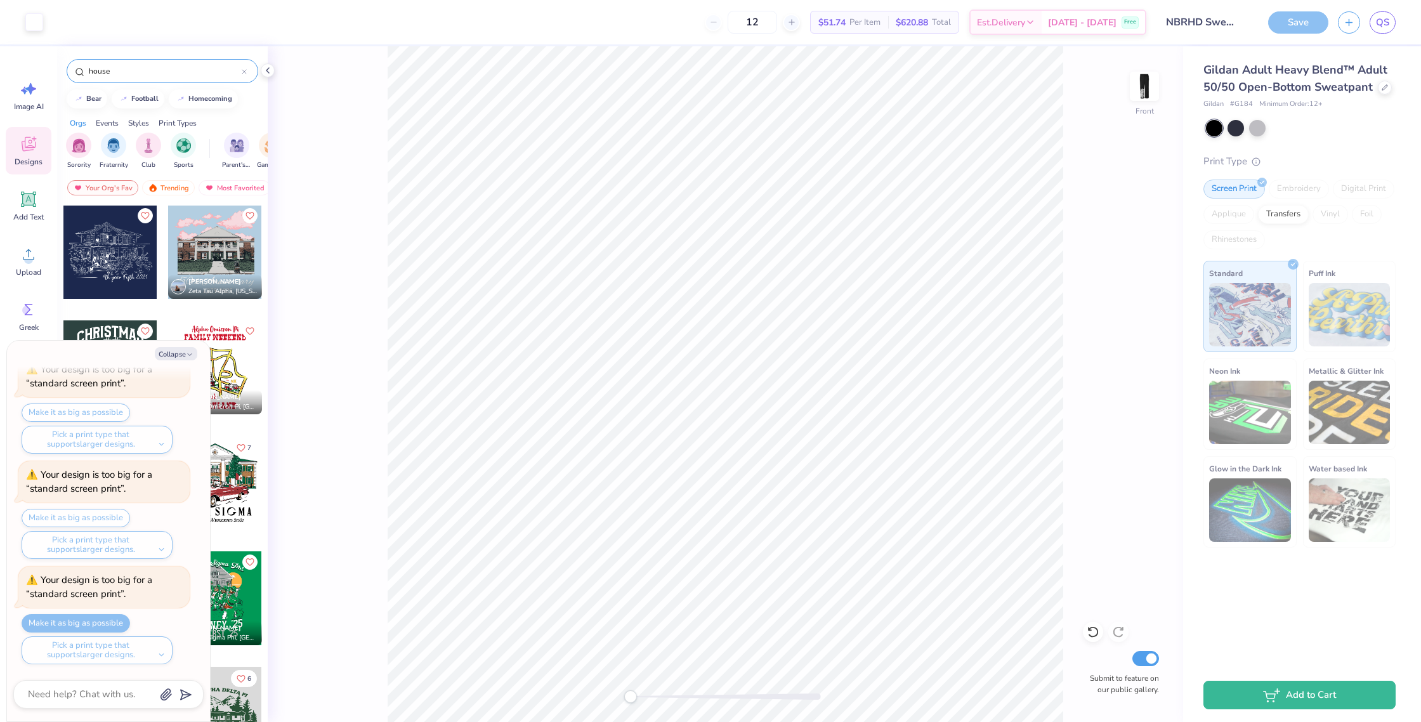
click at [1142, 86] on img at bounding box center [1143, 86] width 25 height 25
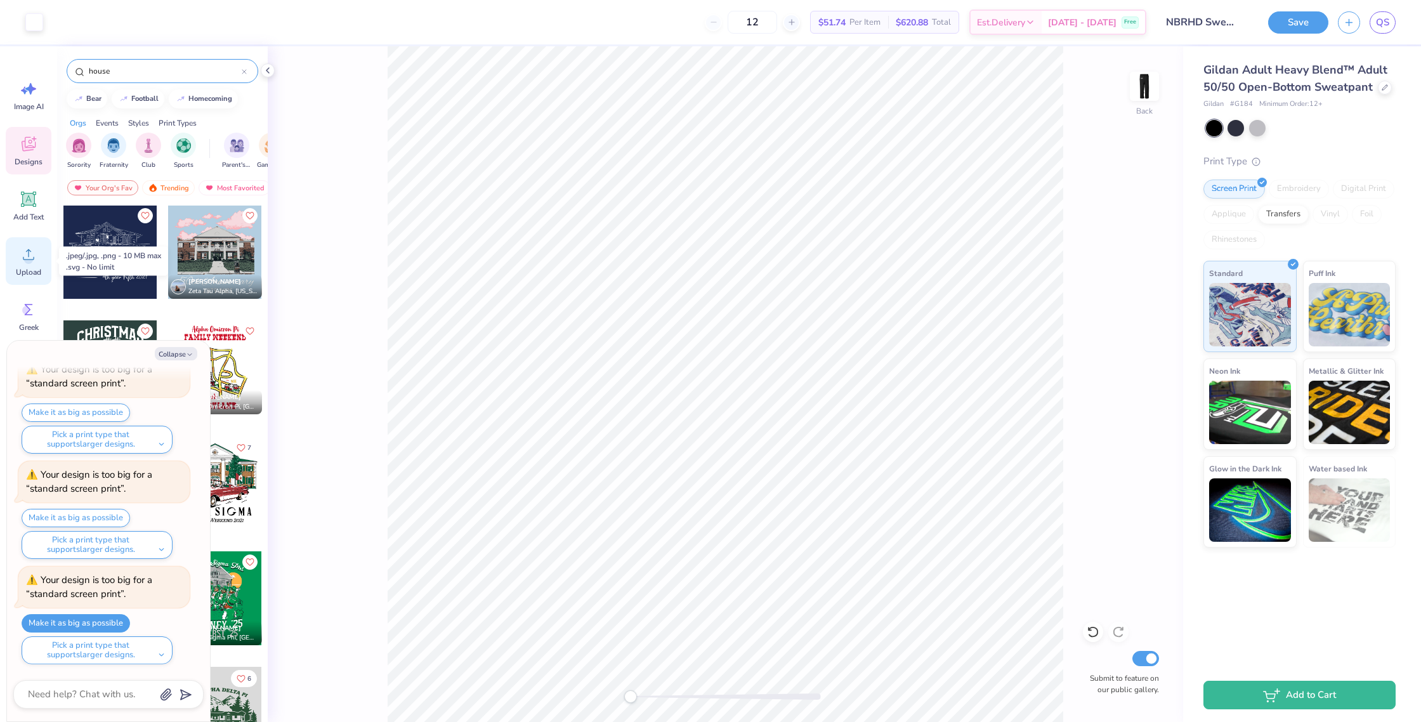
click at [32, 260] on circle at bounding box center [28, 259] width 9 height 9
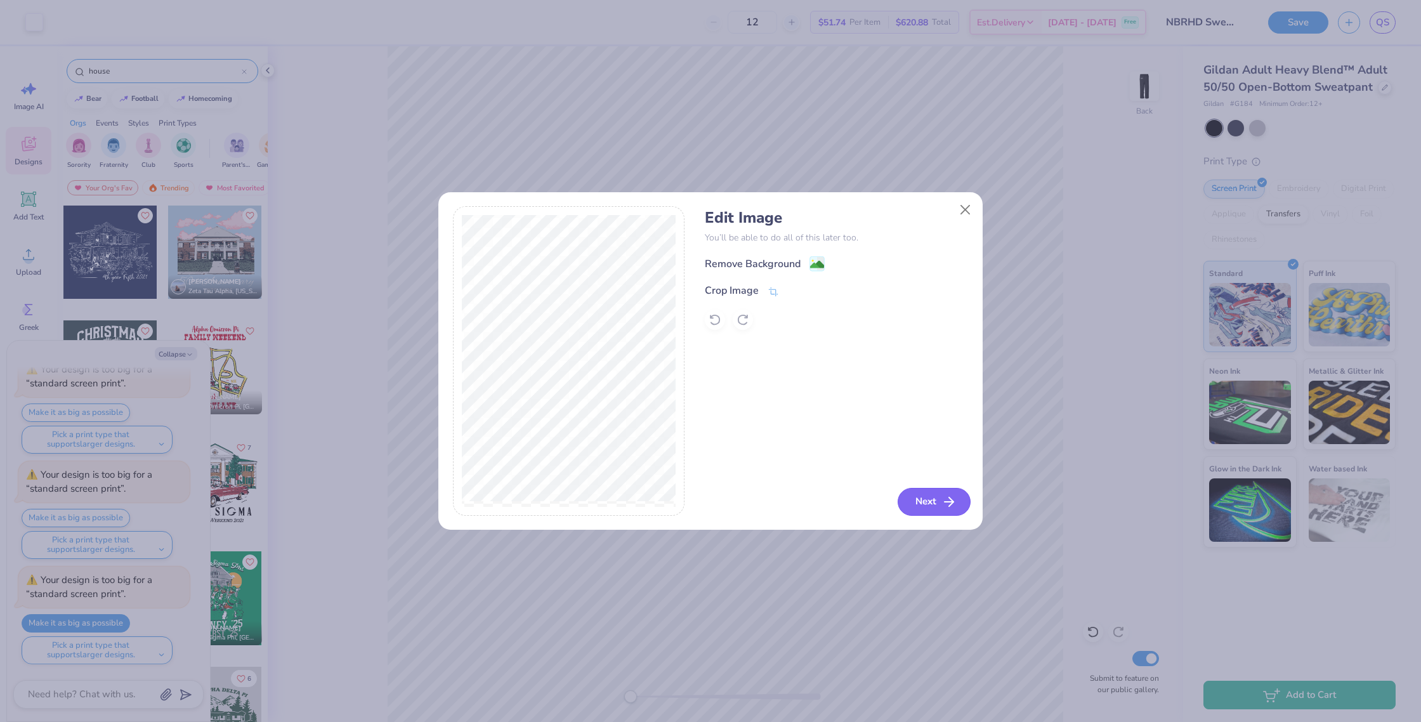
click at [939, 500] on button "Next" at bounding box center [933, 502] width 73 height 28
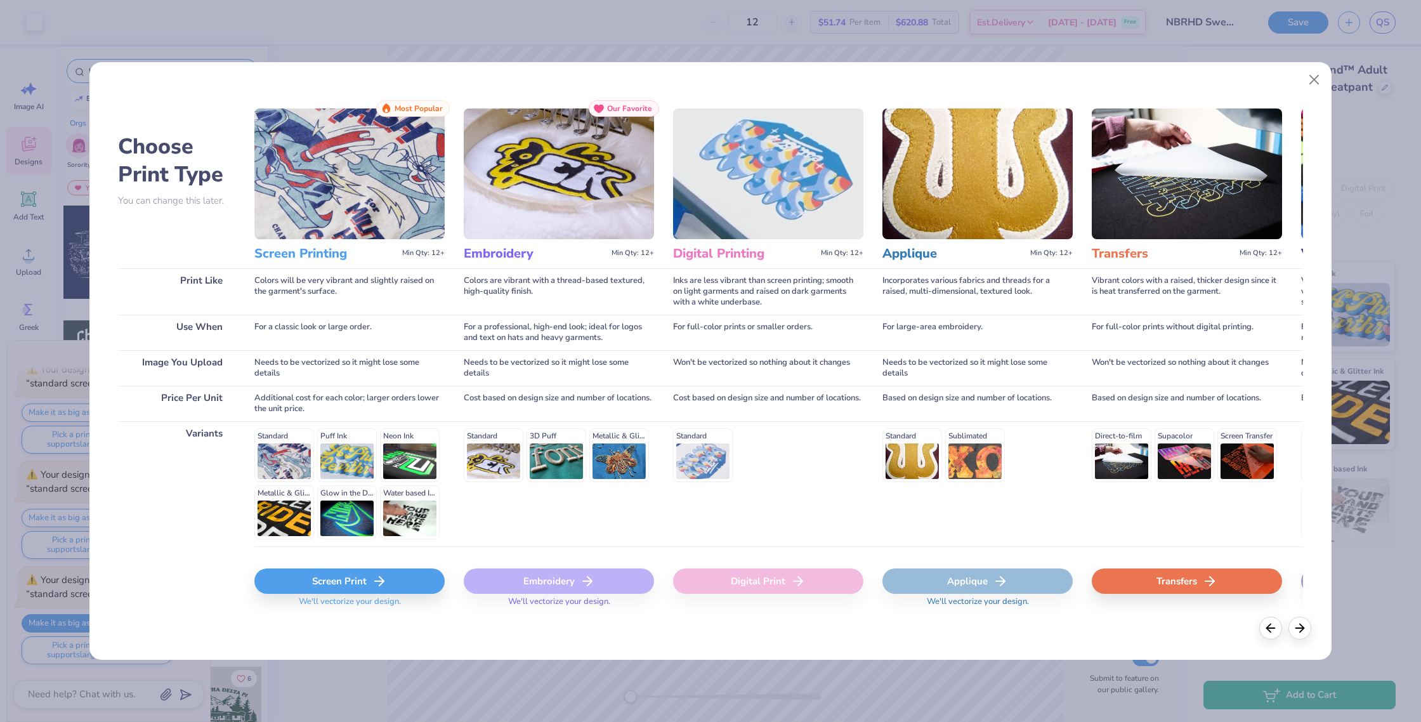
drag, startPoint x: 388, startPoint y: 586, endPoint x: 399, endPoint y: 580, distance: 12.2
click at [389, 586] on div "Screen Print" at bounding box center [349, 580] width 190 height 25
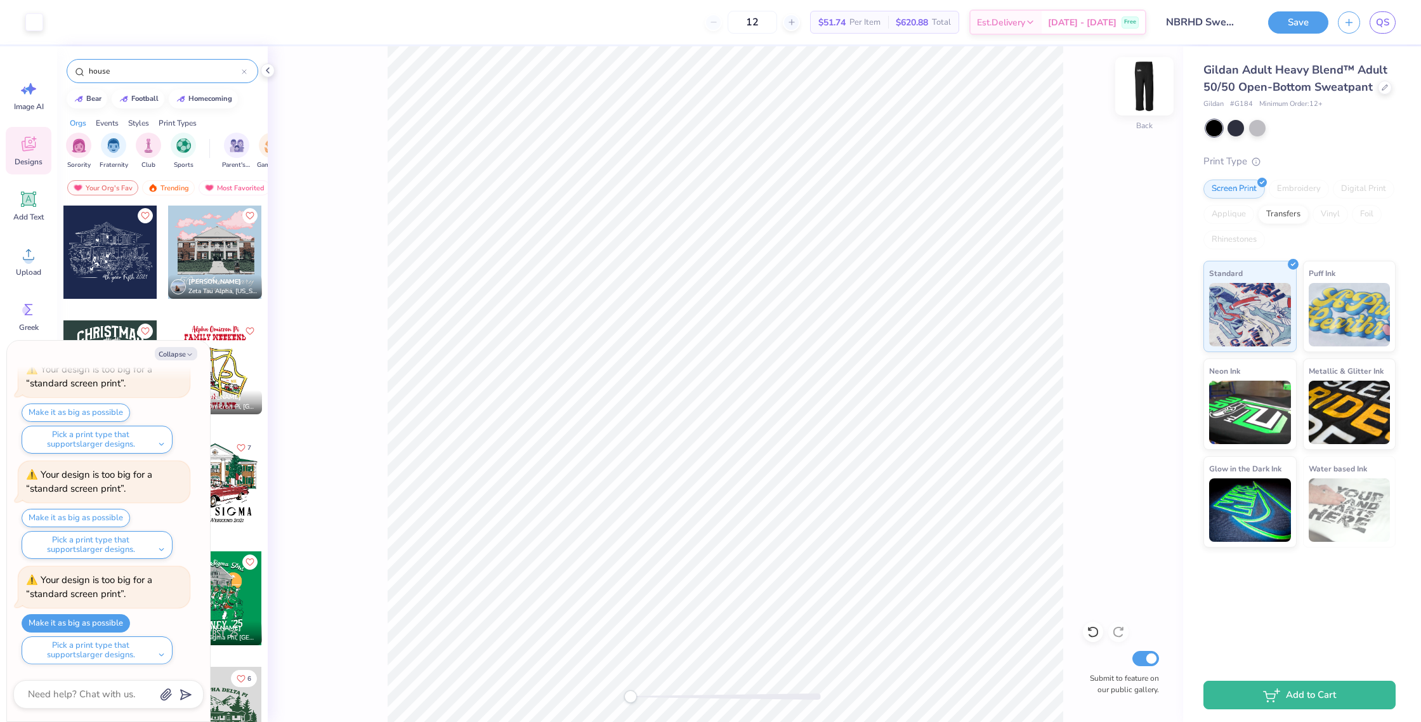
click at [1147, 99] on img at bounding box center [1144, 86] width 51 height 51
type textarea "x"
type input "4.52"
type input "2.10"
type input "4.75"
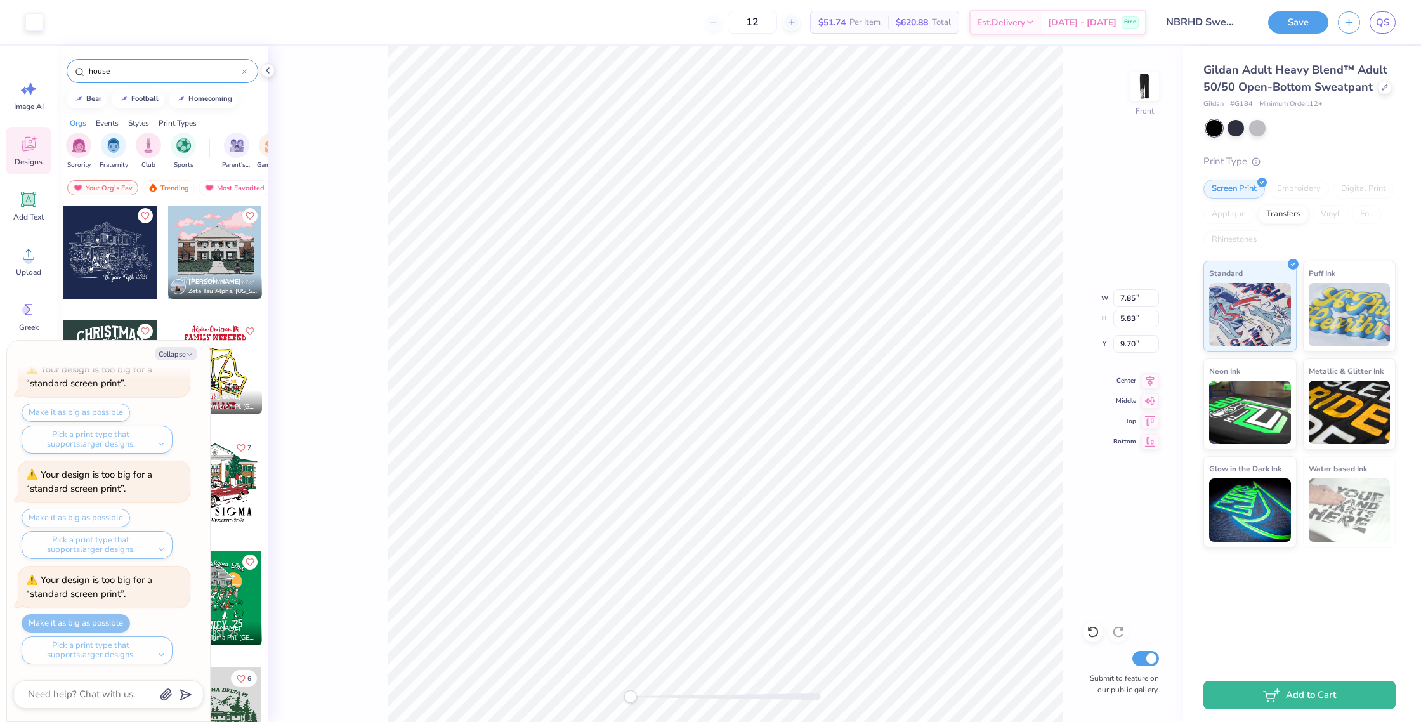
type textarea "x"
type input "5.67"
type input "4.20"
type input "3.41"
type textarea "x"
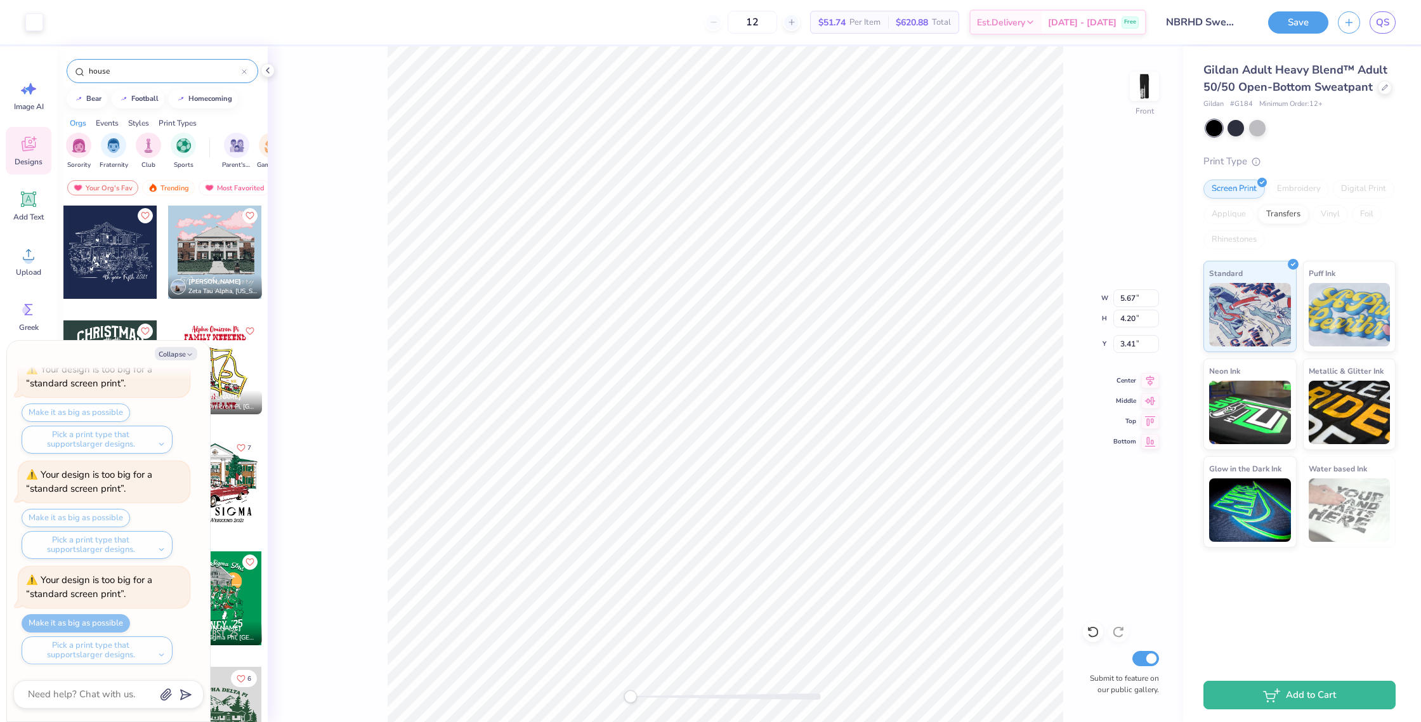
type input "5.29"
type input "3.92"
type input "4.04"
click at [1146, 93] on img at bounding box center [1144, 86] width 51 height 51
type textarea "x"
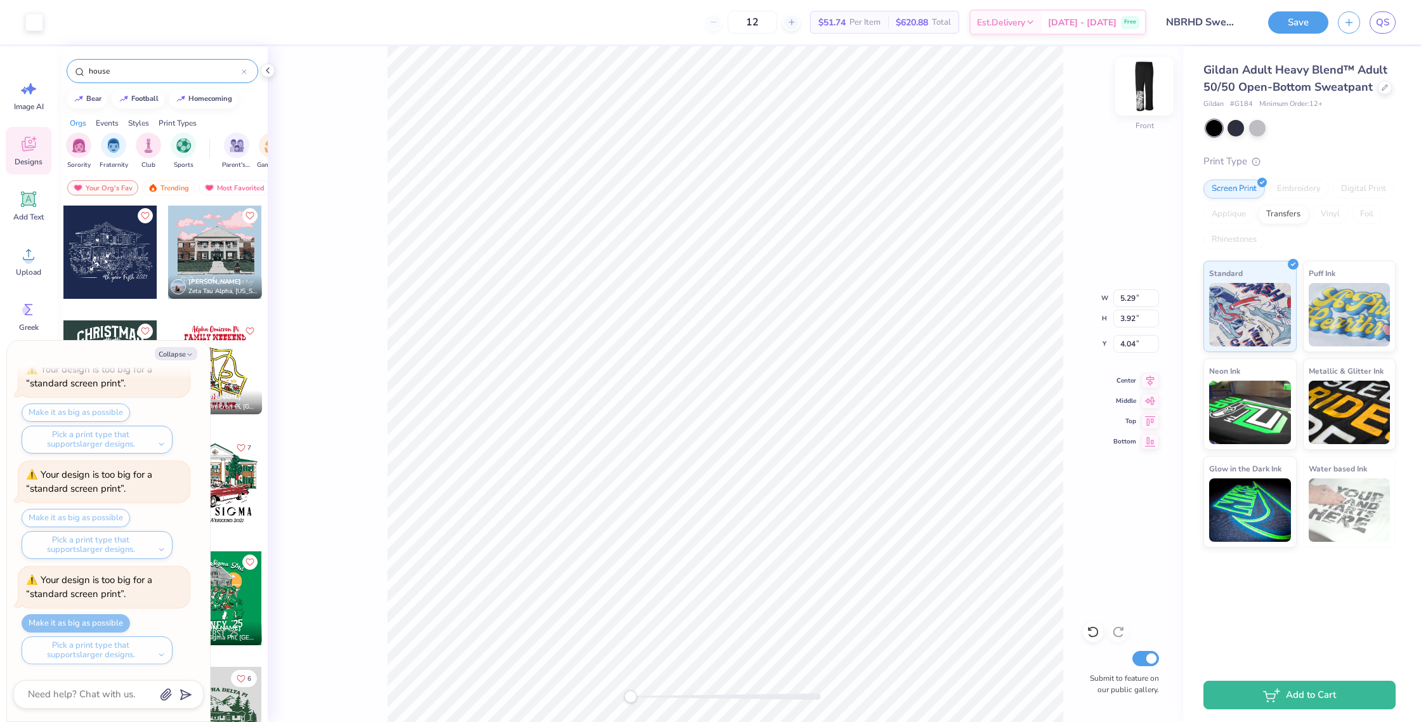
type input "5.27"
type input "3.91"
type input "3.52"
click at [1131, 95] on img at bounding box center [1144, 86] width 51 height 51
type textarea "x"
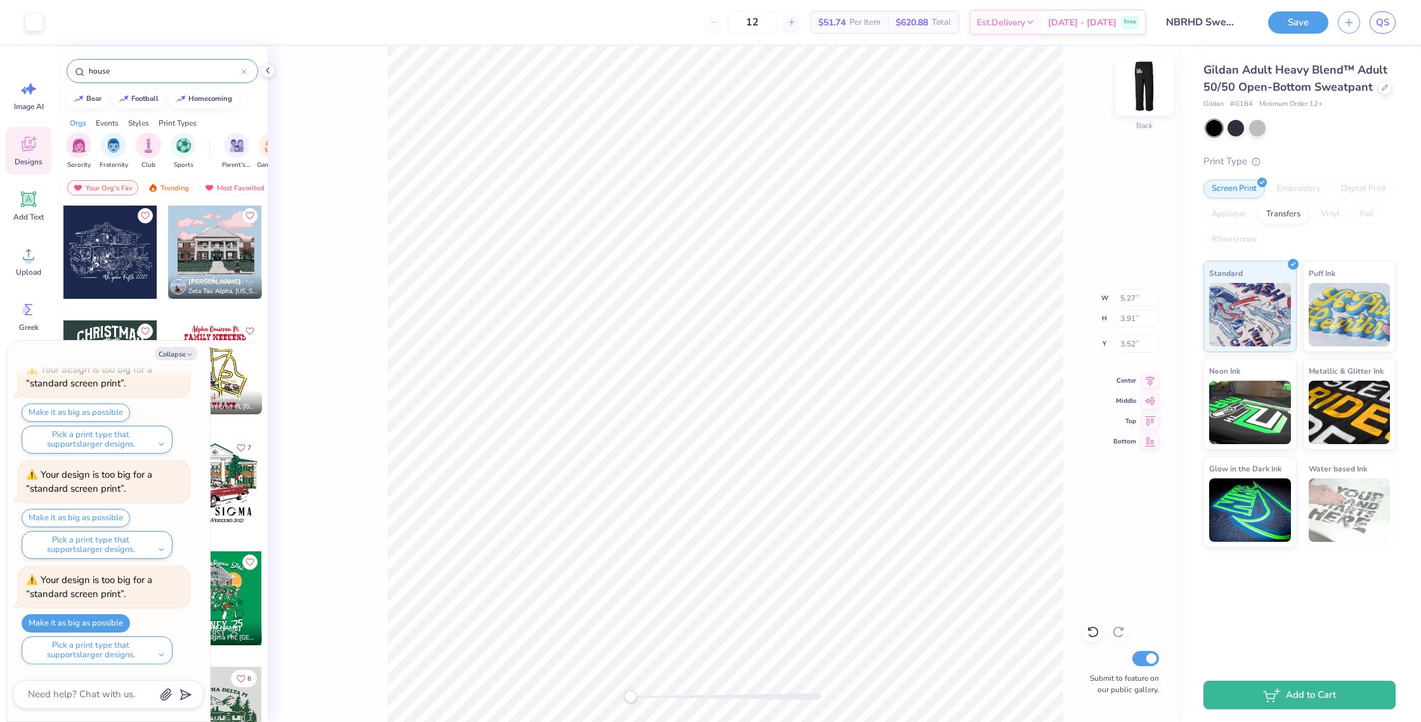
type input "5.29"
type input "3.92"
type input "4.50"
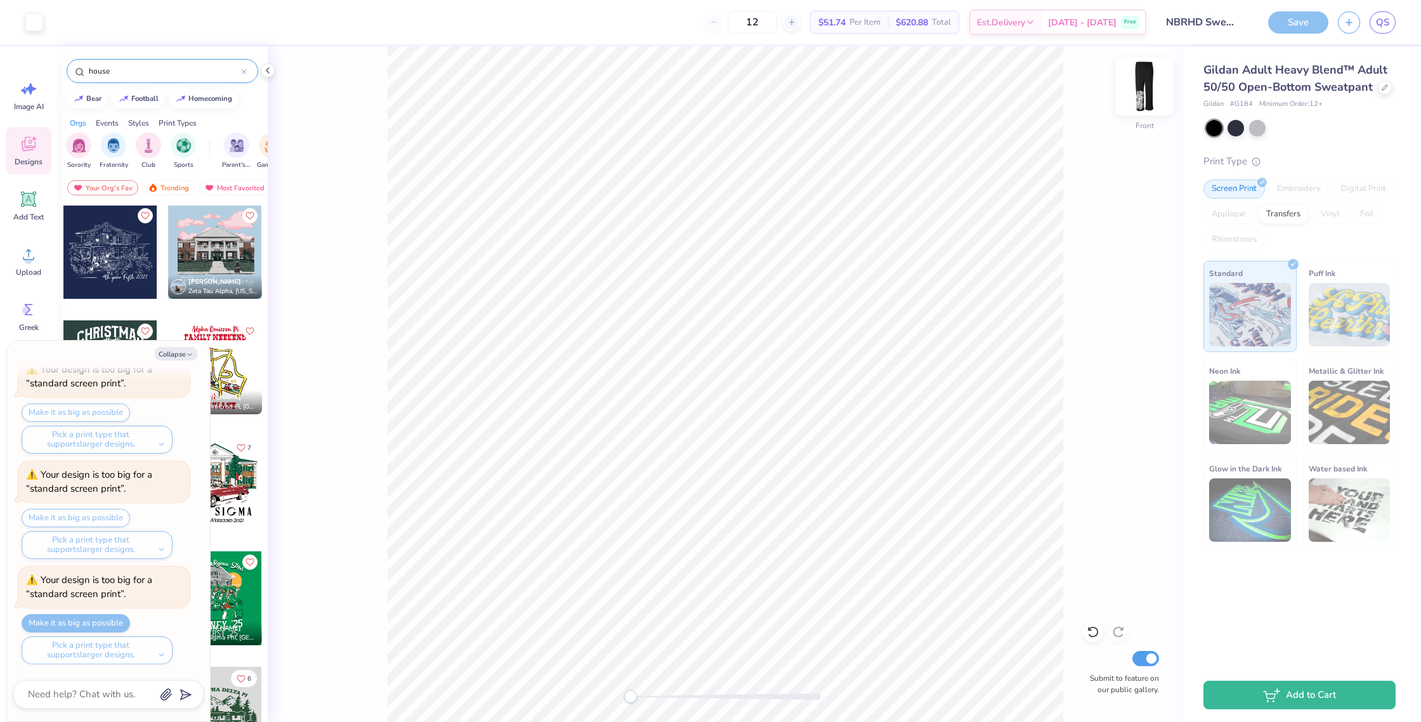
click at [1146, 93] on img at bounding box center [1144, 86] width 51 height 51
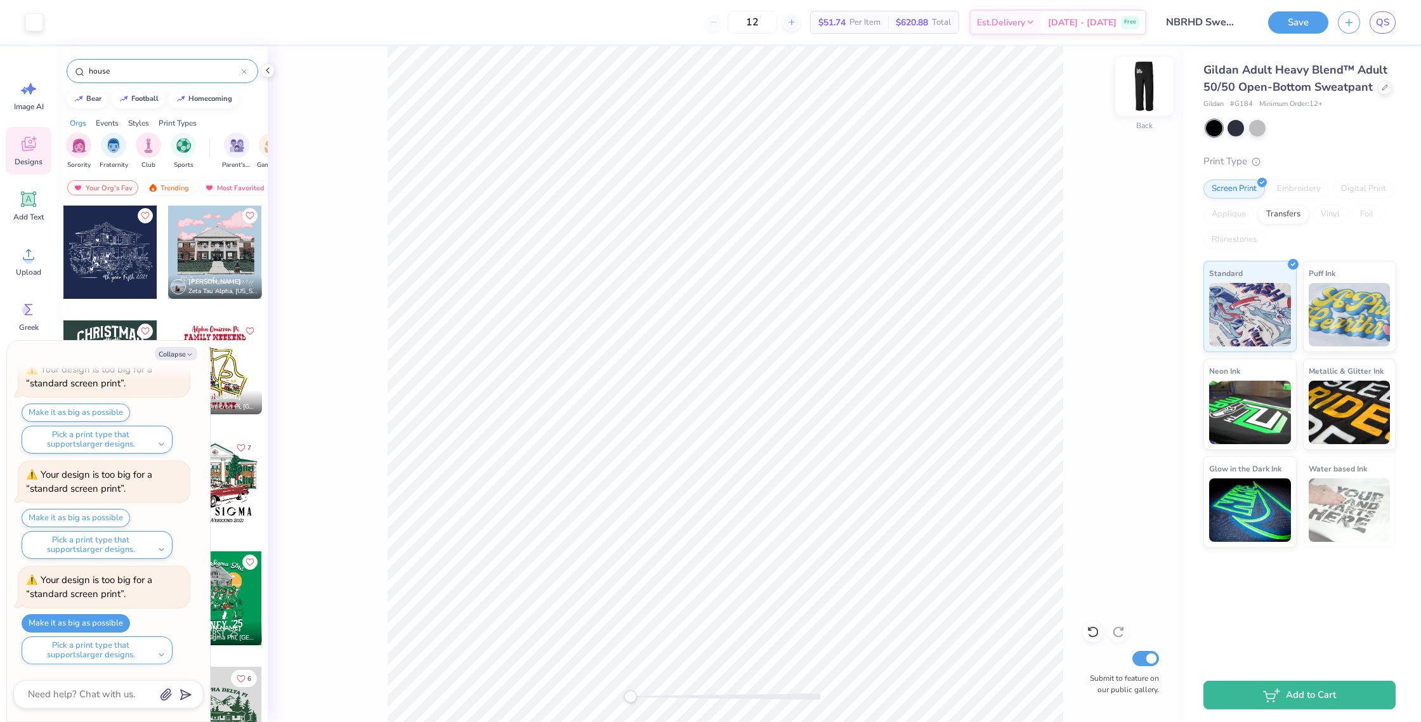
click at [1146, 94] on img at bounding box center [1144, 86] width 51 height 51
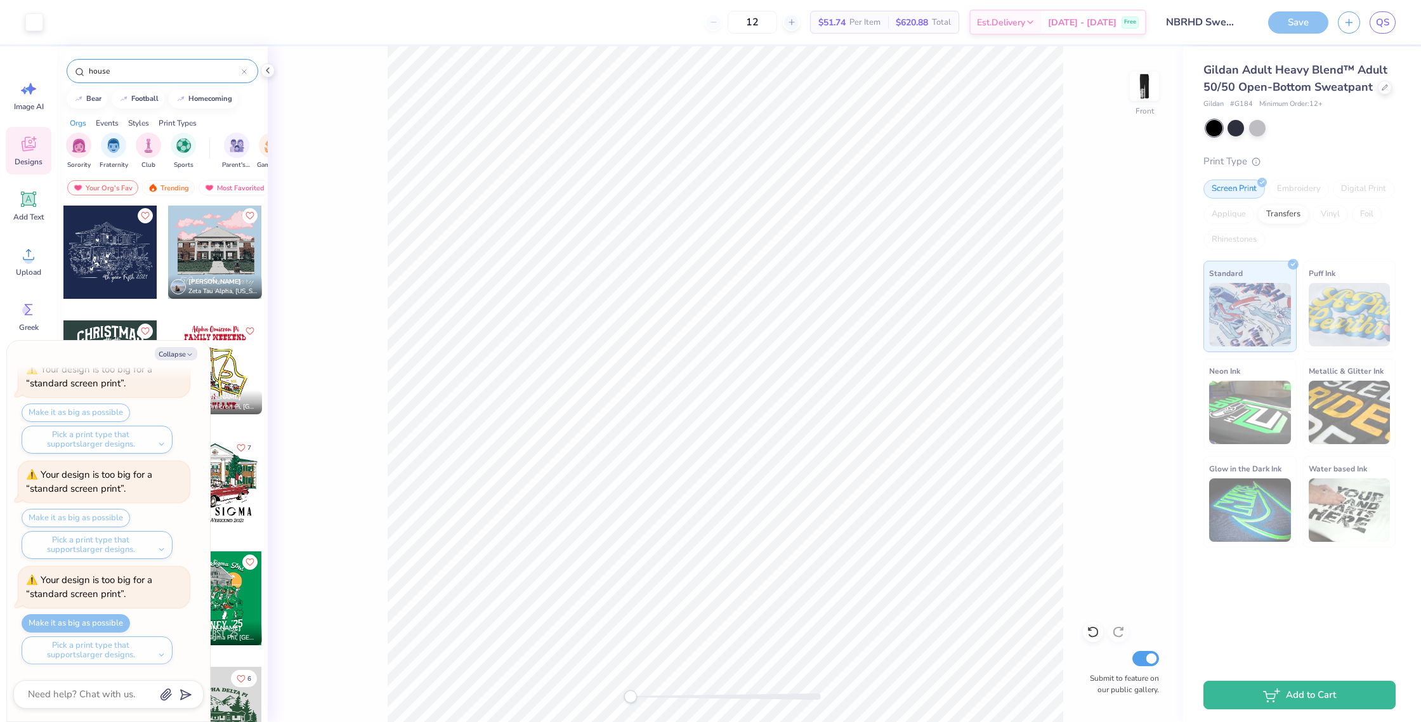
click at [1146, 94] on img at bounding box center [1143, 86] width 25 height 25
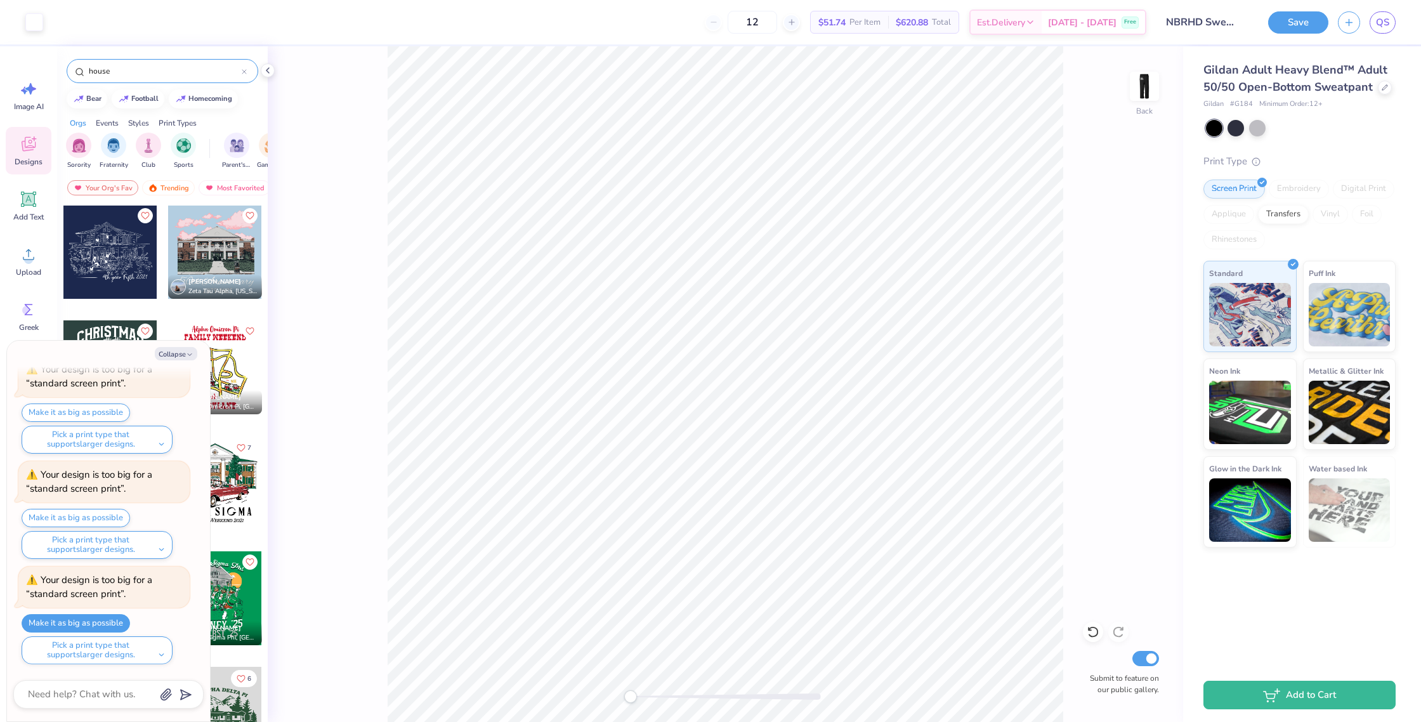
click at [1146, 94] on img at bounding box center [1143, 86] width 25 height 25
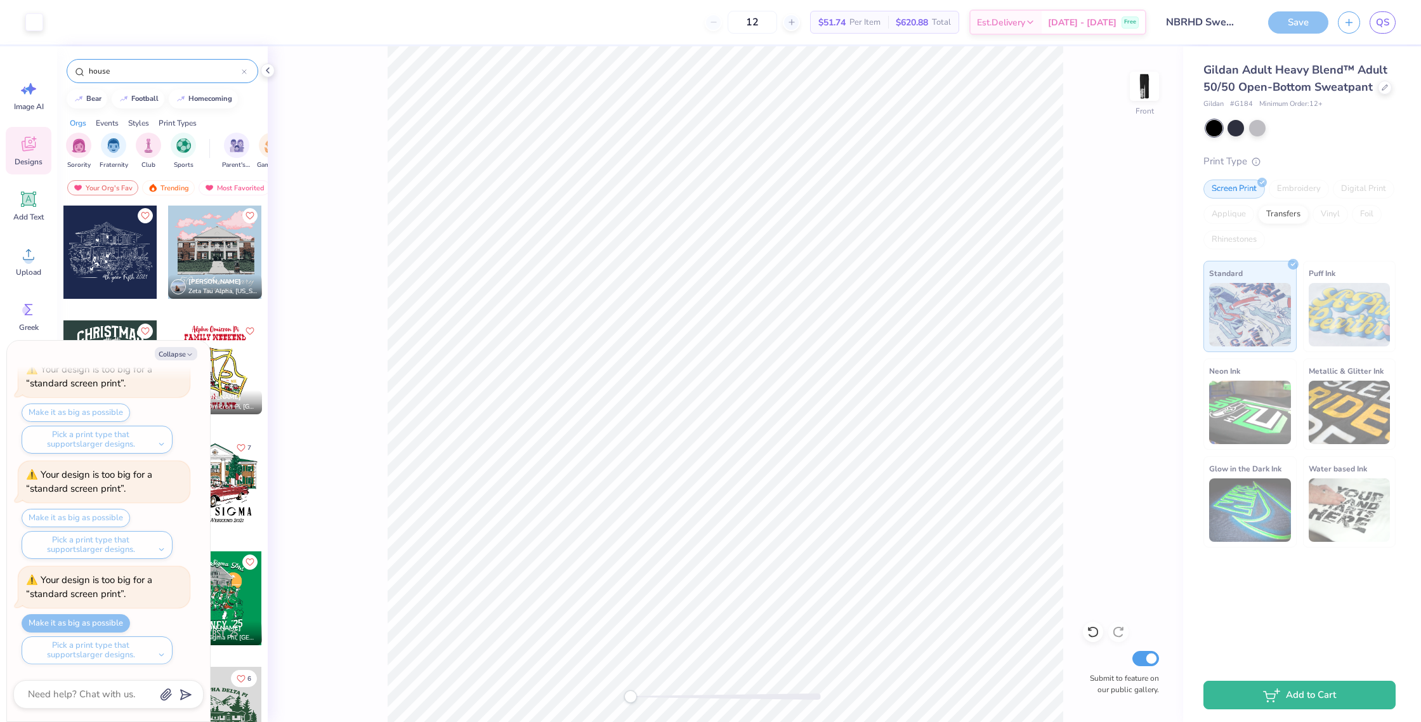
click at [1146, 94] on img at bounding box center [1143, 86] width 25 height 25
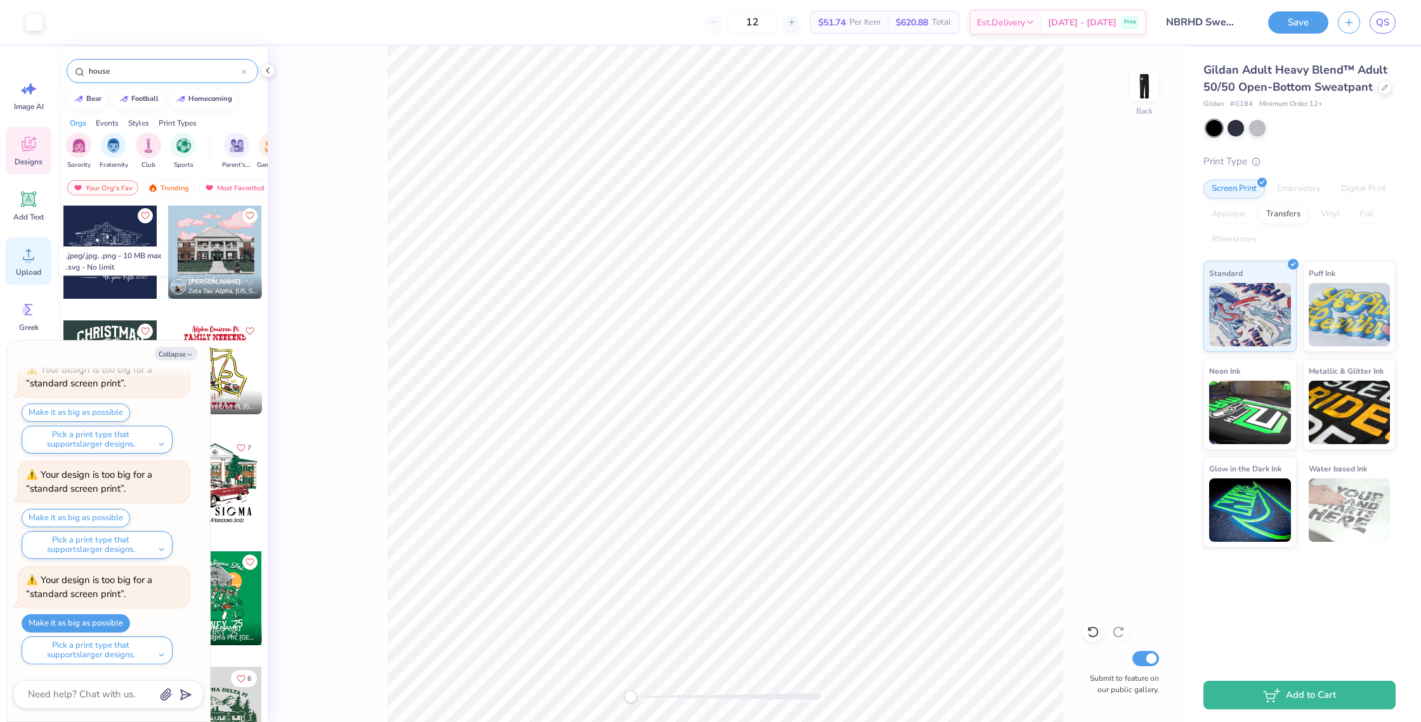
click at [34, 266] on div "Upload" at bounding box center [29, 261] width 46 height 48
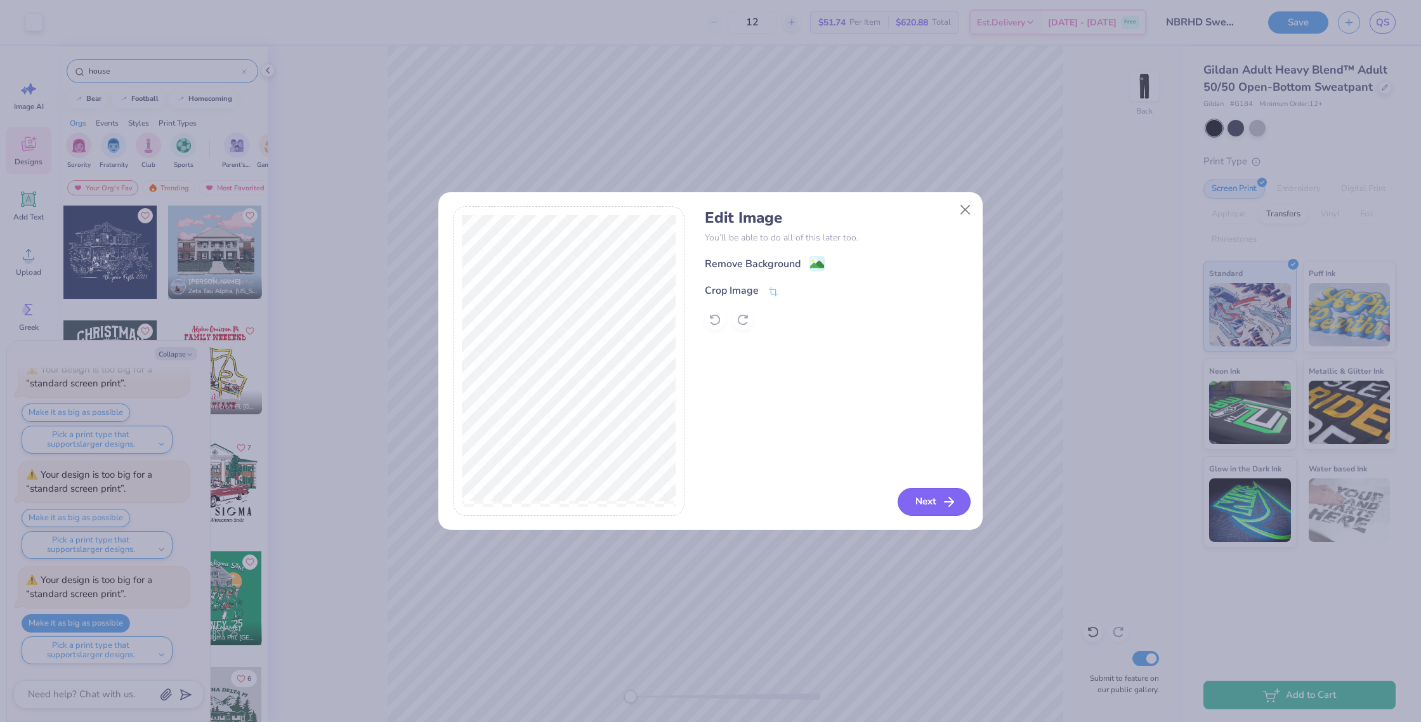
click at [939, 501] on button "Next" at bounding box center [933, 502] width 73 height 28
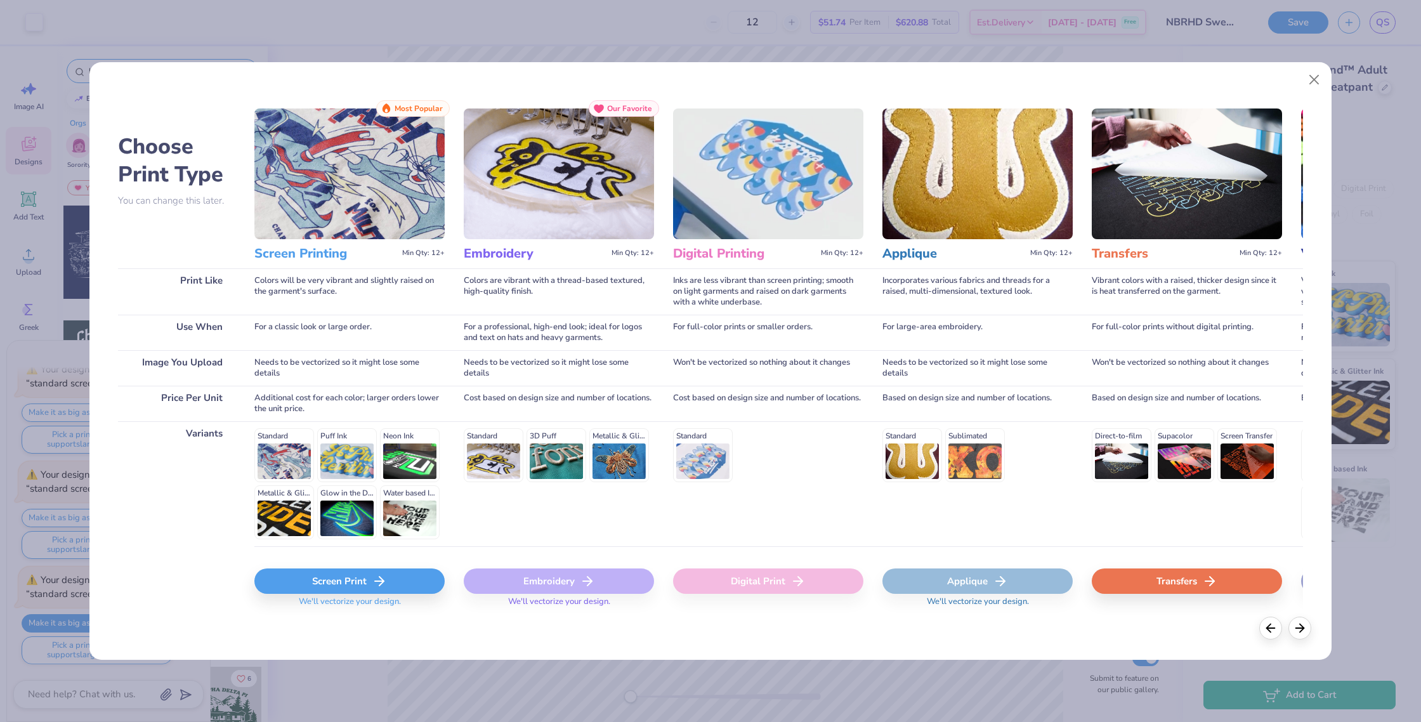
click at [320, 588] on div "Screen Print" at bounding box center [349, 580] width 190 height 25
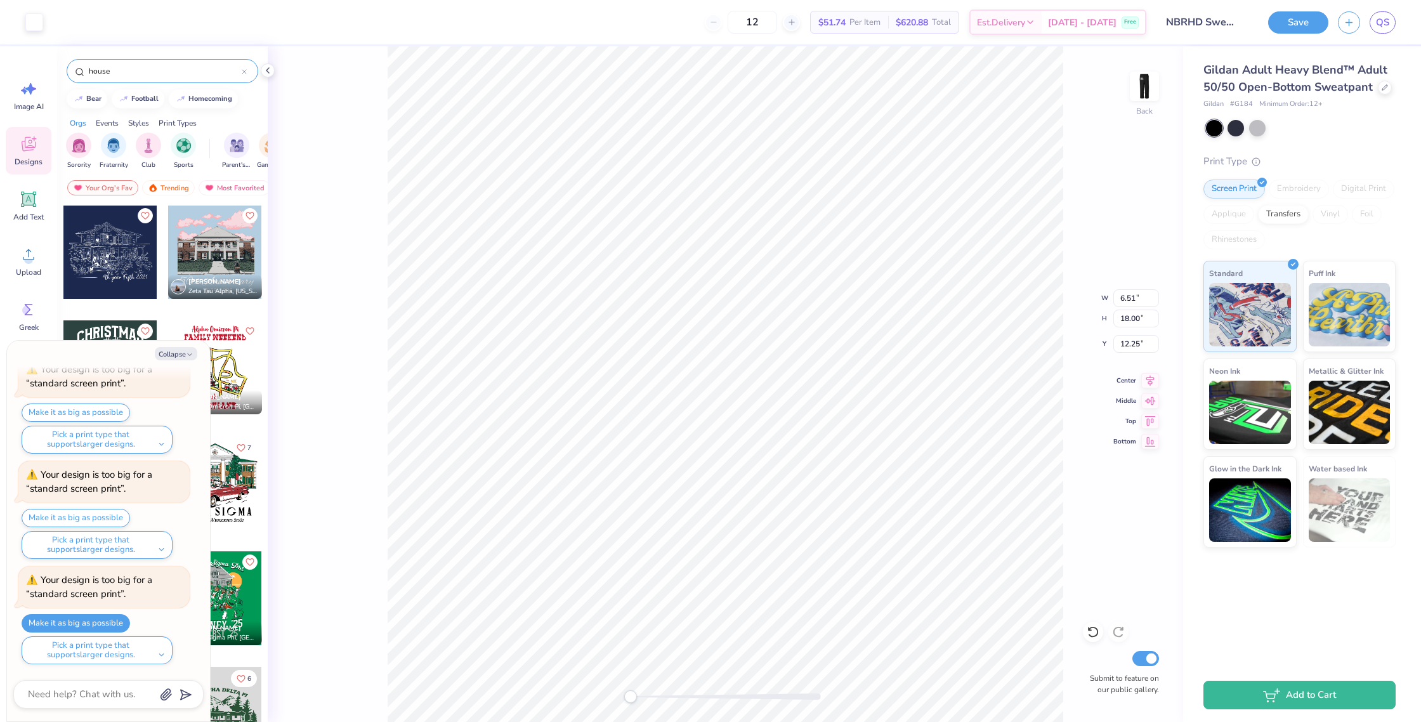
type textarea "x"
type input "7.09"
type input "24.00"
type textarea "x"
type input "23.74"
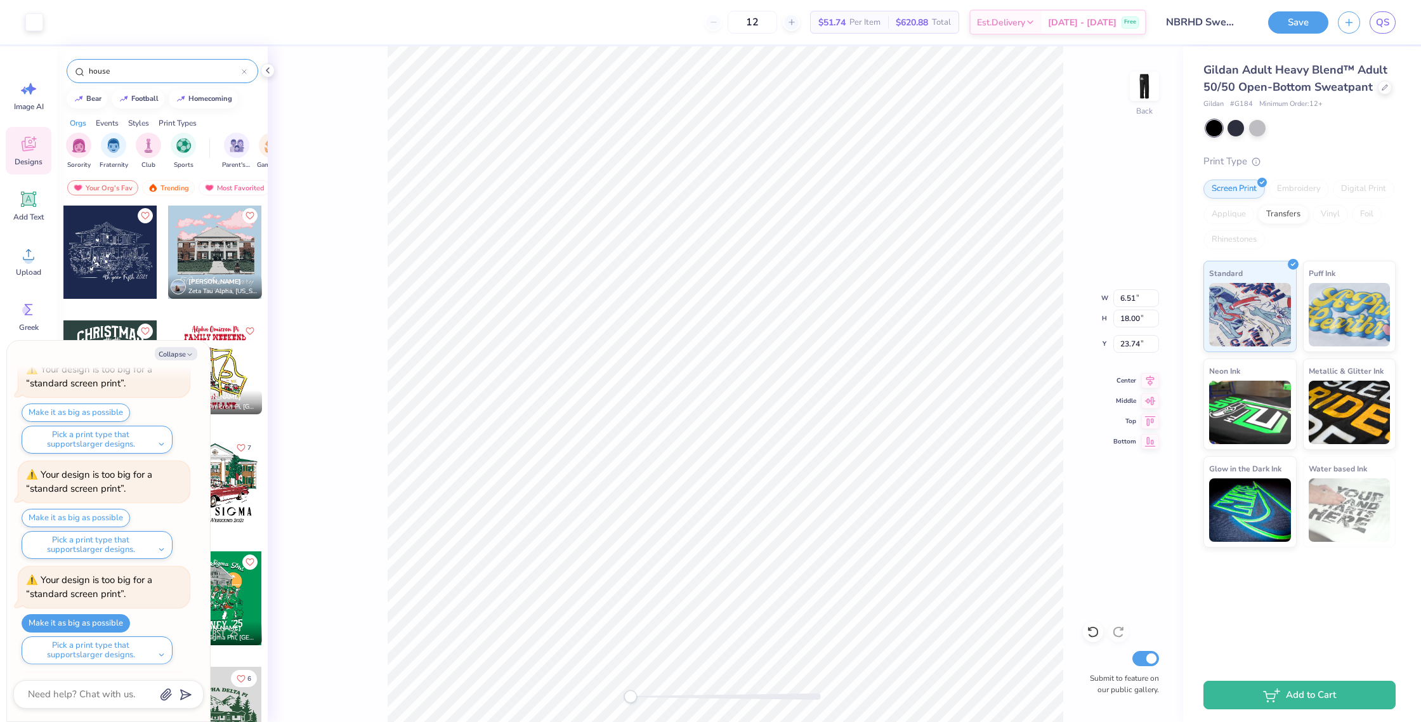
scroll to position [477, 0]
click at [77, 623] on button "Make it as big as possible" at bounding box center [76, 623] width 108 height 18
click at [77, 618] on button "Make it as big as possible" at bounding box center [76, 623] width 108 height 18
click at [78, 618] on button "Make it as big as possible" at bounding box center [76, 623] width 108 height 18
type textarea "x"
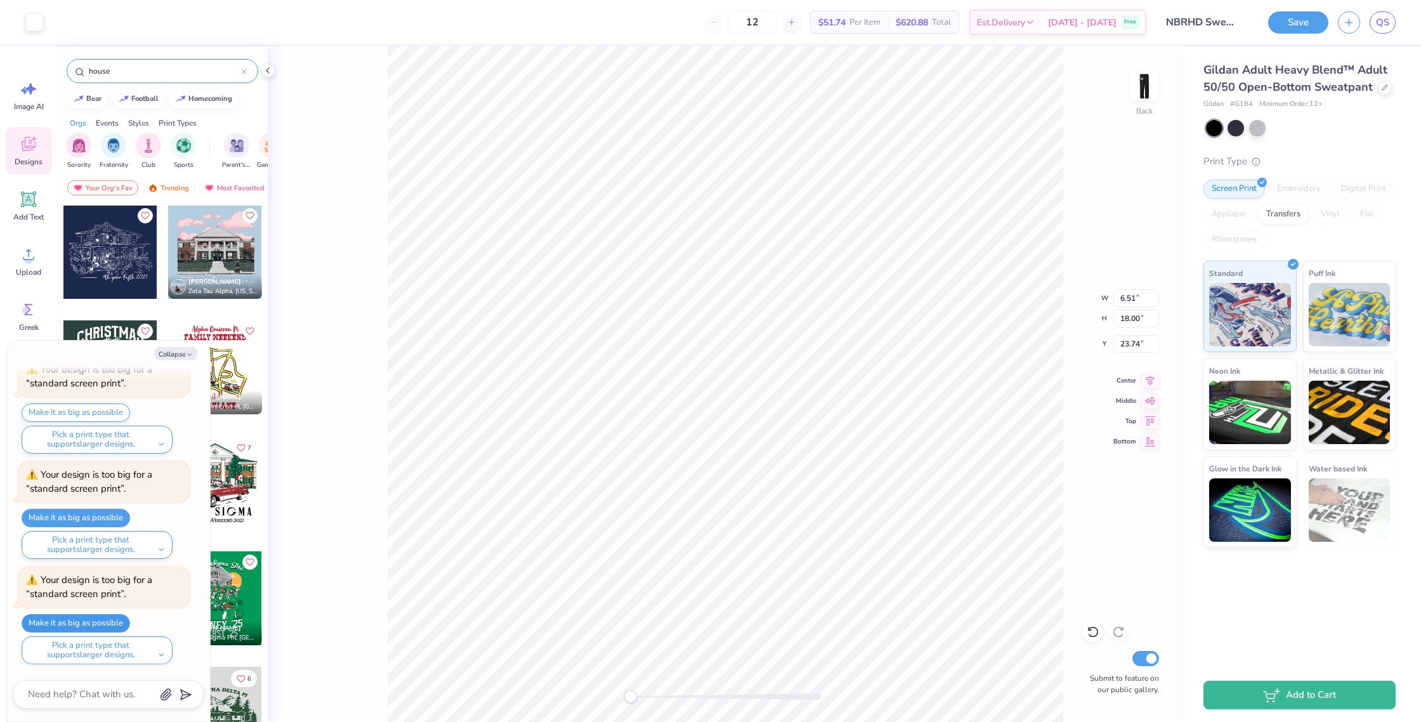
type input "24.00"
click at [75, 649] on button "Pick a print type that supports larger designs." at bounding box center [97, 650] width 151 height 28
click at [216, 619] on div at bounding box center [215, 598] width 94 height 94
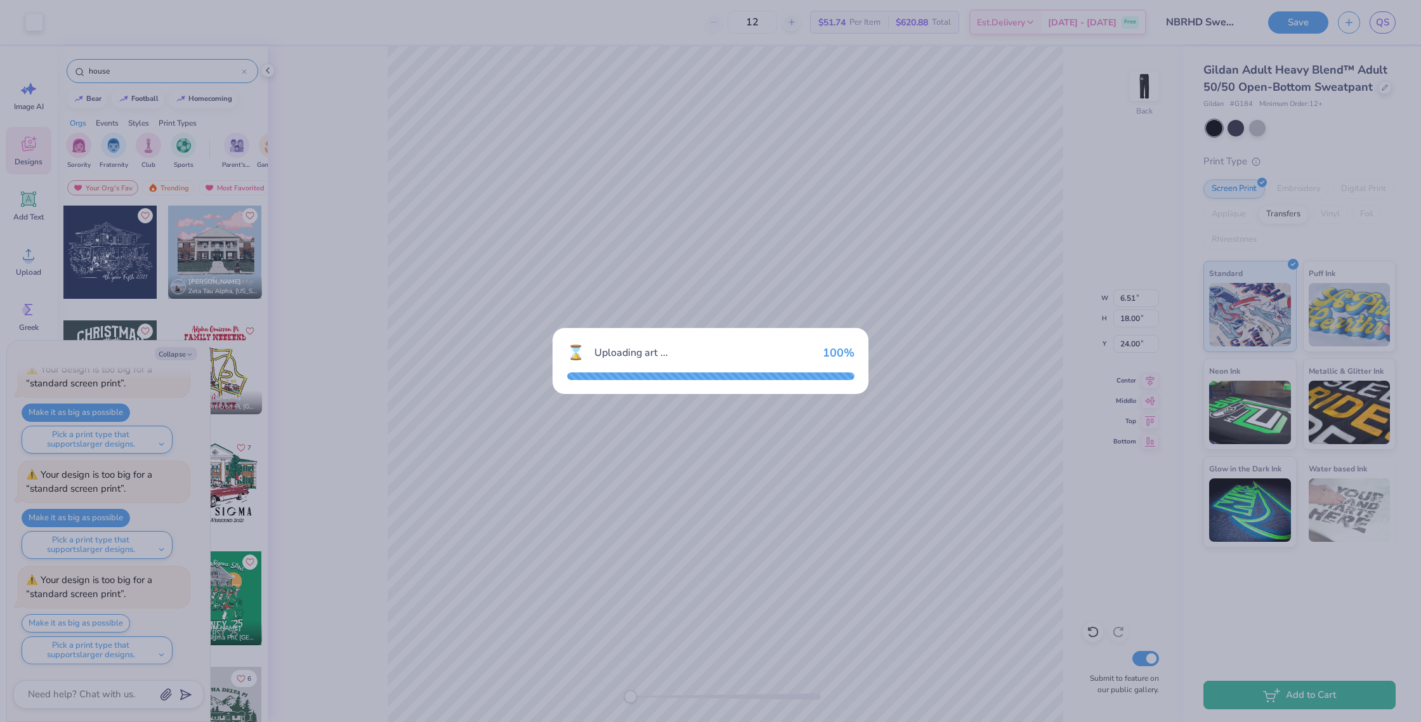
type textarea "x"
type input "8.16"
type input "11.01"
type input "15.75"
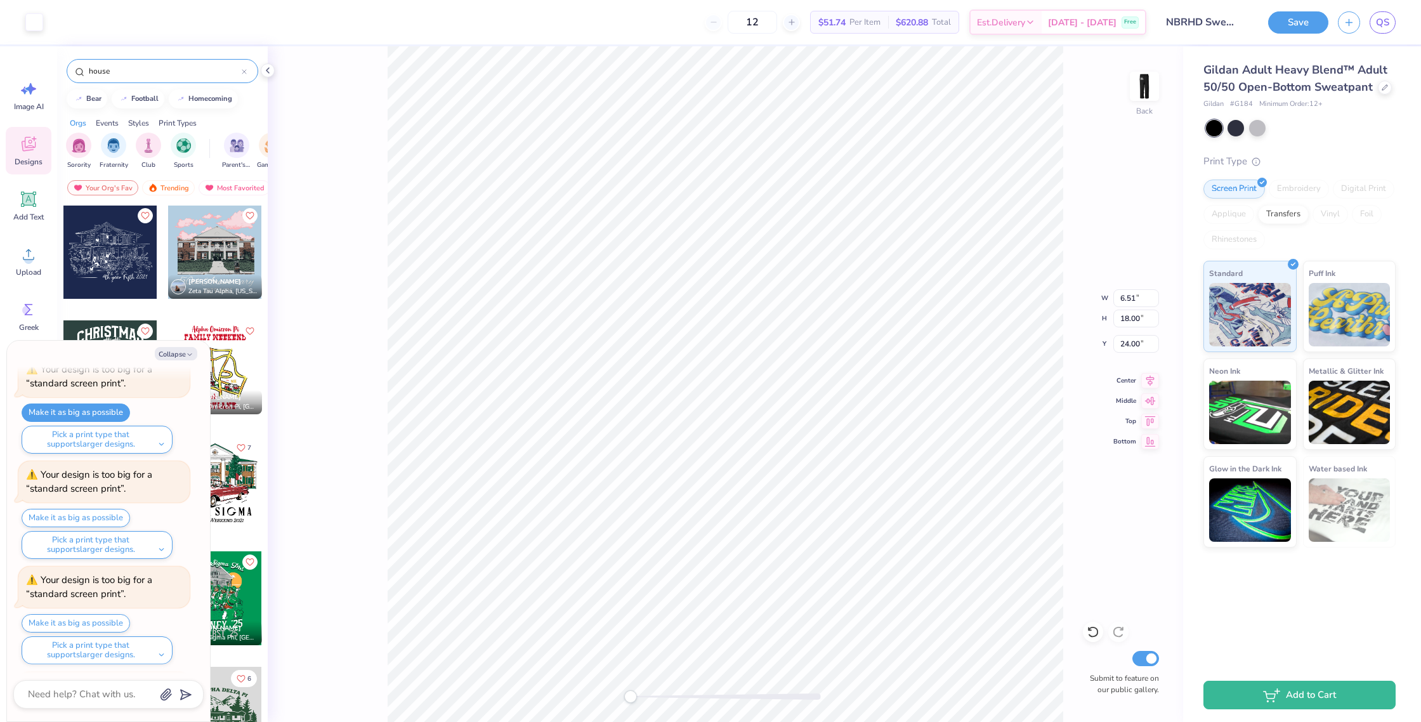
scroll to position [793, 0]
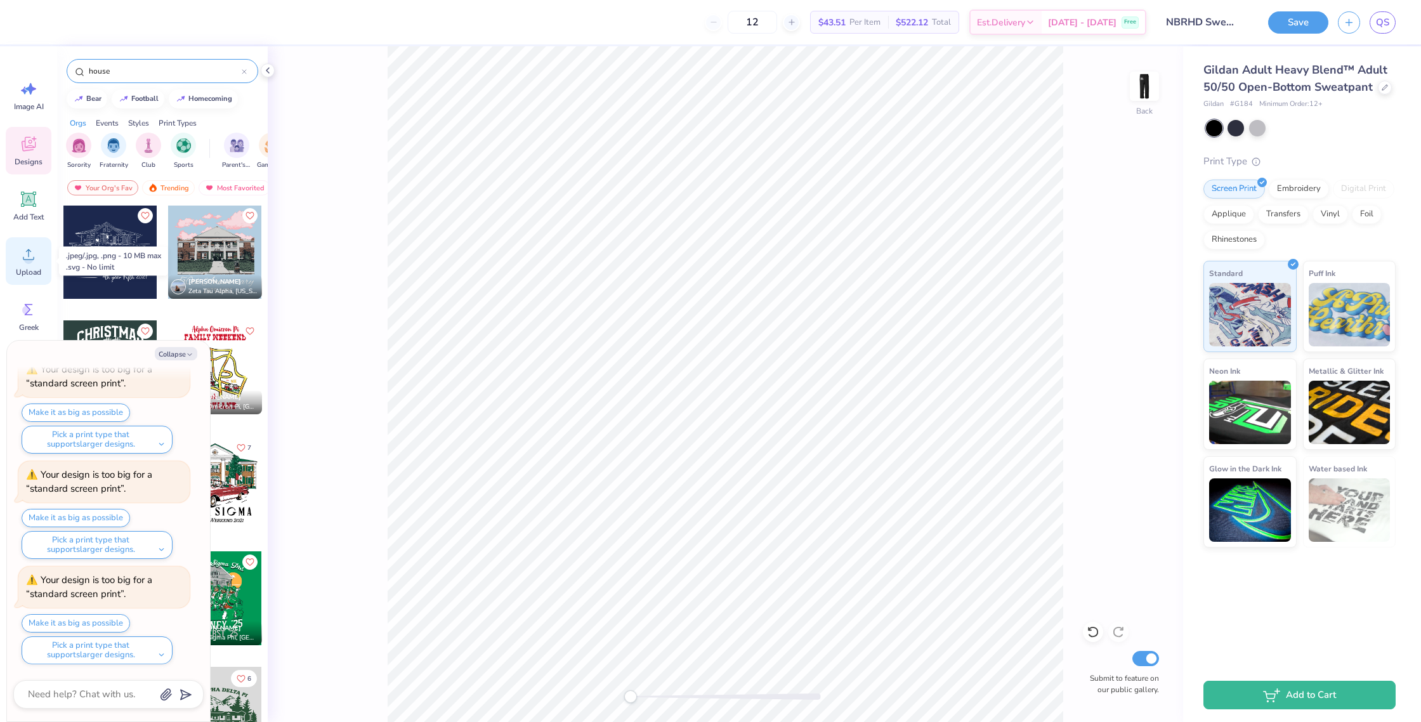
click at [30, 263] on circle at bounding box center [28, 259] width 9 height 9
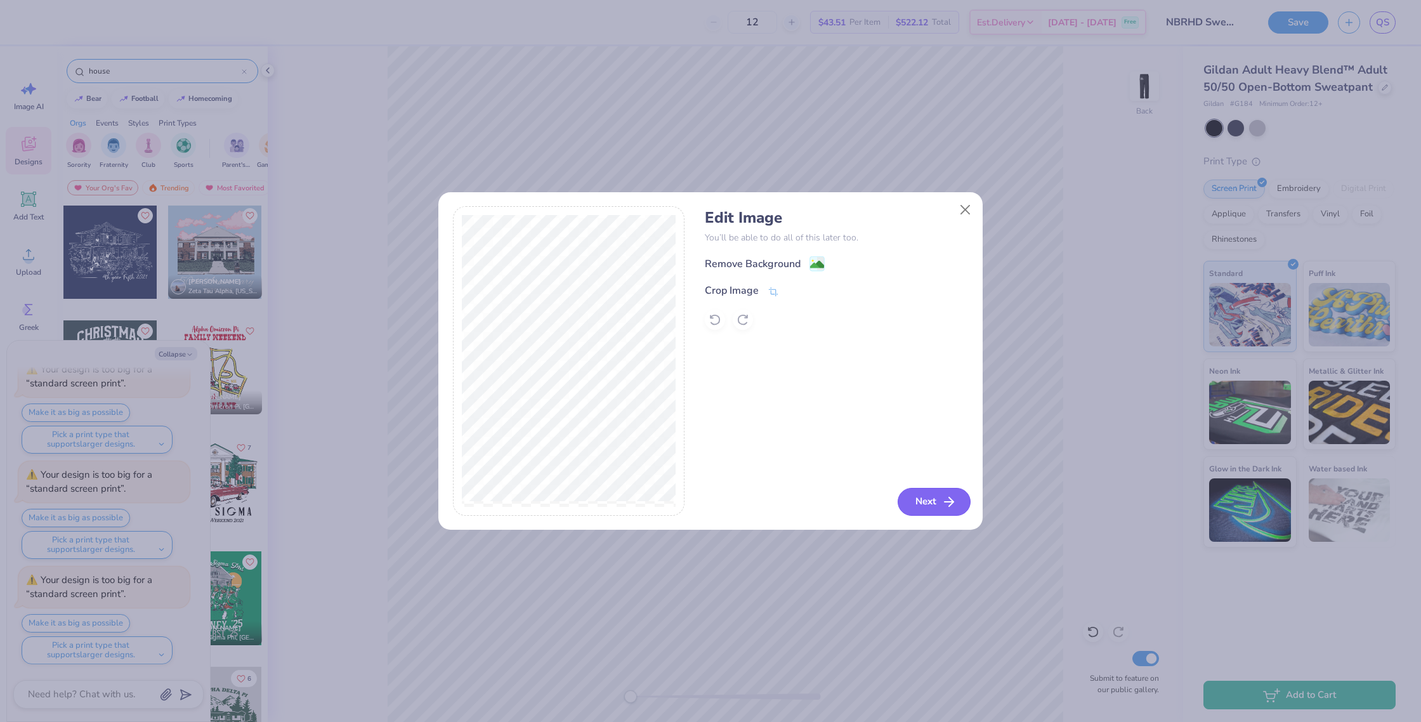
click at [941, 502] on icon "button" at bounding box center [948, 501] width 15 height 15
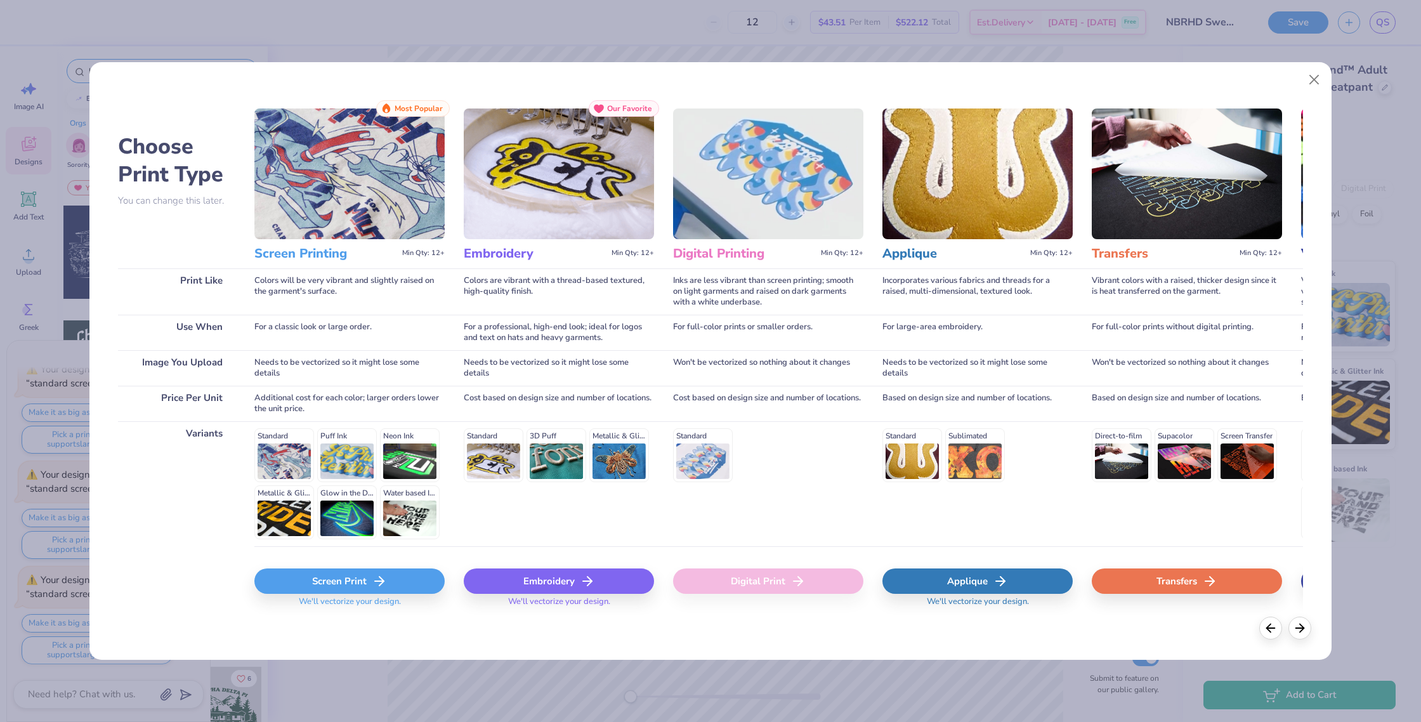
click at [311, 580] on div "Screen Print" at bounding box center [349, 580] width 190 height 25
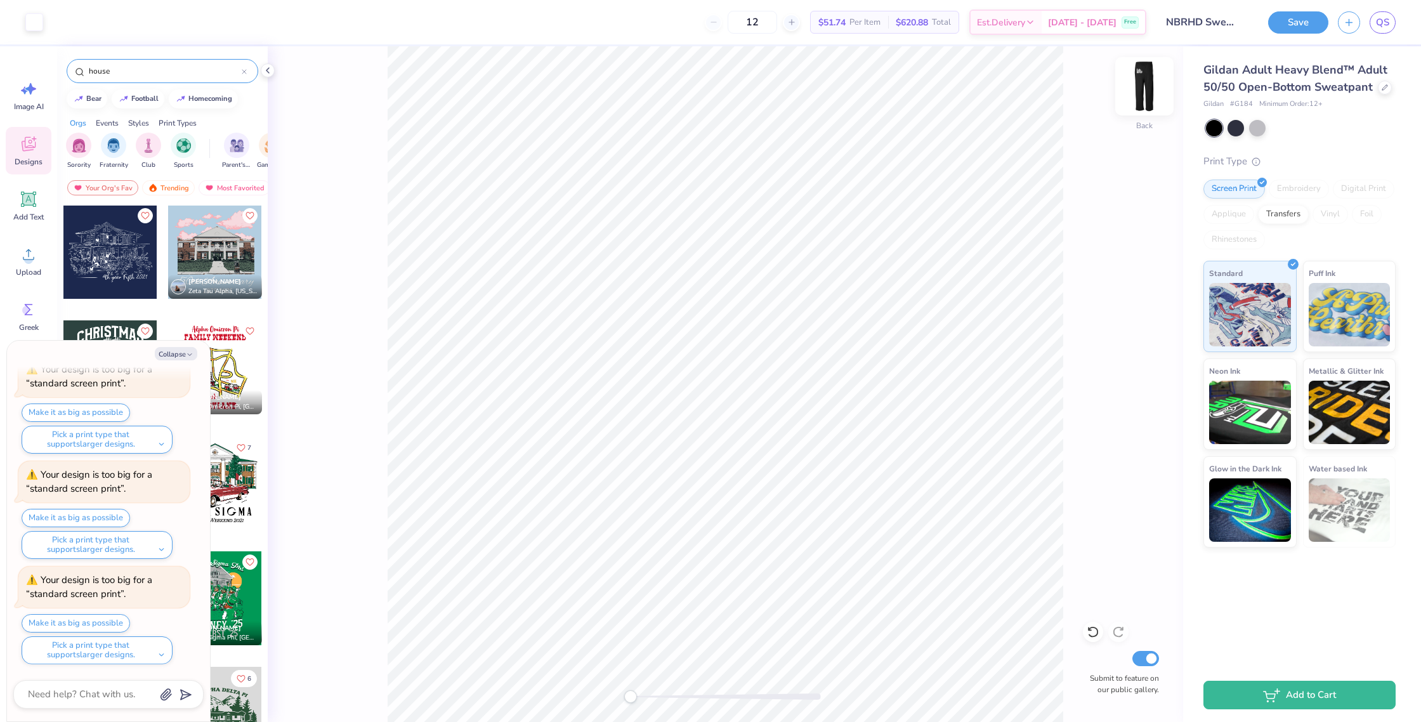
click at [1147, 89] on img at bounding box center [1144, 86] width 51 height 51
click at [1145, 100] on img at bounding box center [1144, 86] width 51 height 51
click at [1143, 103] on img at bounding box center [1144, 86] width 51 height 51
click at [1141, 109] on img at bounding box center [1144, 86] width 51 height 51
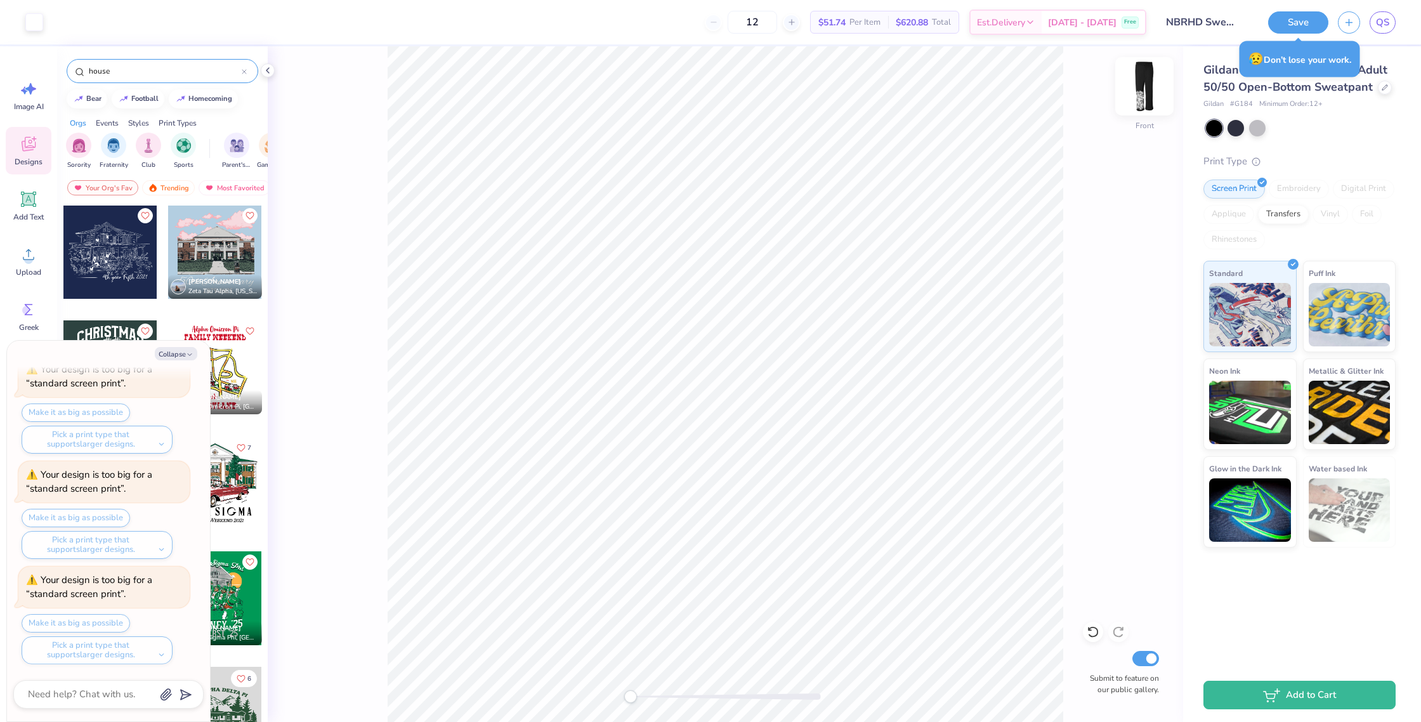
click at [1142, 105] on img at bounding box center [1144, 86] width 51 height 51
click at [1291, 23] on button "Save" at bounding box center [1298, 21] width 60 height 22
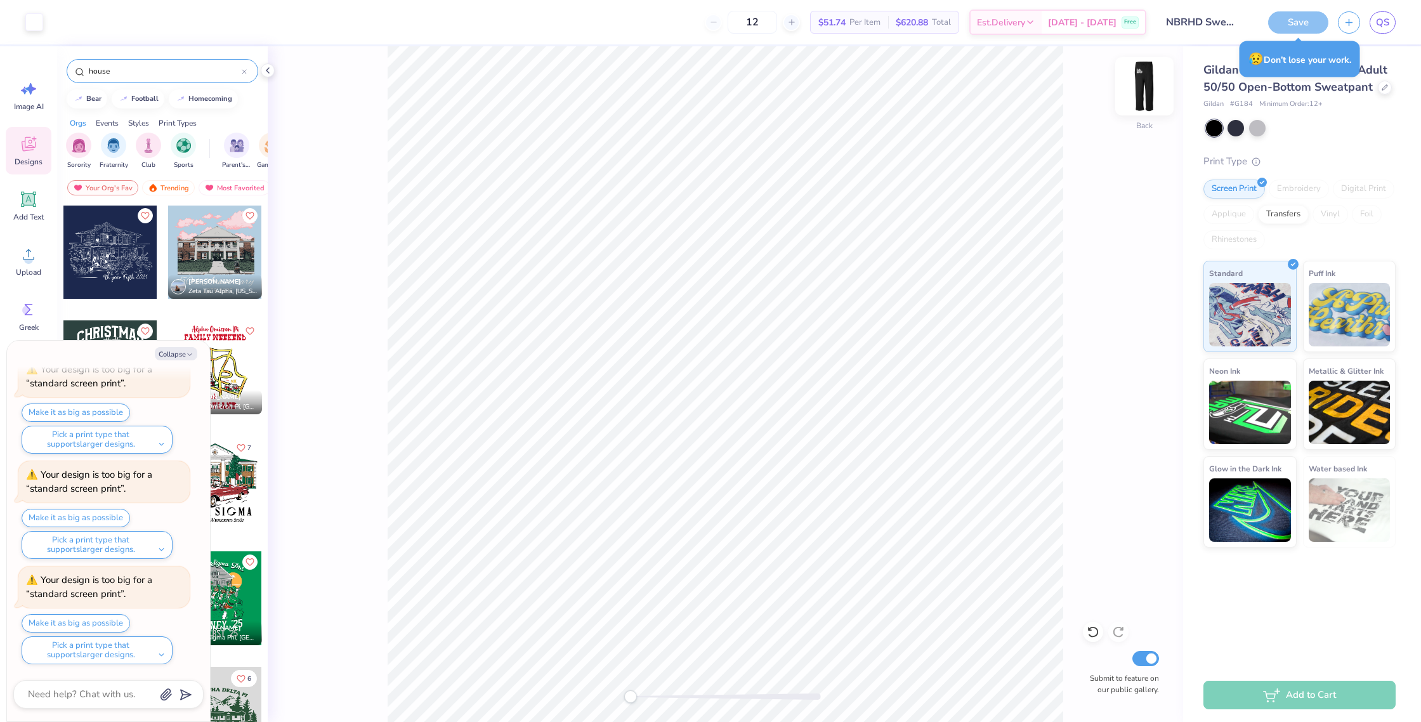
click at [1150, 92] on img at bounding box center [1144, 86] width 51 height 51
click at [1147, 99] on img at bounding box center [1144, 86] width 51 height 51
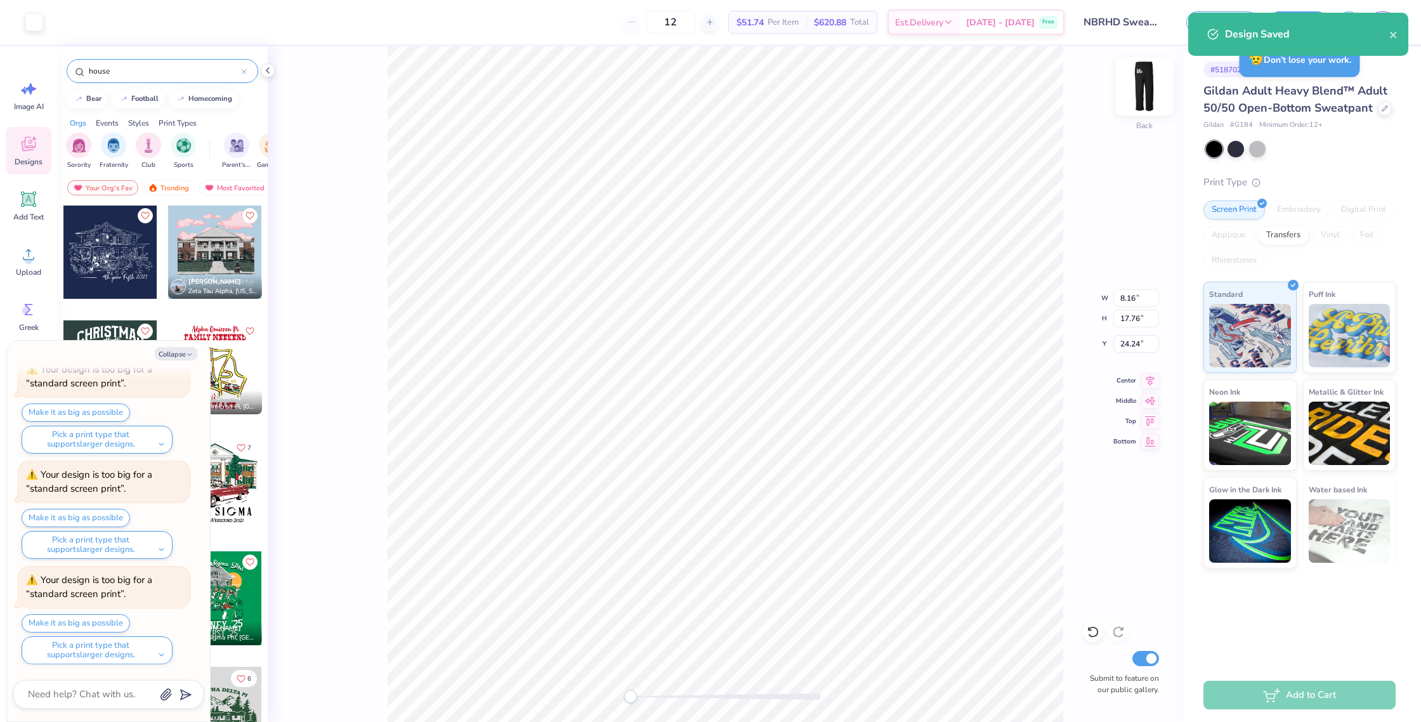
click at [1139, 104] on img at bounding box center [1144, 86] width 51 height 51
type textarea "x"
type input "8.19"
type input "17.82"
type input "25.13"
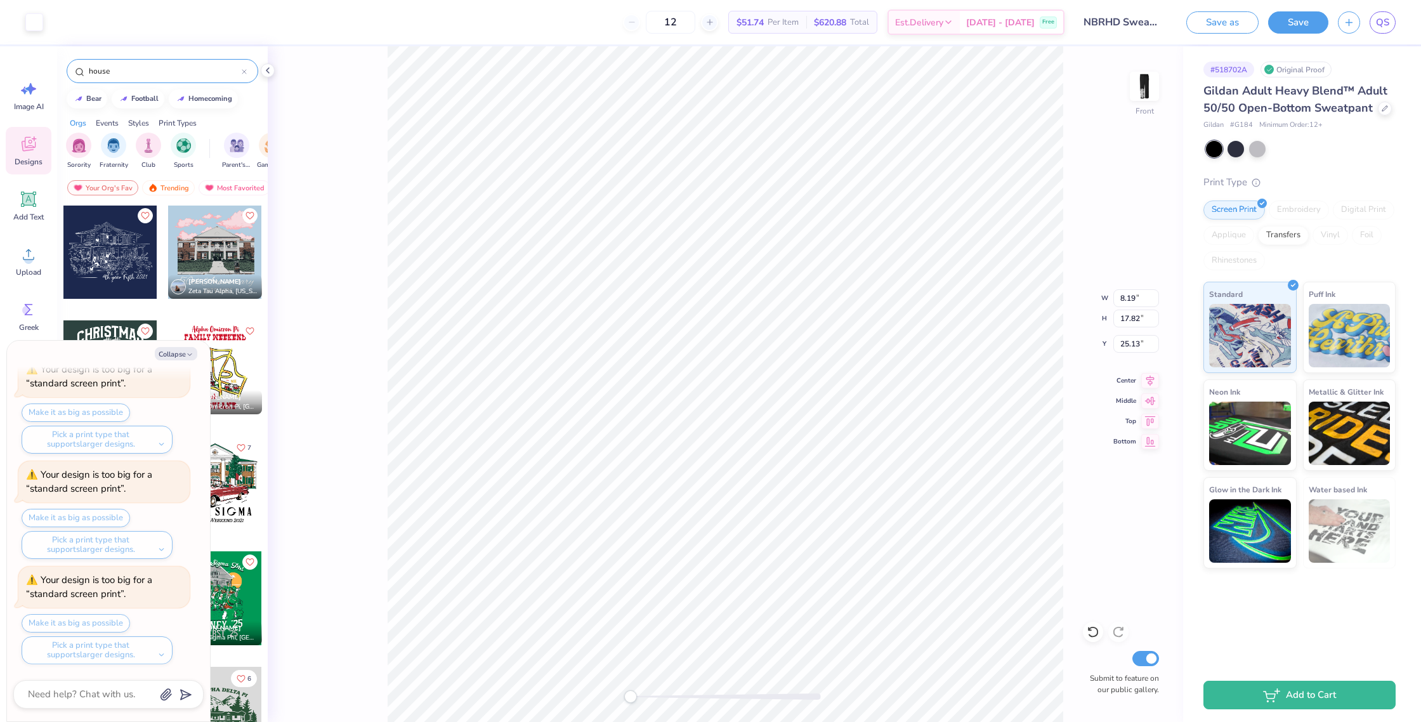
type textarea "x"
type input "7.21"
type input "15.69"
type input "27.26"
type textarea "x"
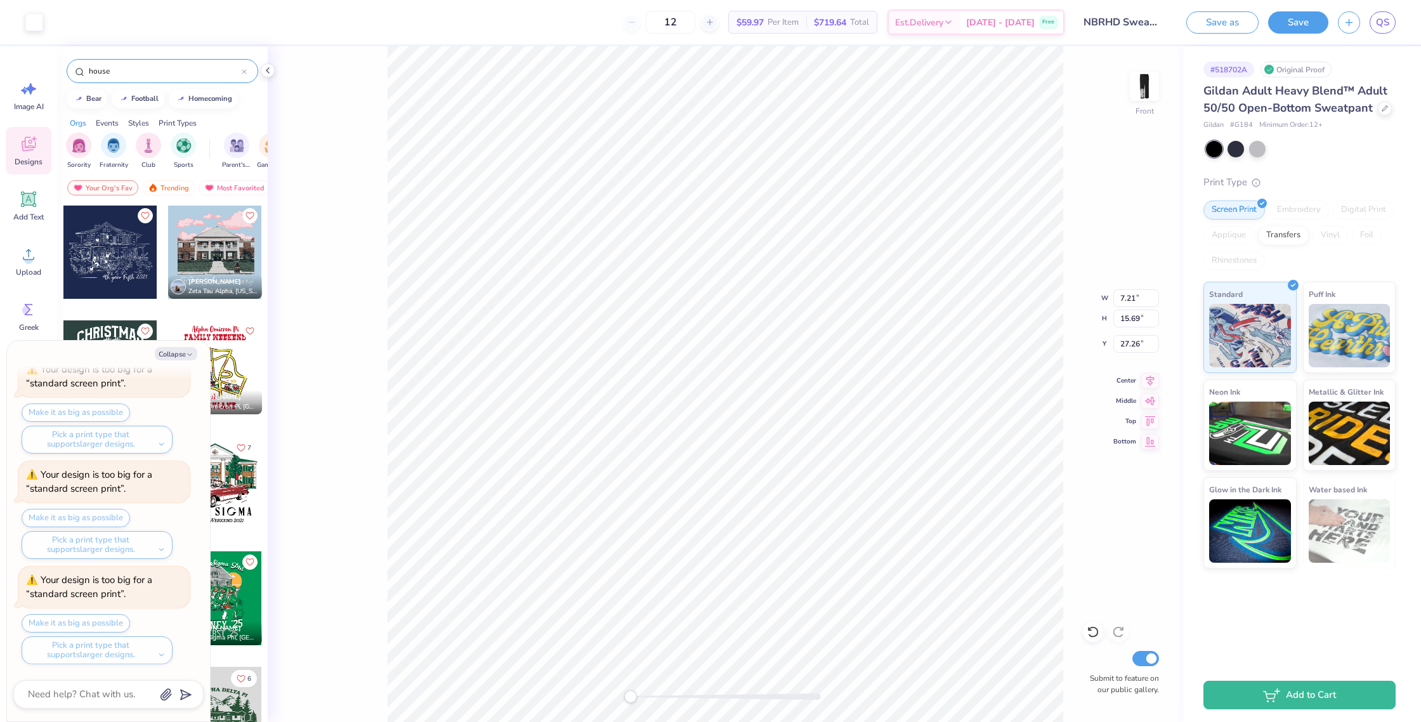
type input "7.67"
type input "16.70"
type input "25.53"
type textarea "x"
type input "26.30"
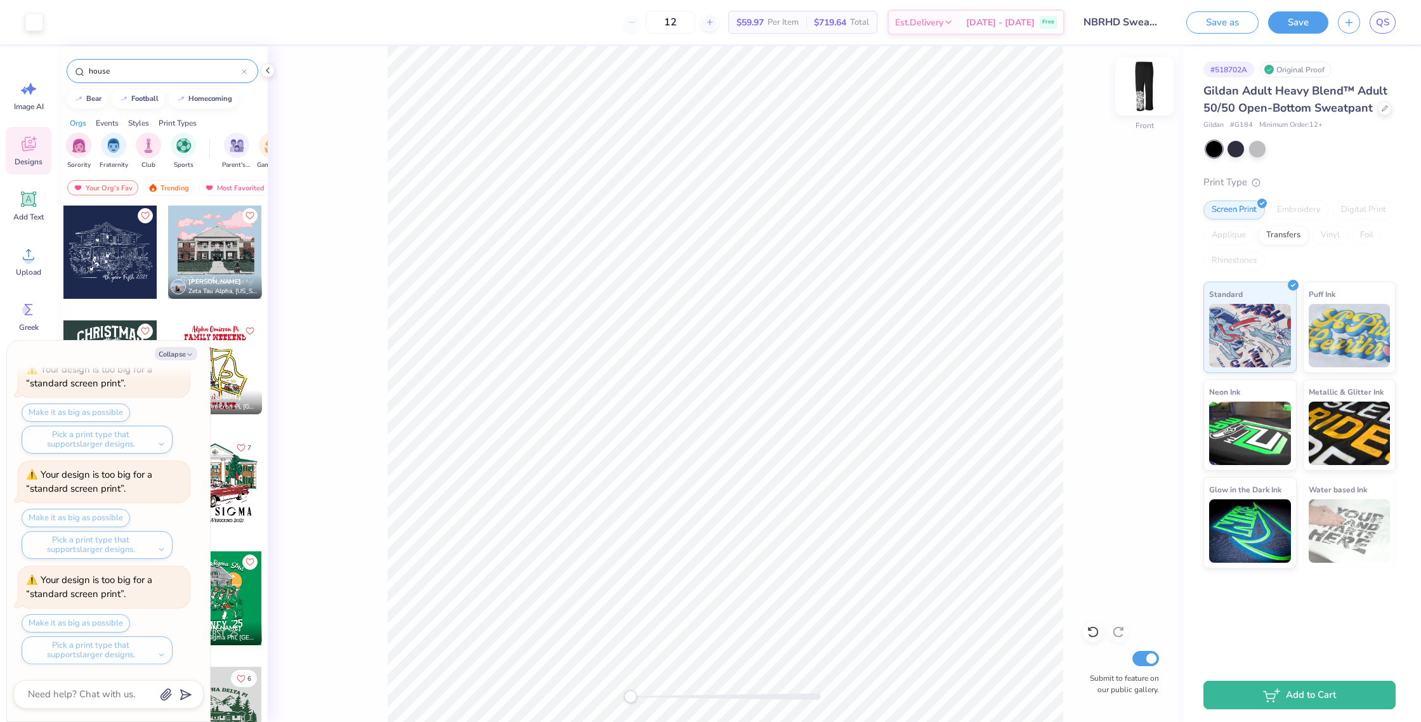
click at [1144, 84] on img at bounding box center [1144, 86] width 51 height 51
click at [1139, 93] on img at bounding box center [1144, 86] width 51 height 51
click at [1144, 94] on img at bounding box center [1144, 86] width 51 height 51
click at [1291, 22] on button "Save" at bounding box center [1298, 21] width 60 height 22
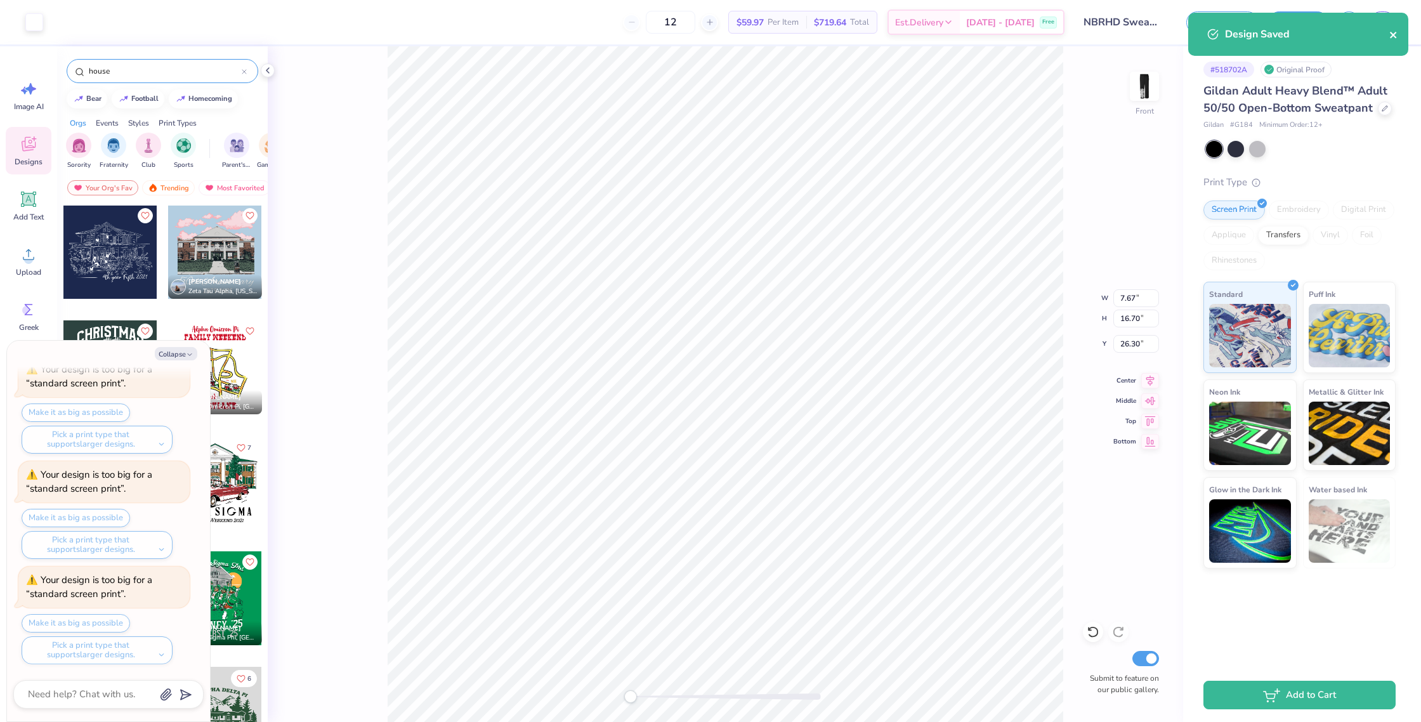
click at [1391, 34] on icon "close" at bounding box center [1393, 35] width 6 height 6
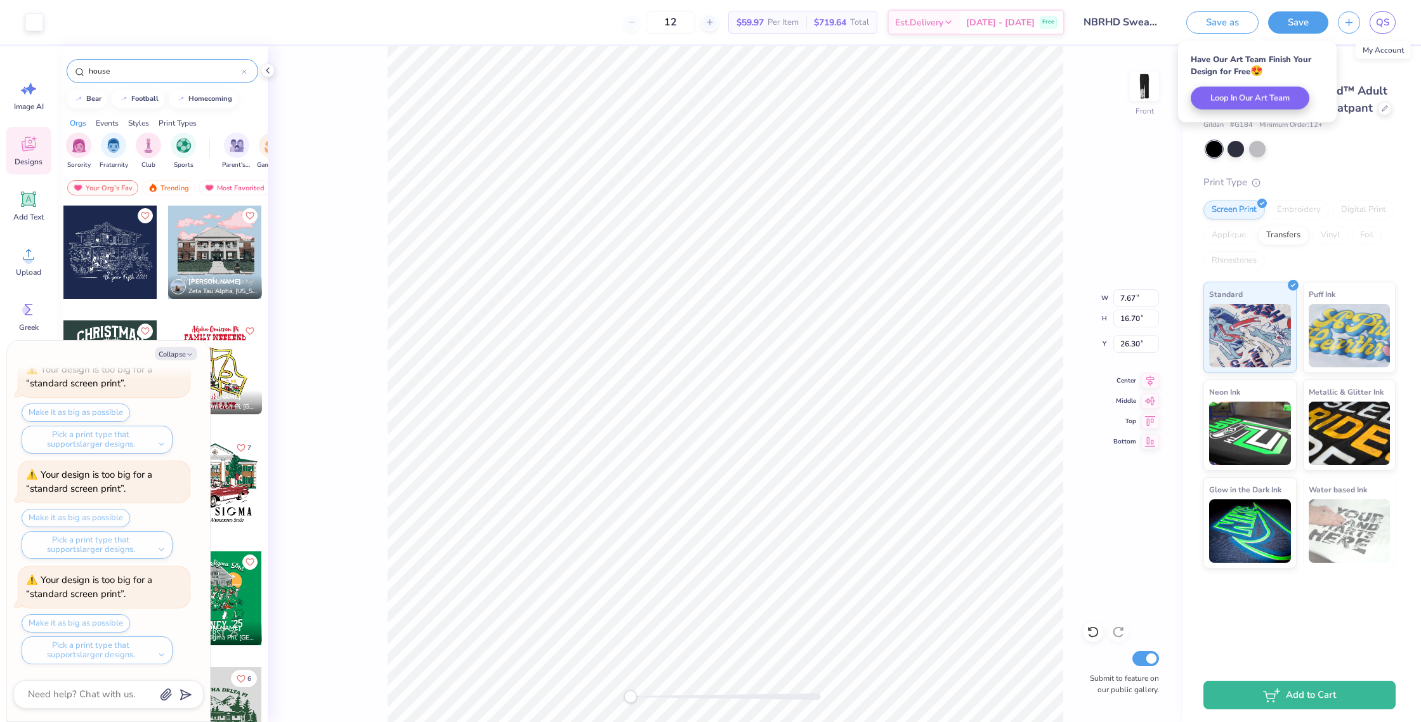
click at [1393, 26] on link "QS" at bounding box center [1382, 22] width 26 height 22
click at [1150, 93] on img at bounding box center [1144, 86] width 51 height 51
type textarea "x"
type input "7.65"
type input "16.65"
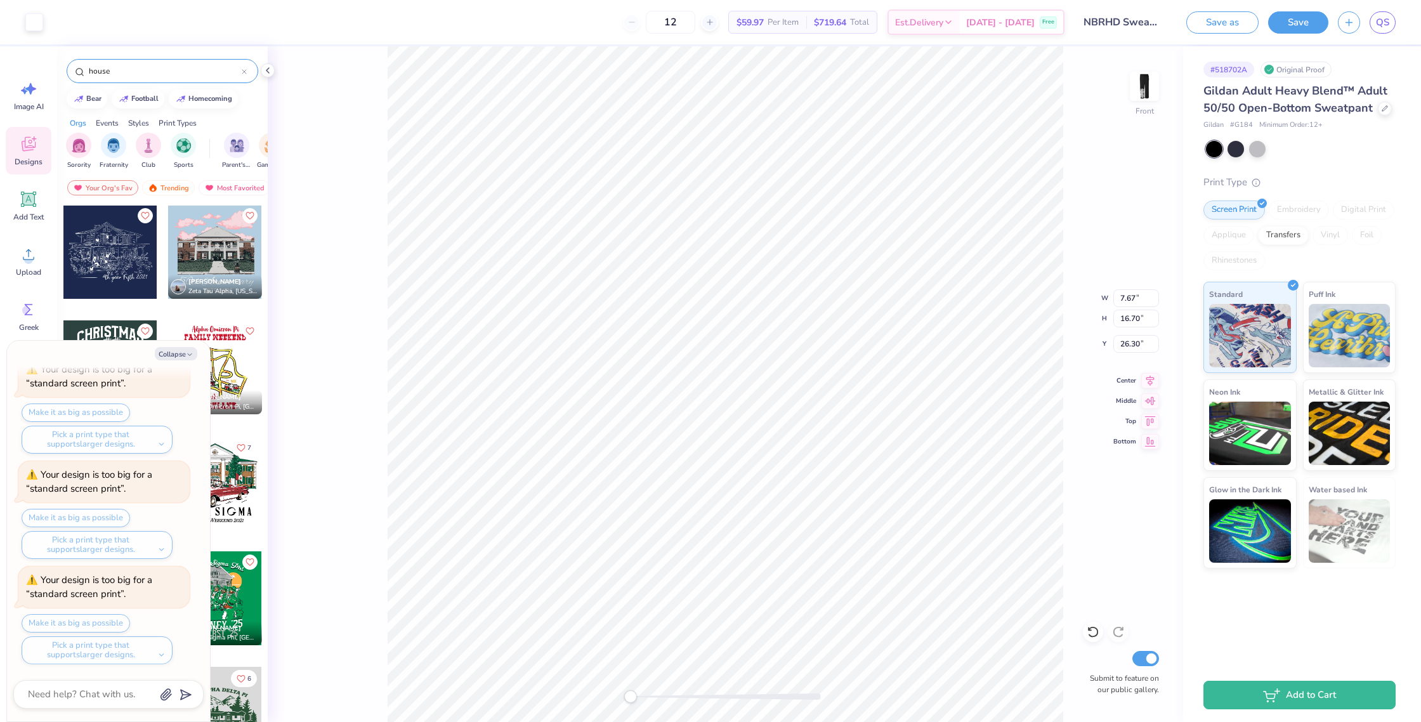
type input "25.26"
type textarea "x"
type input "8.16"
type input "17.76"
type input "24.24"
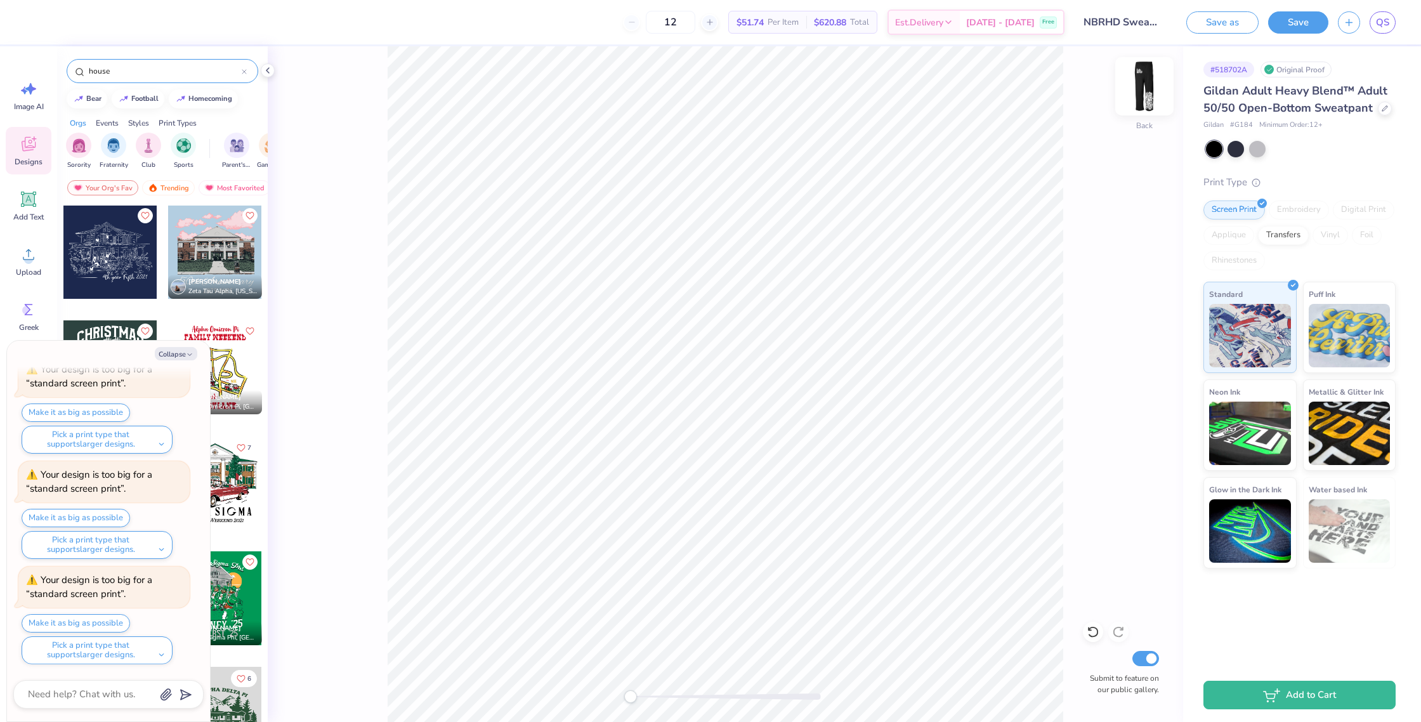
click at [1147, 89] on img at bounding box center [1144, 86] width 51 height 51
click at [94, 623] on div "Make it as big as possible Pick a print type that supports larger designs." at bounding box center [106, 639] width 168 height 50
click at [1298, 20] on button "Save" at bounding box center [1298, 21] width 60 height 22
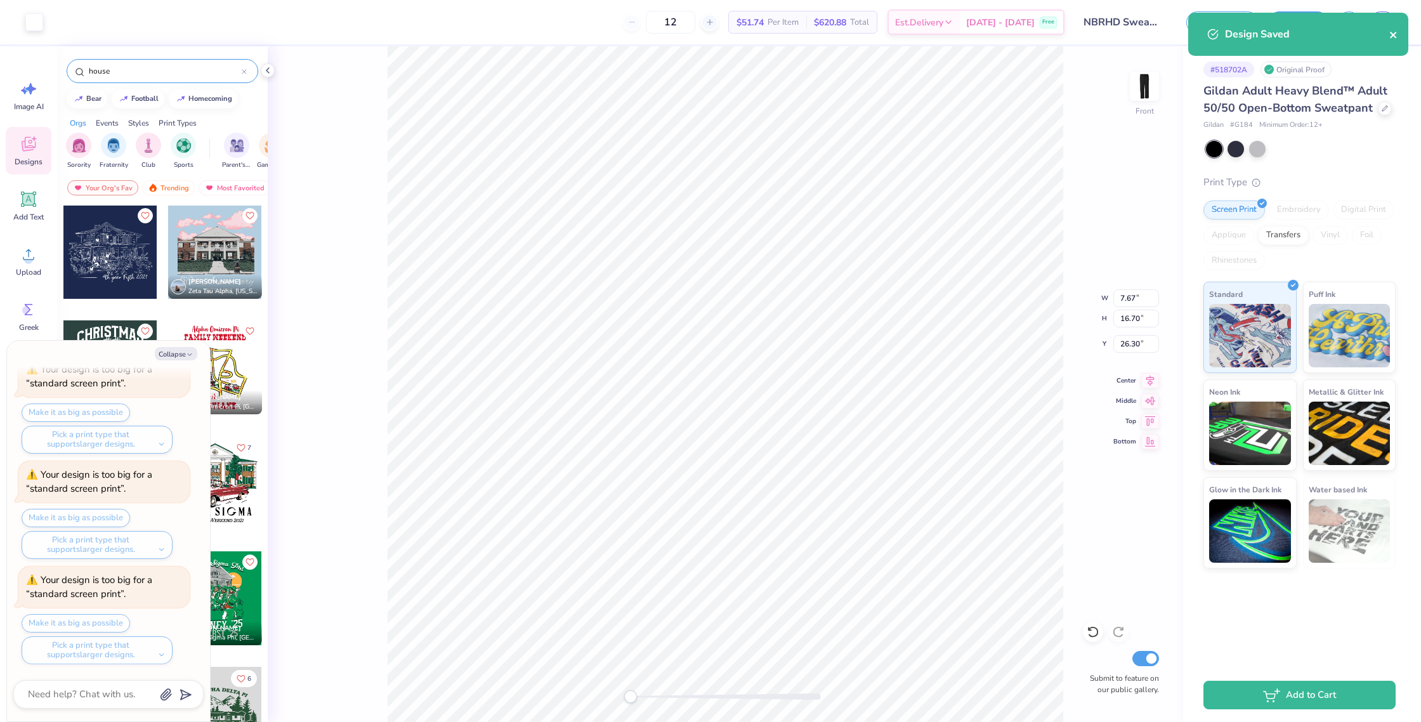
click at [1395, 35] on icon "close" at bounding box center [1393, 35] width 9 height 10
click at [1391, 25] on div "Art colors 12 $51.74 Per Item $620.88 Total Est. Delivery Sep 24 - 27 Free Desi…" at bounding box center [710, 361] width 1421 height 722
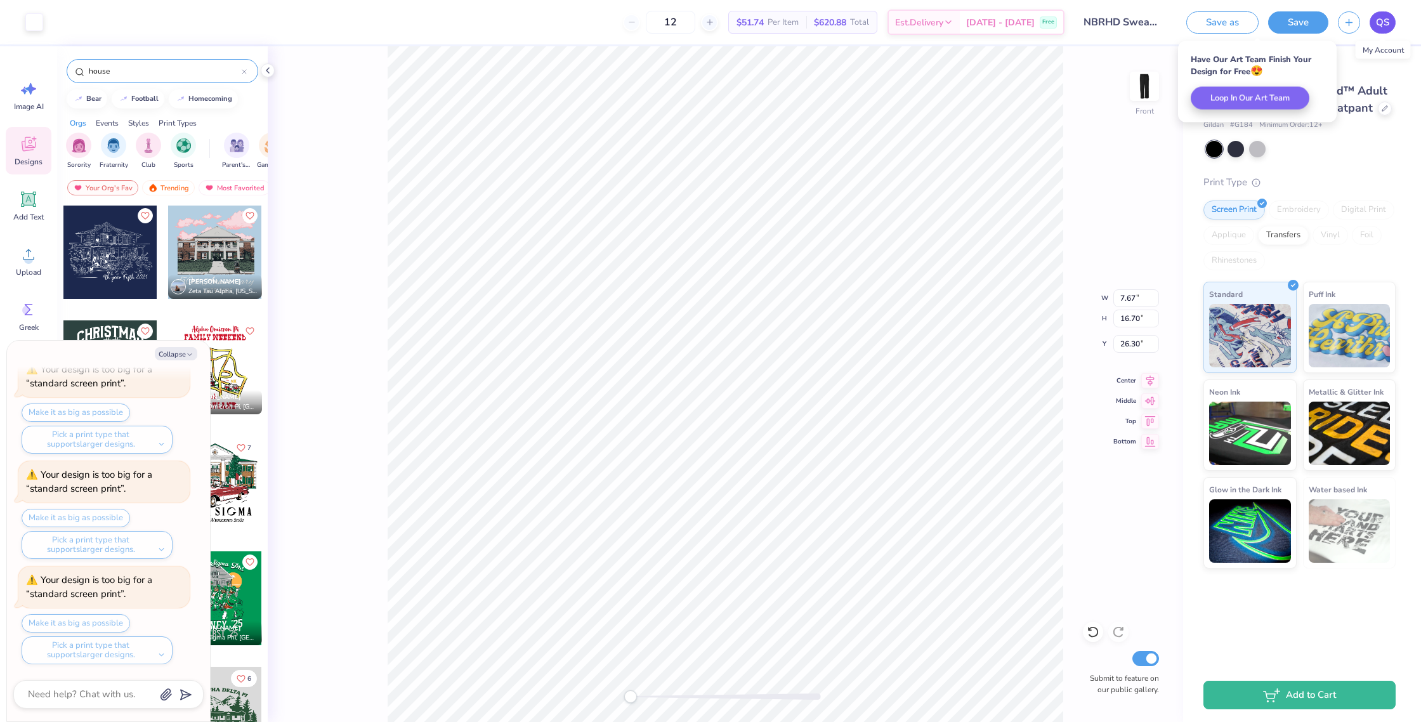
click at [1381, 20] on span "QS" at bounding box center [1382, 22] width 13 height 15
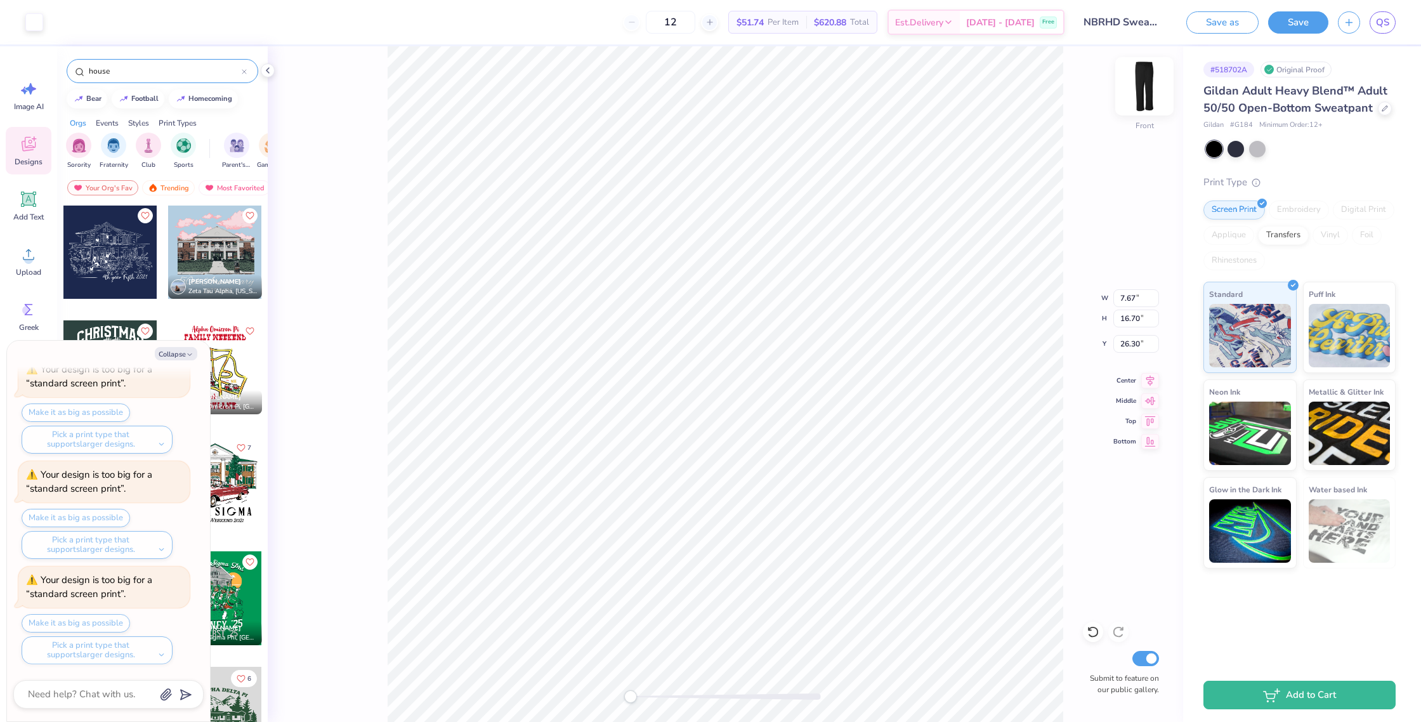
click at [1148, 91] on img at bounding box center [1144, 86] width 51 height 51
type textarea "x"
type input "7.65"
type input "16.65"
type input "25.26"
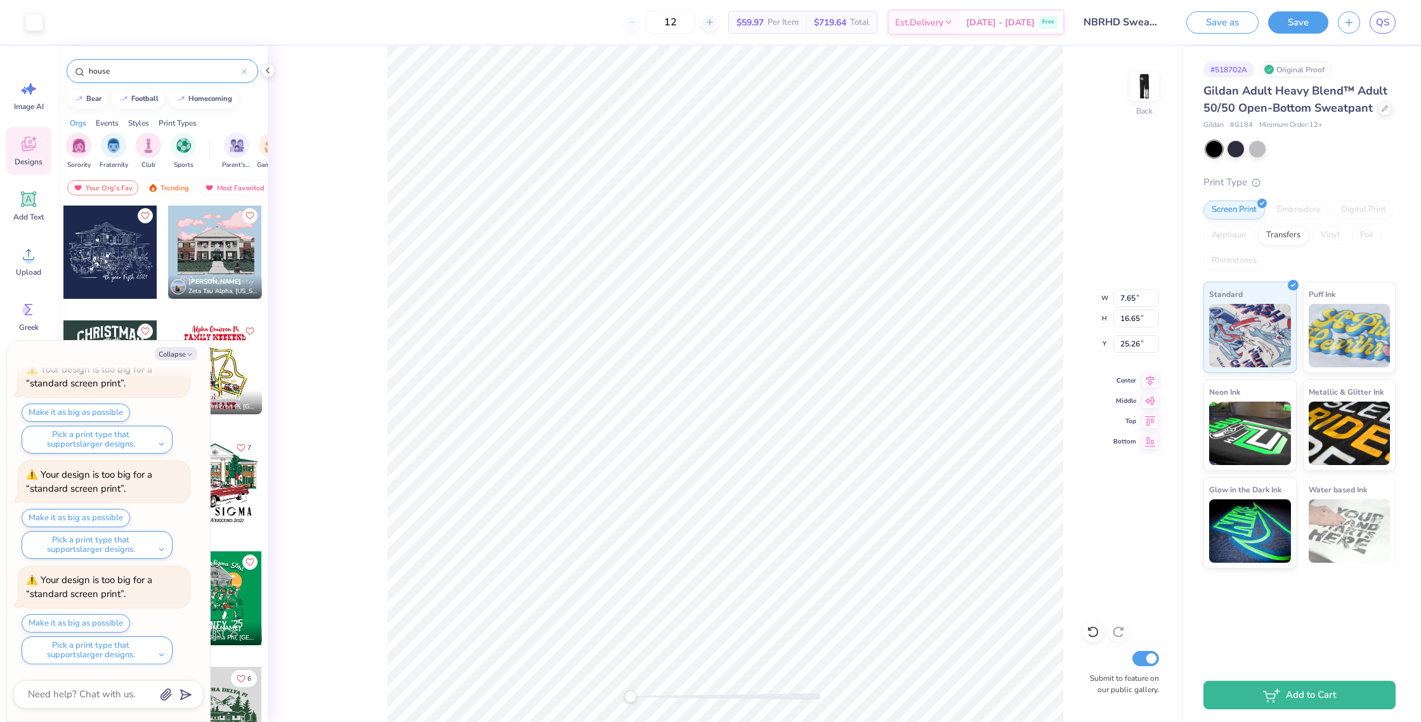
type textarea "x"
type input "7.92"
type input "17.24"
type input "24.76"
click at [91, 622] on button "Make it as big as possible" at bounding box center [76, 623] width 108 height 18
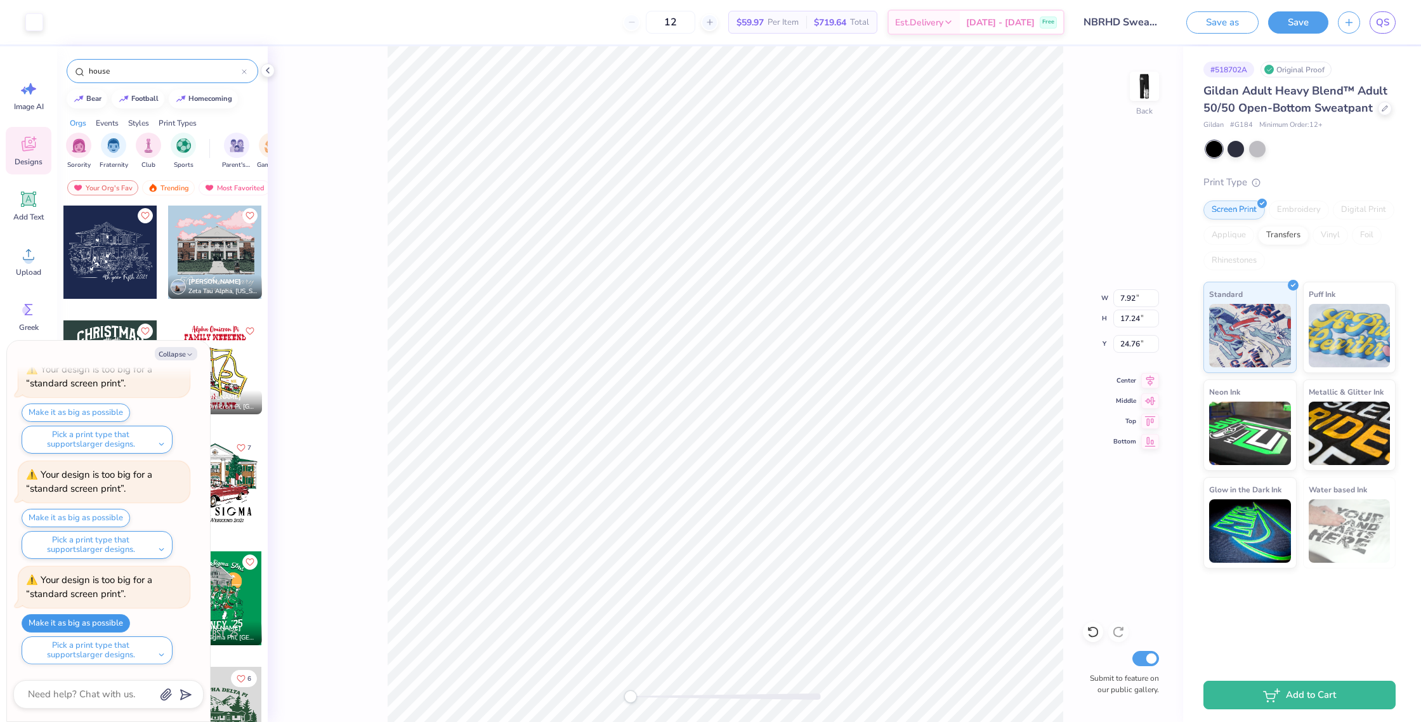
type textarea "x"
type input "6.51"
type input "18.00"
type input "24.00"
click at [1142, 99] on img at bounding box center [1144, 86] width 51 height 51
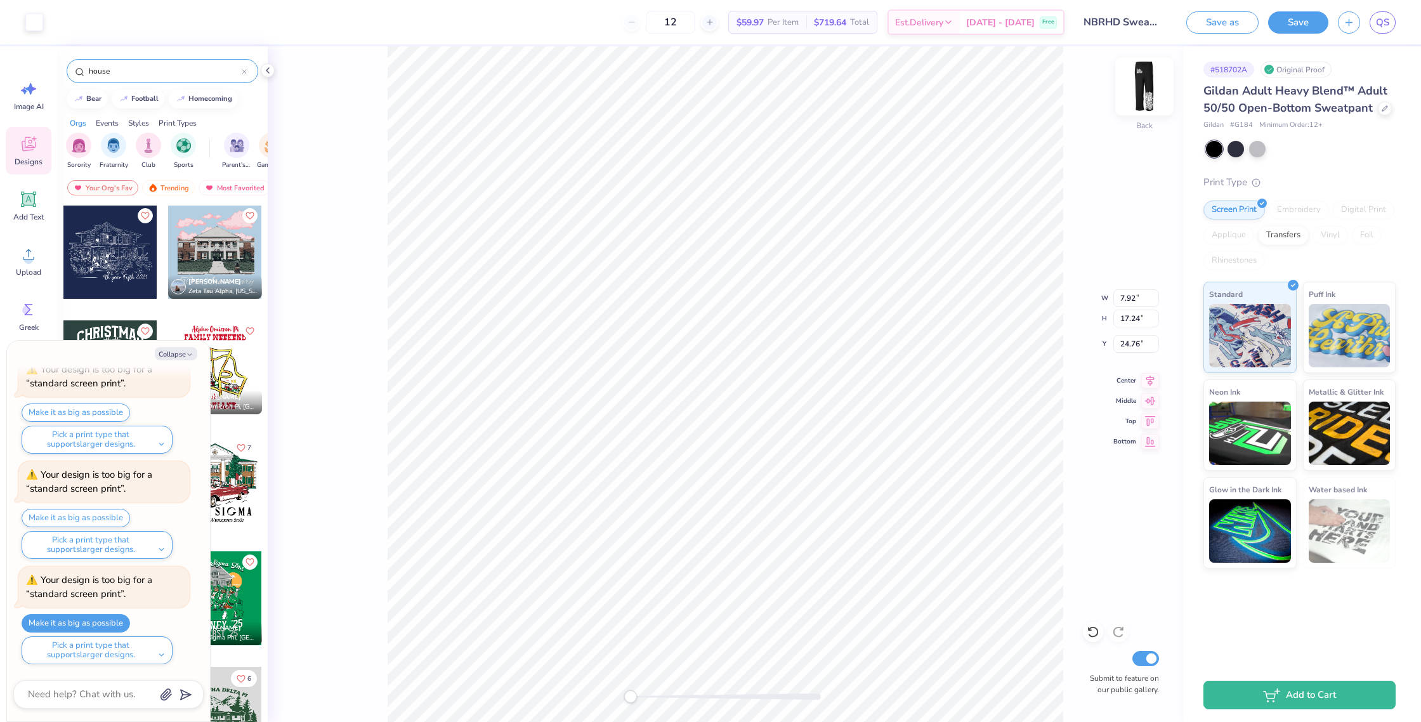
type textarea "x"
type input "7.85"
type input "17.09"
type input "25.91"
click at [1143, 105] on img at bounding box center [1144, 86] width 51 height 51
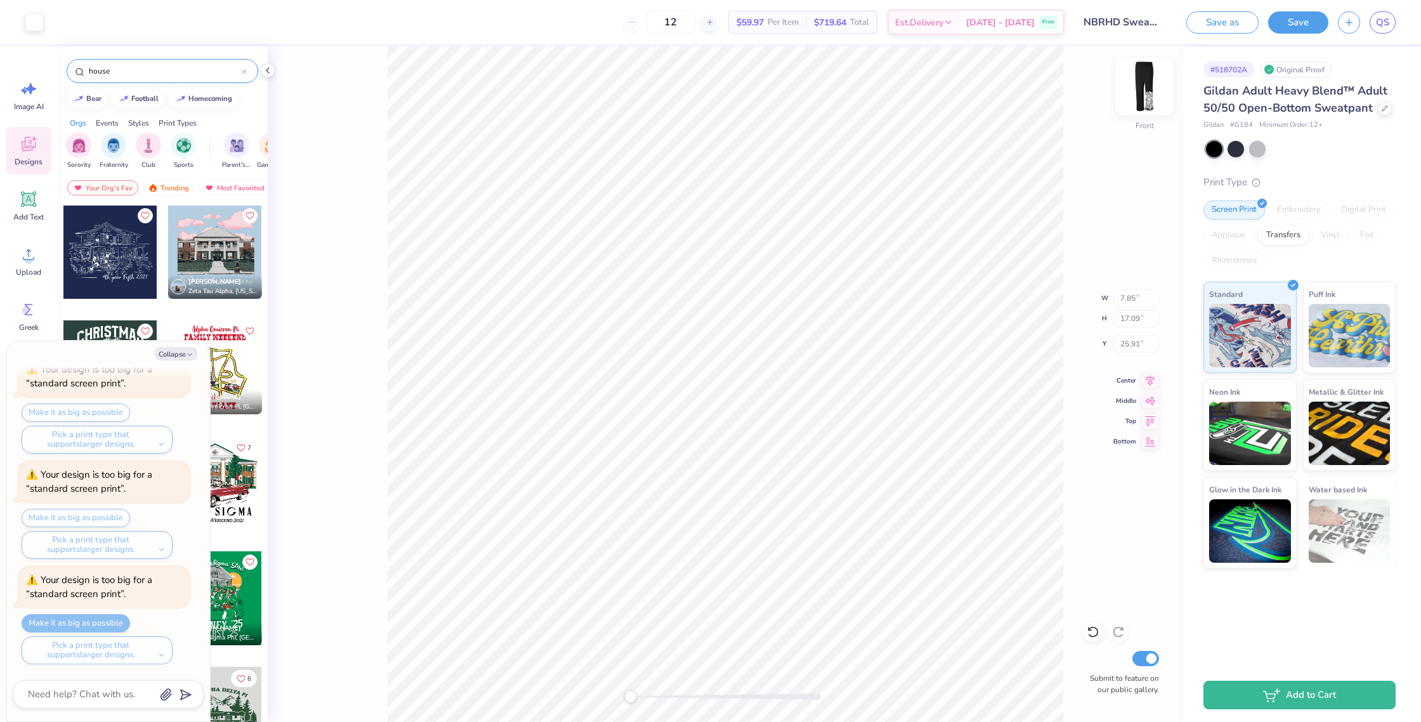
type textarea "x"
type input "7.92"
type input "17.24"
type input "24.76"
click at [1141, 79] on img at bounding box center [1144, 86] width 51 height 51
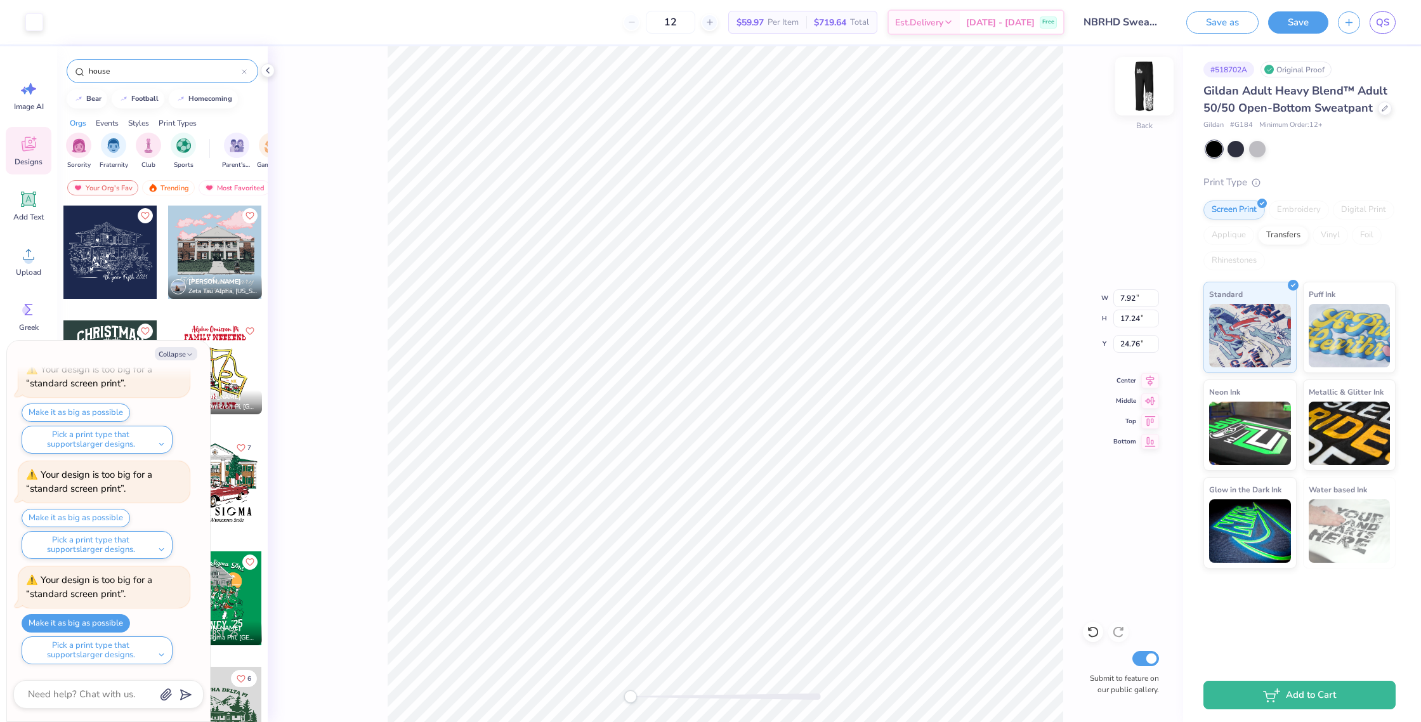
type textarea "x"
type input "7.95"
type input "17.30"
type input "25.66"
type textarea "x"
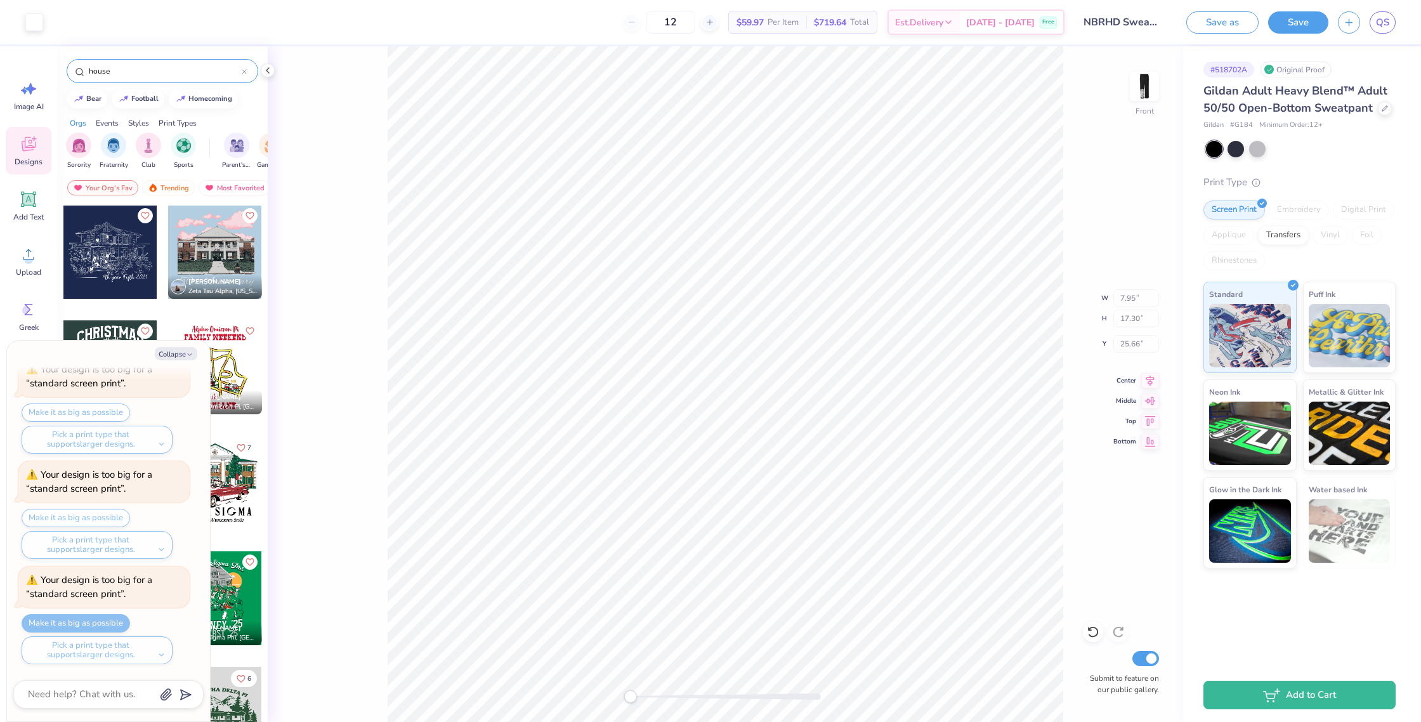
type input "7.67"
type input "16.70"
type input "26.30"
click at [1131, 94] on img at bounding box center [1144, 86] width 51 height 51
click at [1149, 98] on img at bounding box center [1144, 86] width 51 height 51
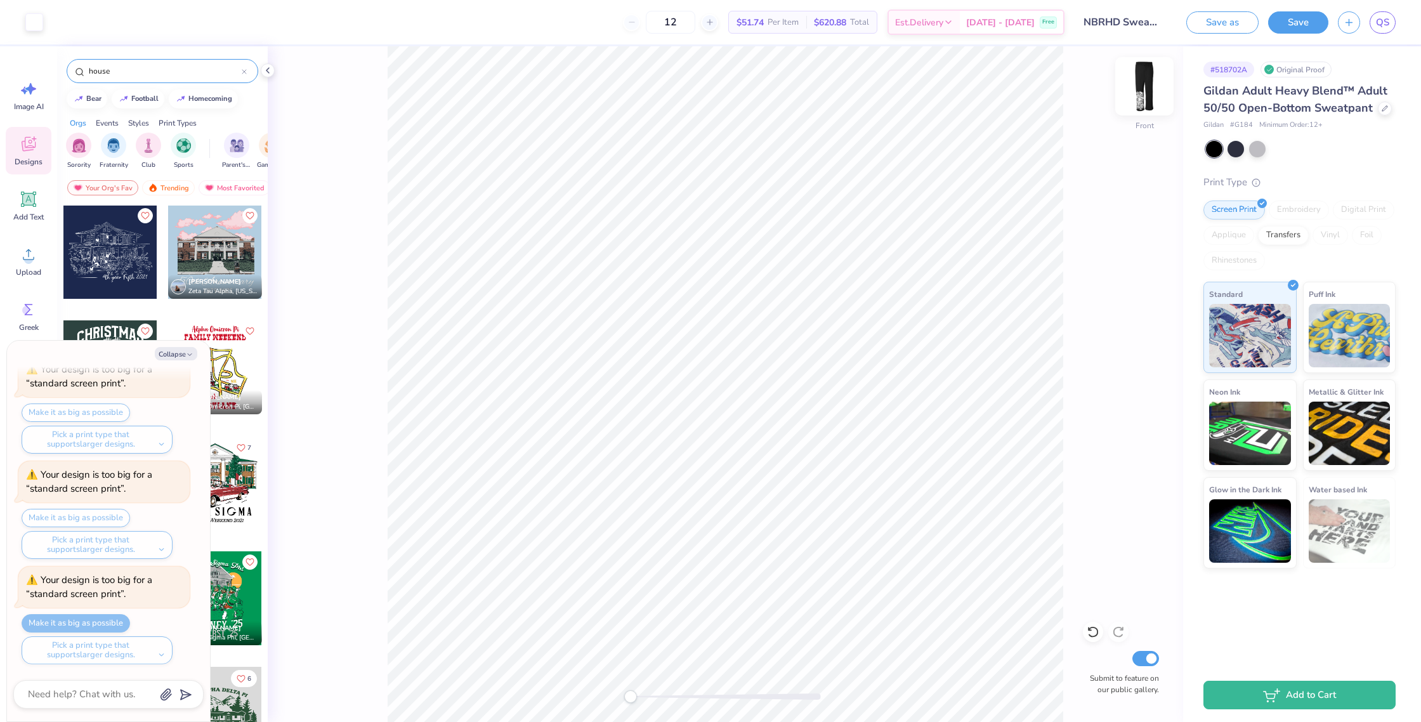
click at [1155, 103] on img at bounding box center [1144, 86] width 51 height 51
click at [1308, 22] on button "Save" at bounding box center [1298, 21] width 60 height 22
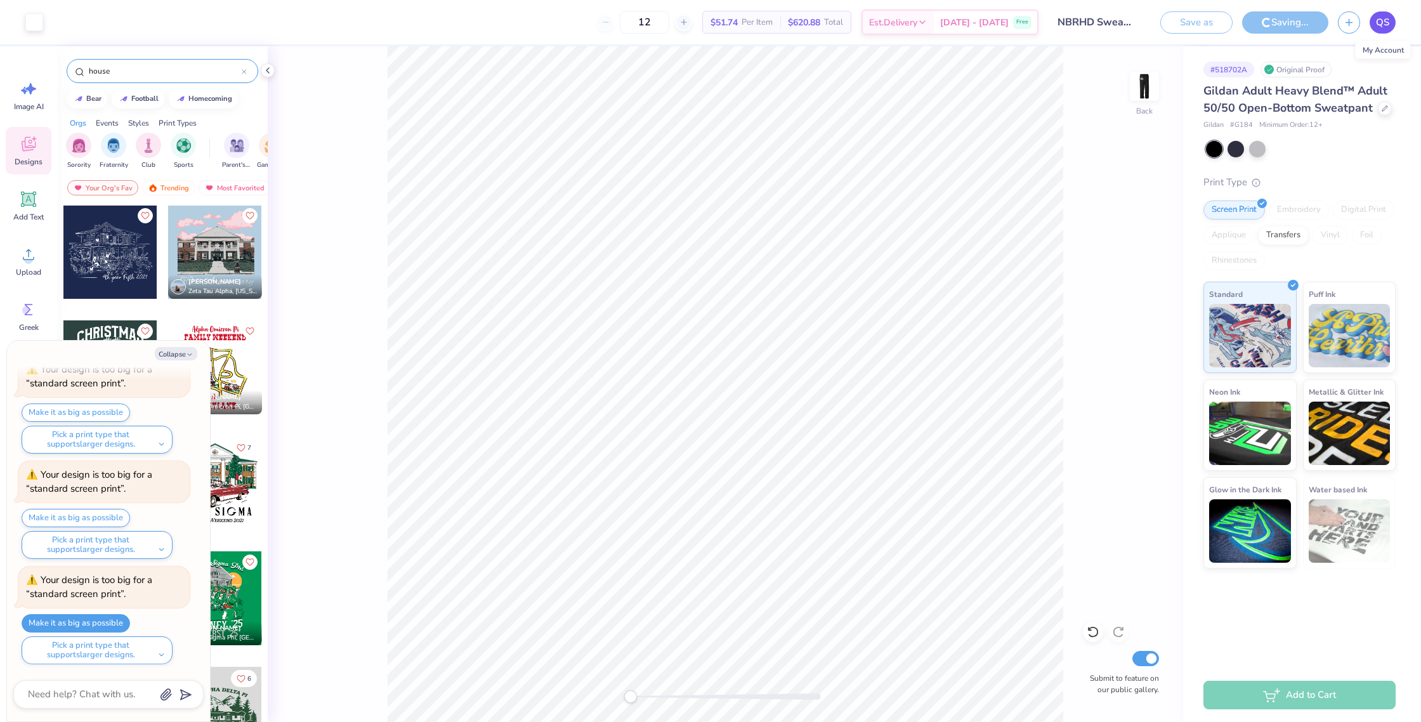
click at [1382, 24] on span "QS" at bounding box center [1382, 22] width 13 height 15
type textarea "x"
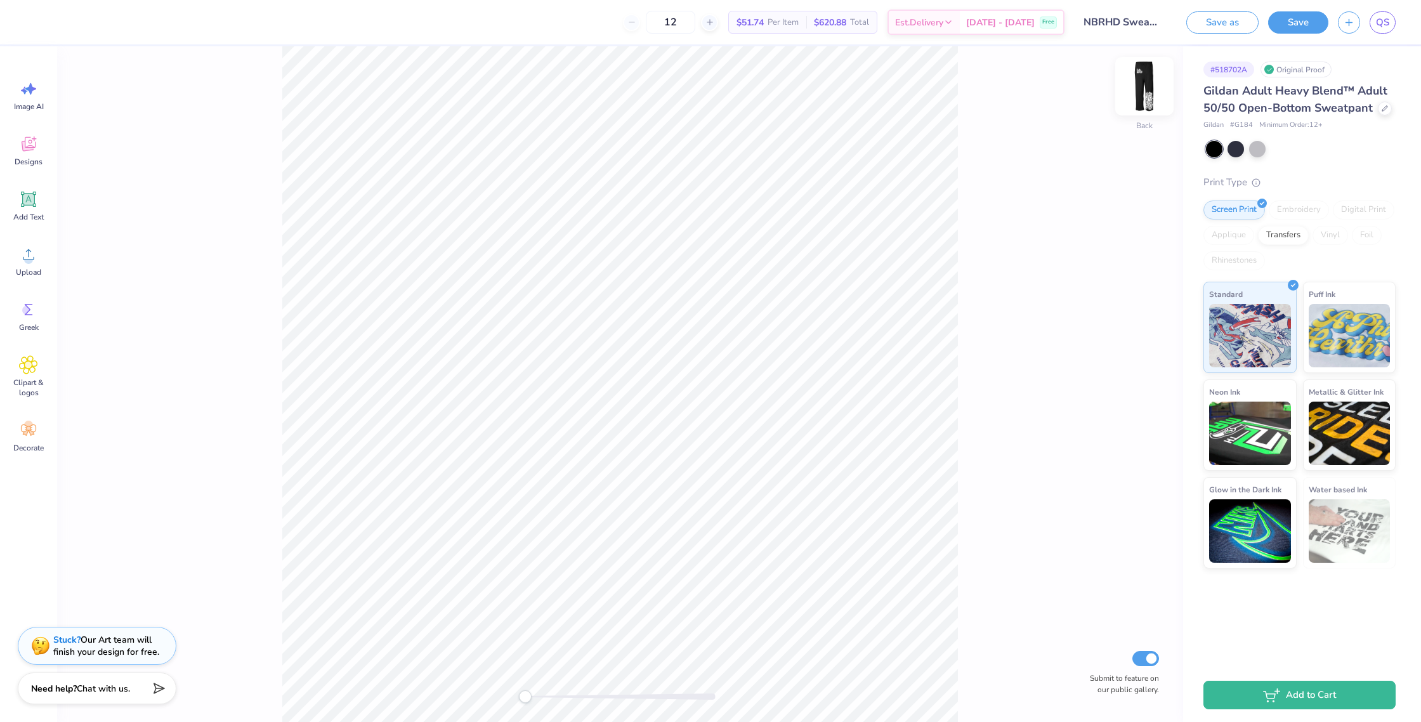
click at [1140, 96] on img at bounding box center [1144, 86] width 51 height 51
click at [1141, 99] on img at bounding box center [1144, 86] width 51 height 51
type input "25.35"
click at [1284, 22] on button "Save" at bounding box center [1298, 21] width 60 height 22
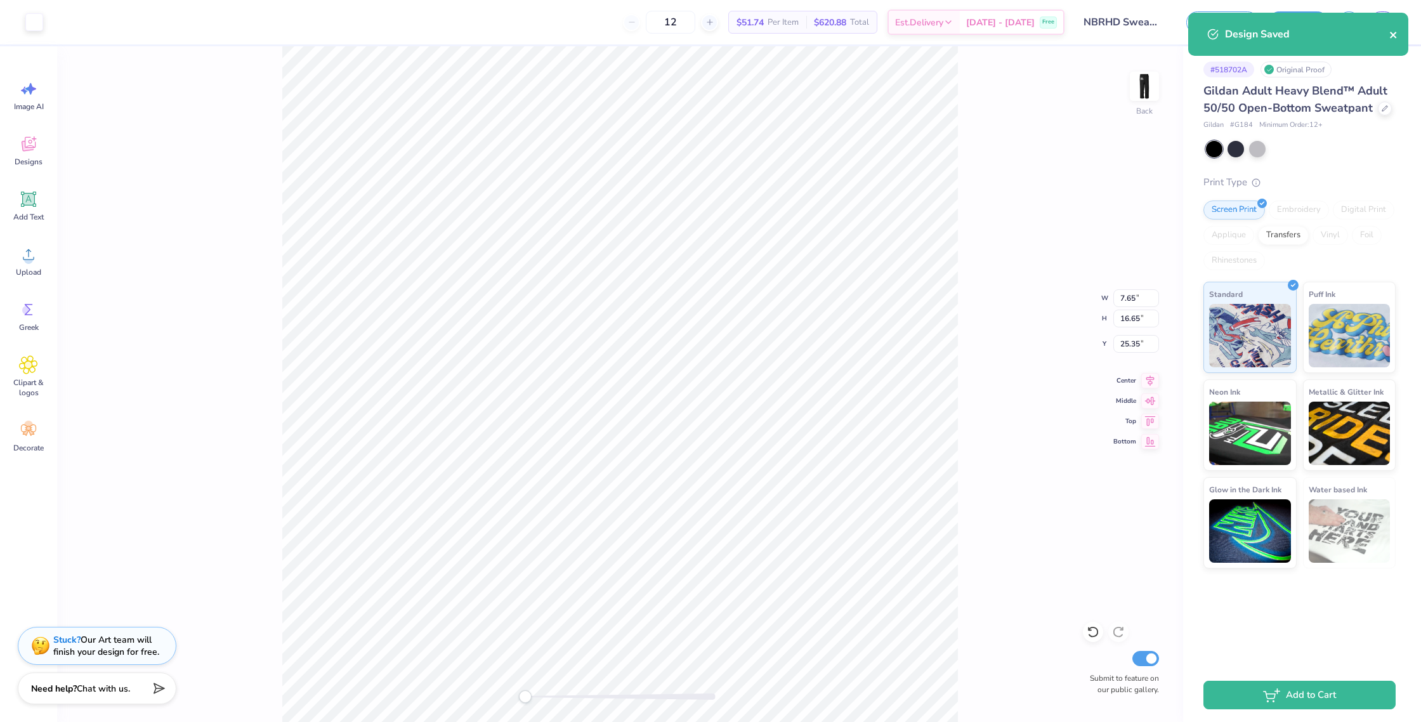
click at [1396, 36] on icon "close" at bounding box center [1393, 35] width 9 height 10
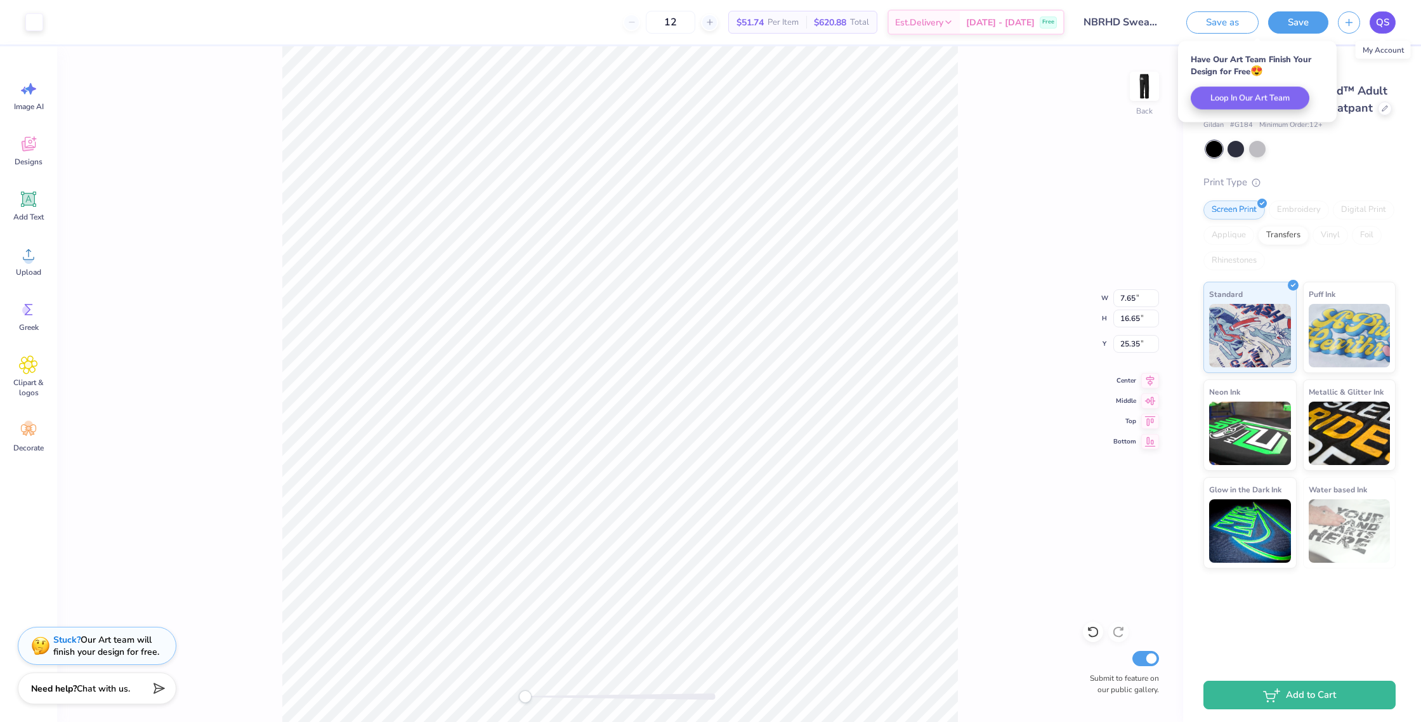
click at [1394, 22] on link "QS" at bounding box center [1382, 22] width 26 height 22
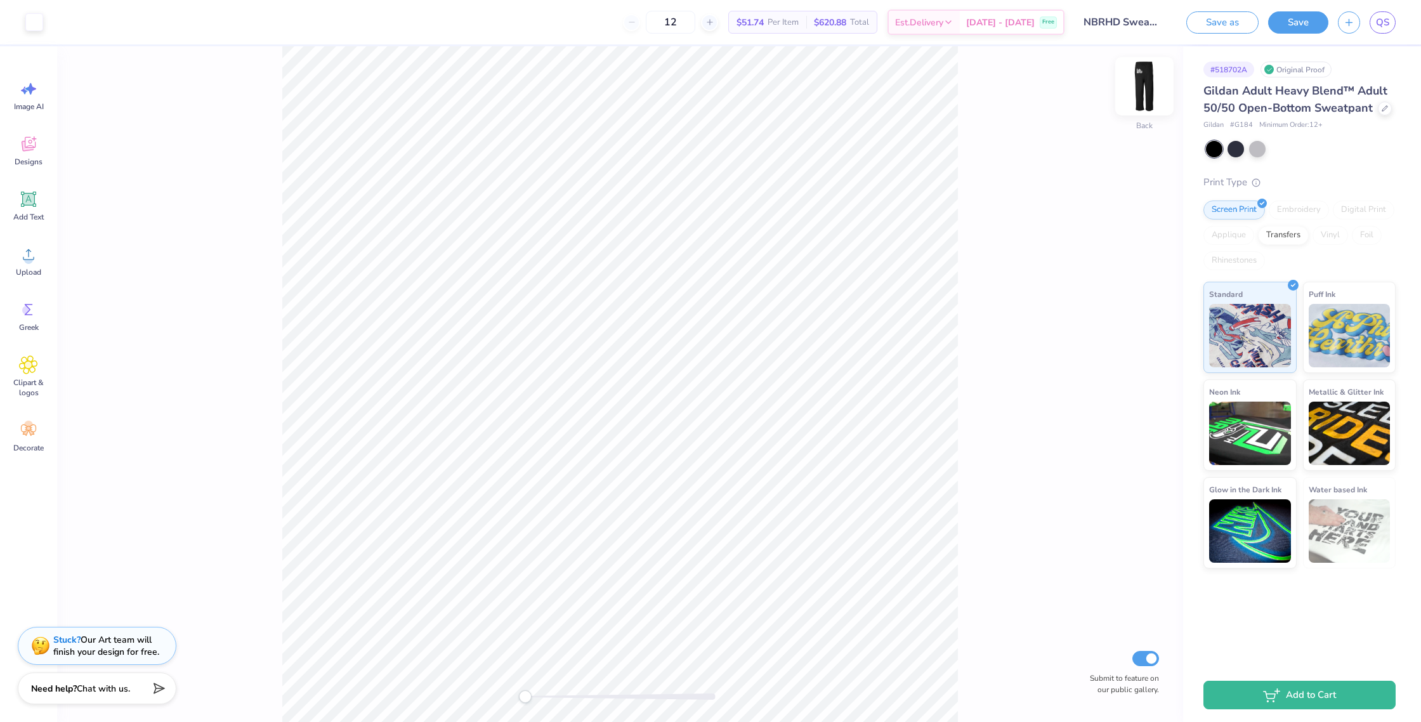
click at [1150, 94] on img at bounding box center [1144, 86] width 51 height 51
click at [1149, 100] on img at bounding box center [1144, 86] width 51 height 51
click at [1139, 96] on img at bounding box center [1144, 86] width 51 height 51
click at [1300, 29] on button "Save" at bounding box center [1298, 21] width 60 height 22
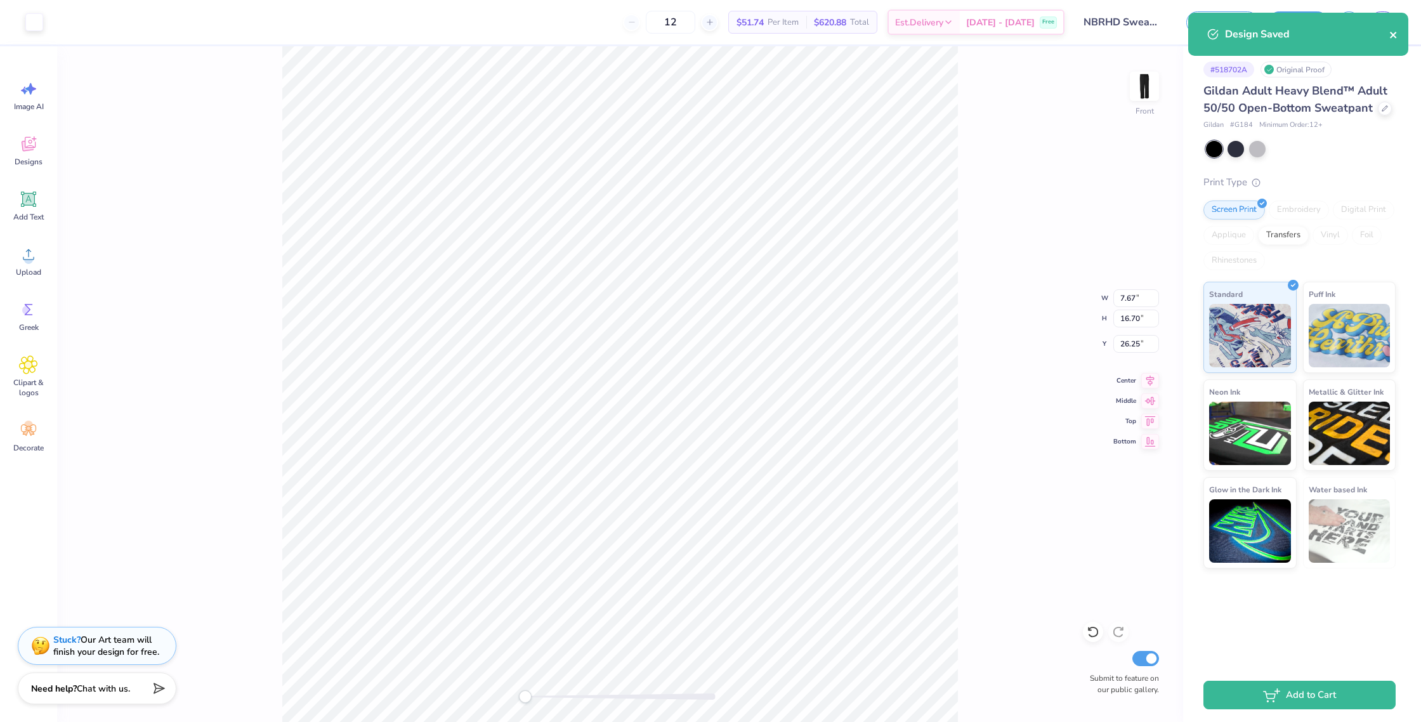
click at [1395, 38] on icon "close" at bounding box center [1393, 35] width 9 height 10
click at [1391, 15] on div "Design Saved" at bounding box center [1297, 12] width 225 height 5
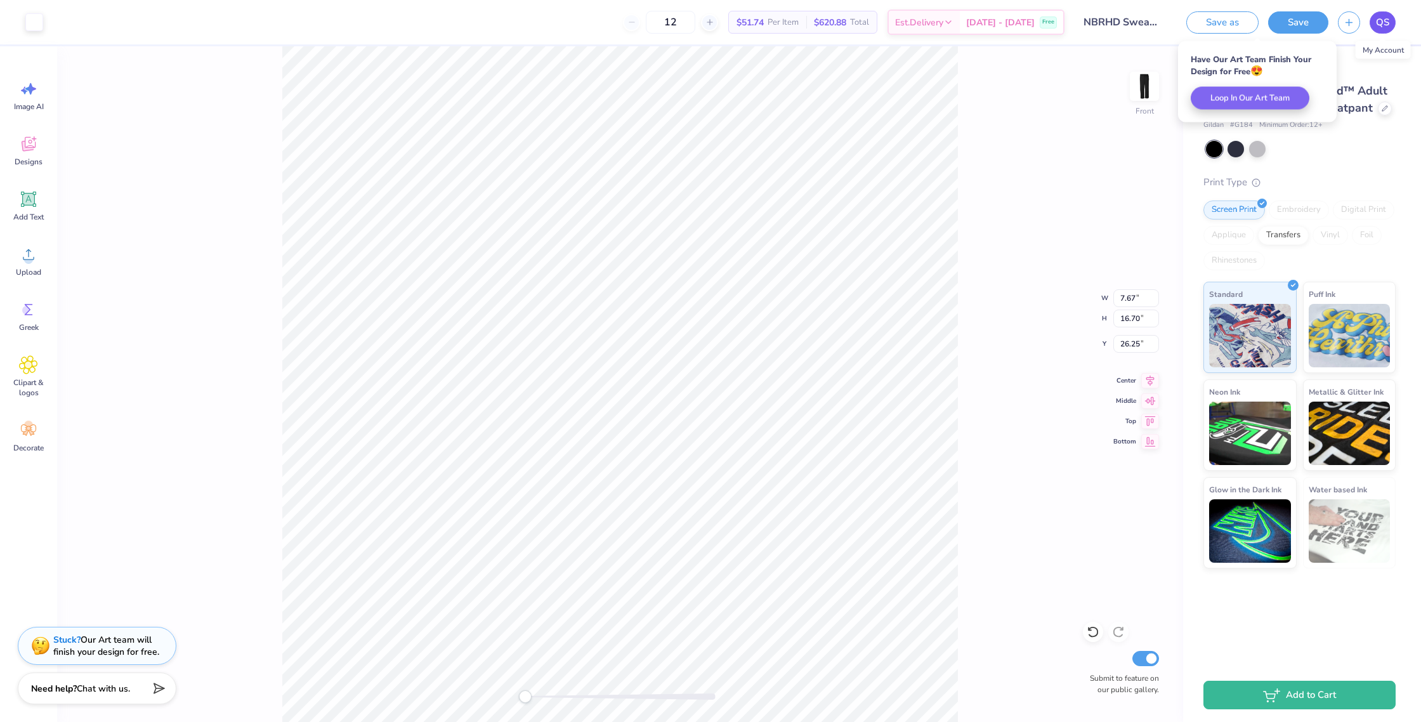
click at [1382, 25] on span "QS" at bounding box center [1382, 22] width 13 height 15
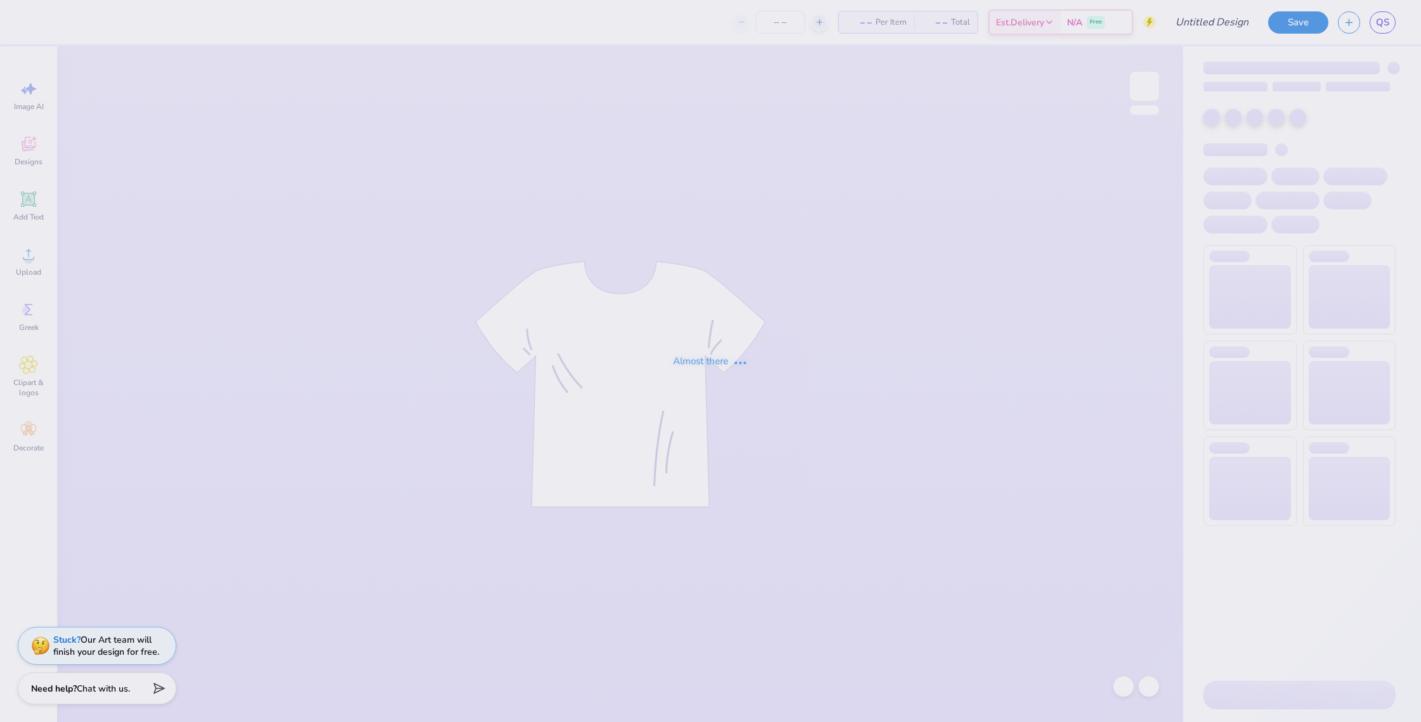
type input "NBRHD Shirt"
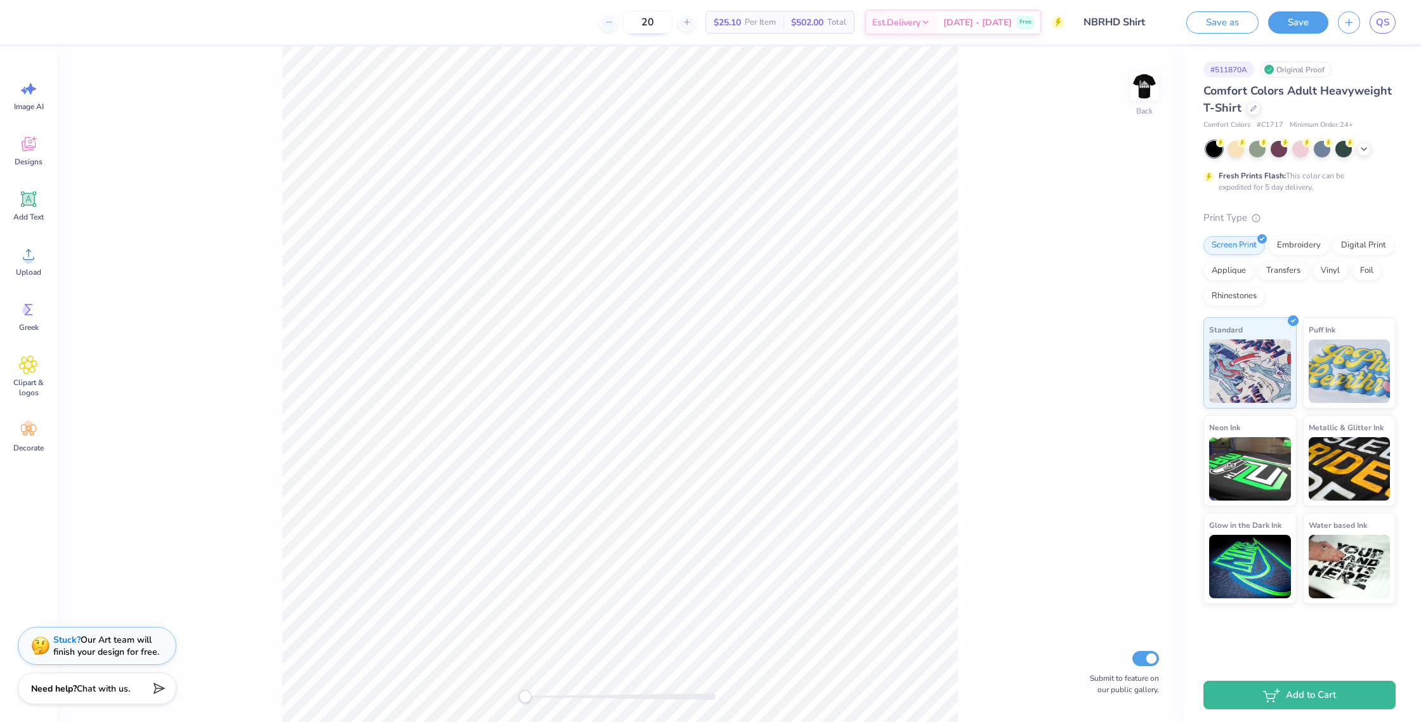
click at [667, 19] on input "20" at bounding box center [647, 22] width 49 height 23
type input "30"
click at [1149, 100] on img at bounding box center [1144, 86] width 51 height 51
click at [1147, 93] on img at bounding box center [1144, 86] width 51 height 51
click at [1152, 87] on img at bounding box center [1144, 86] width 51 height 51
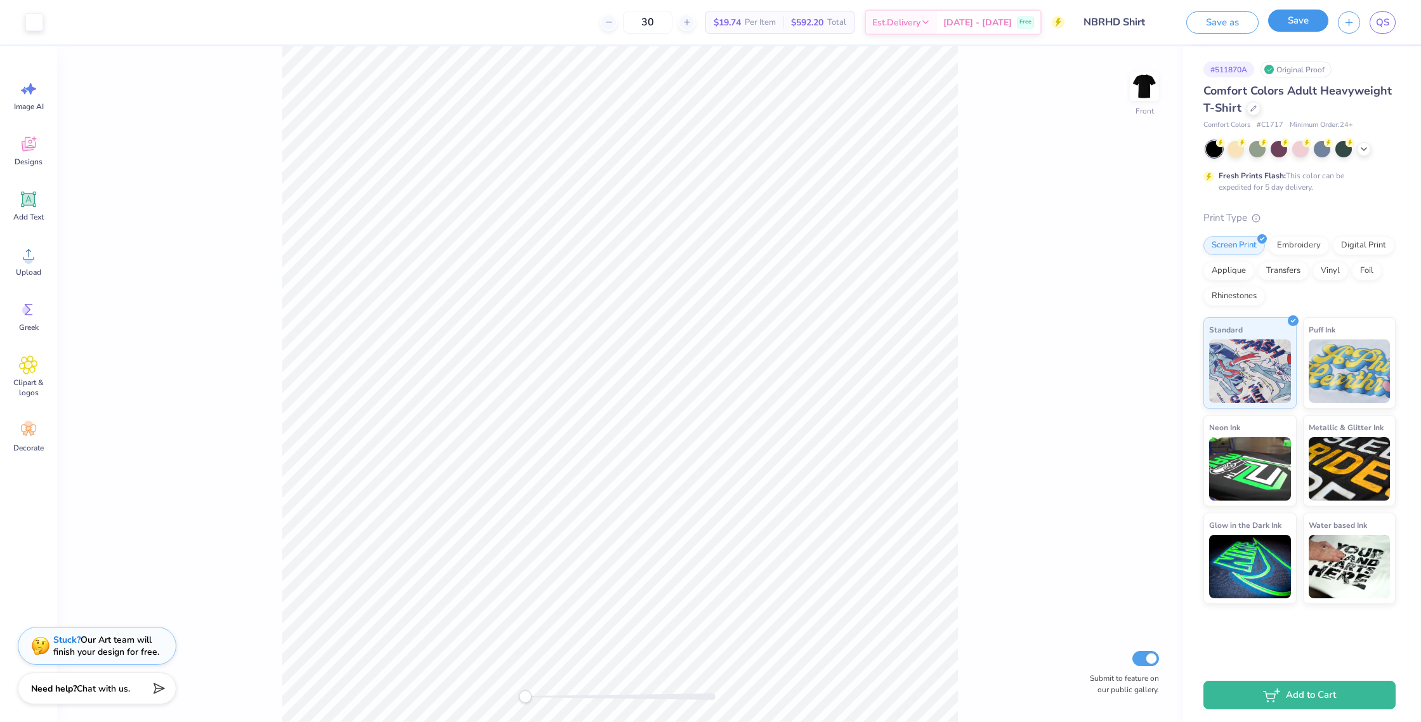
click at [1277, 22] on button "Save" at bounding box center [1298, 21] width 60 height 22
click at [1389, 27] on link "QS" at bounding box center [1382, 22] width 26 height 22
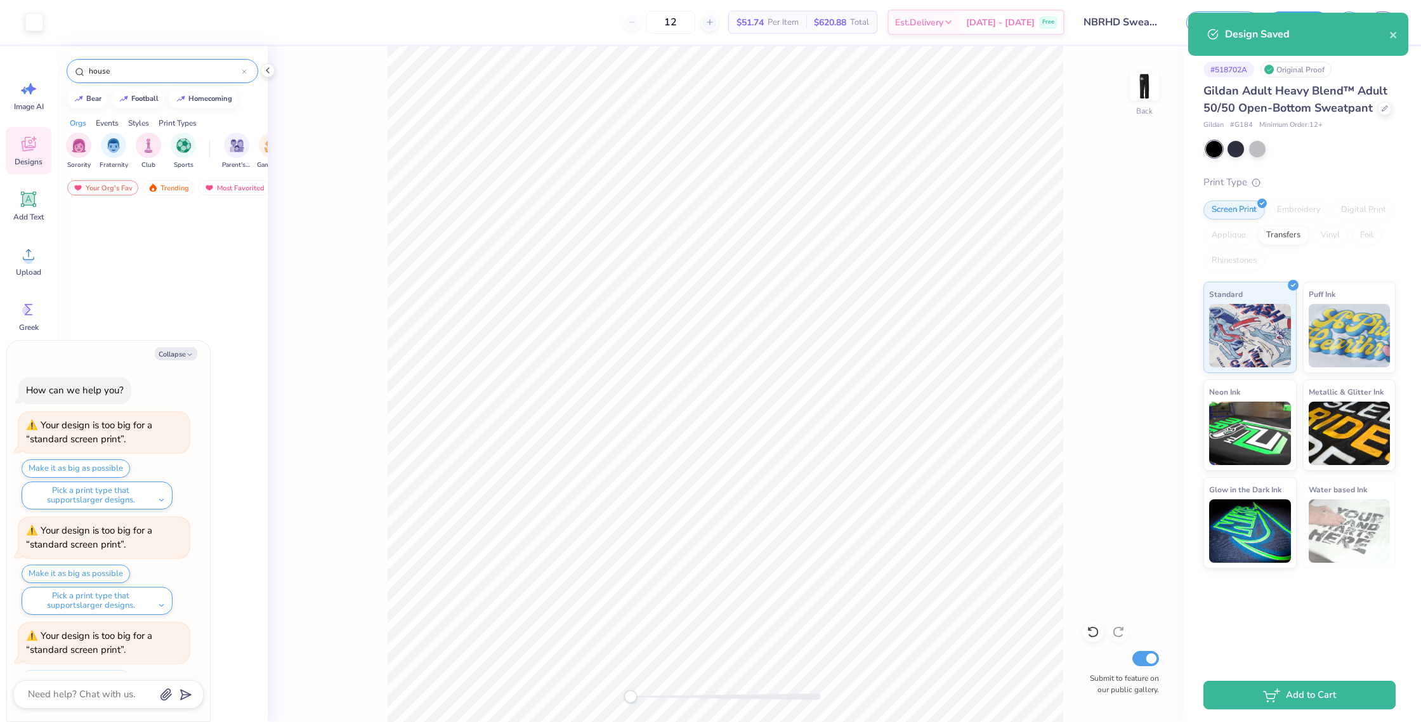
scroll to position [793, 0]
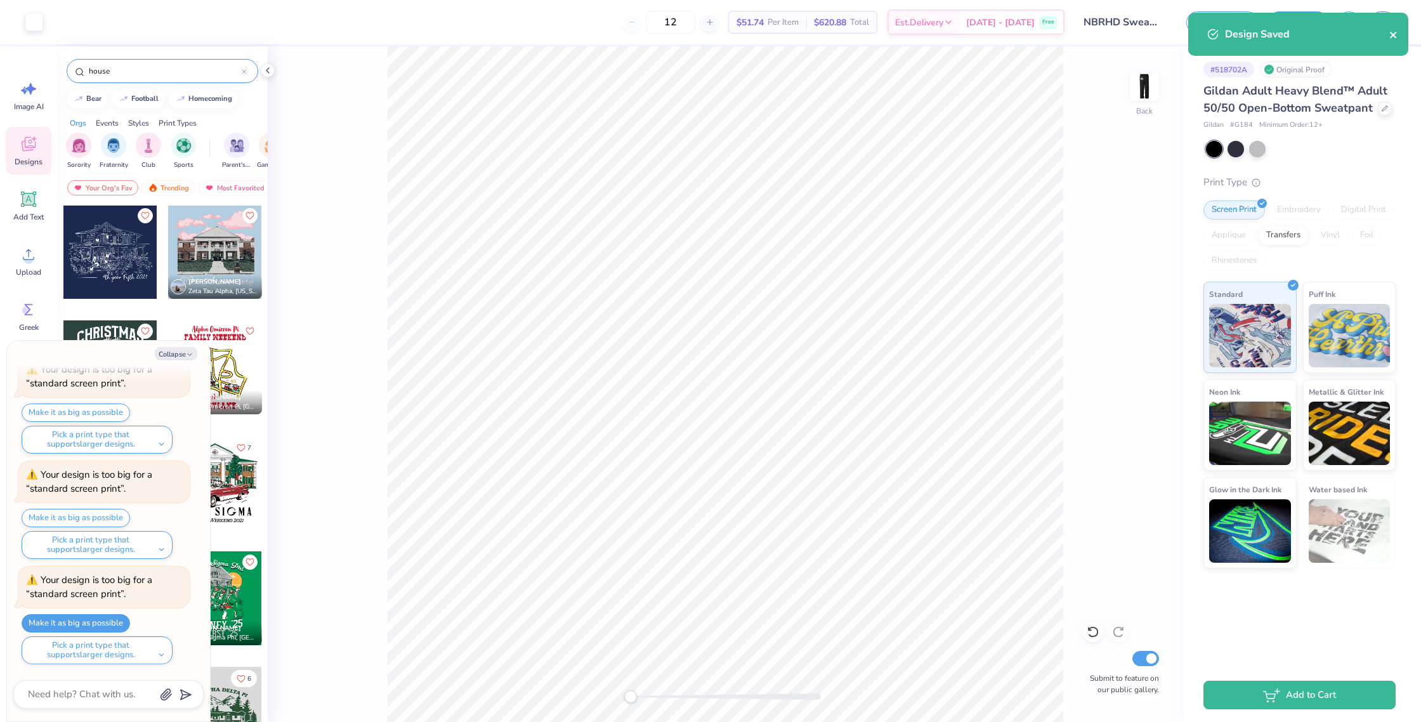
type textarea "x"
click at [1401, 43] on div "Design Saved" at bounding box center [1298, 34] width 220 height 43
click at [1394, 38] on icon "close" at bounding box center [1393, 35] width 9 height 10
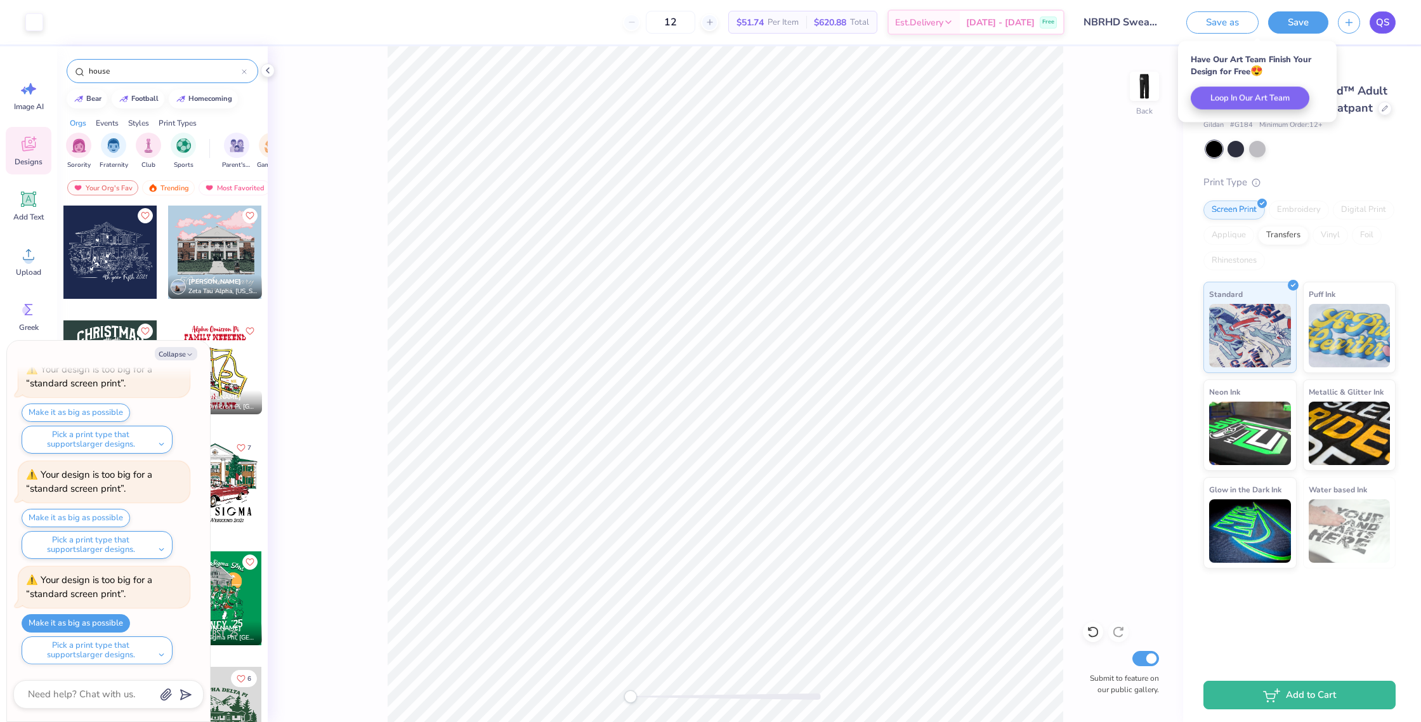
click at [1379, 27] on span "QS" at bounding box center [1382, 22] width 13 height 15
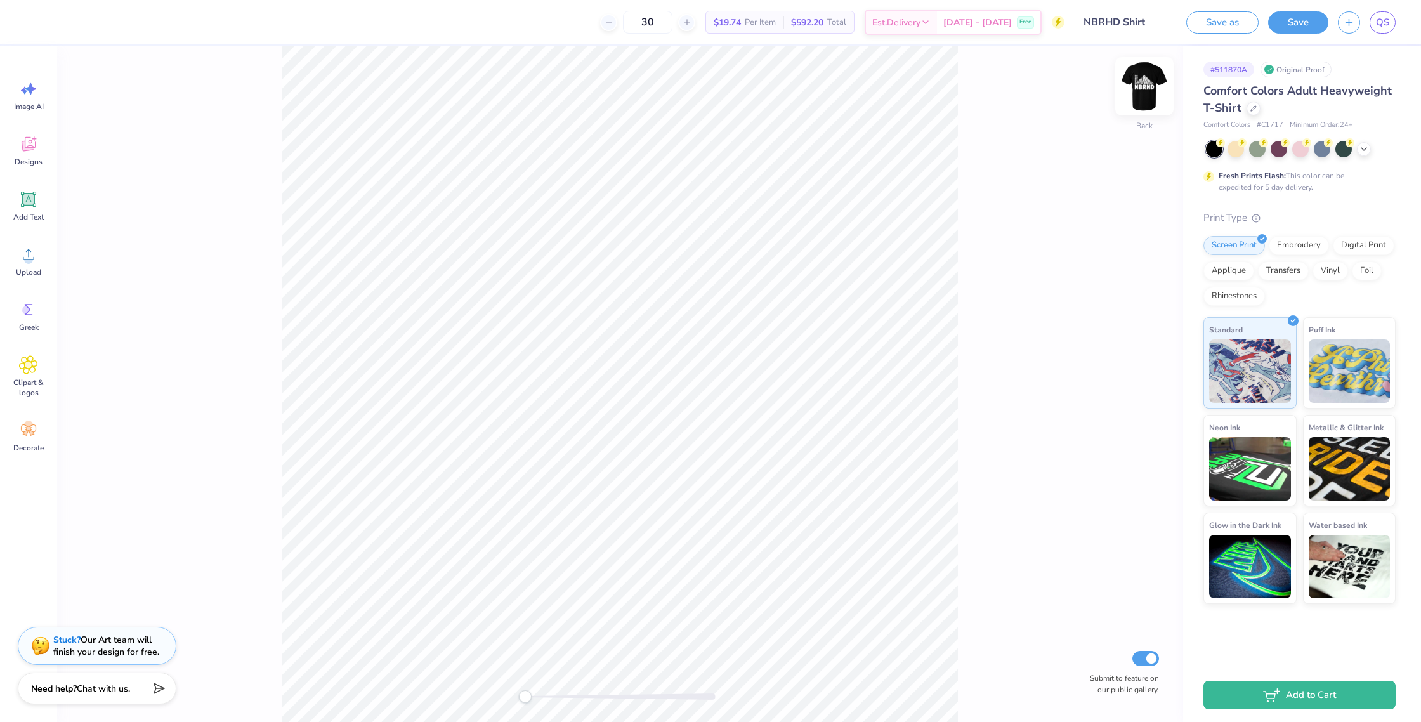
click at [1145, 96] on img at bounding box center [1144, 86] width 51 height 51
drag, startPoint x: 1138, startPoint y: 99, endPoint x: 1101, endPoint y: 119, distance: 42.6
click at [1138, 99] on img at bounding box center [1143, 86] width 25 height 25
drag, startPoint x: 32, startPoint y: 205, endPoint x: 275, endPoint y: 189, distance: 244.1
click at [32, 205] on icon at bounding box center [28, 199] width 19 height 19
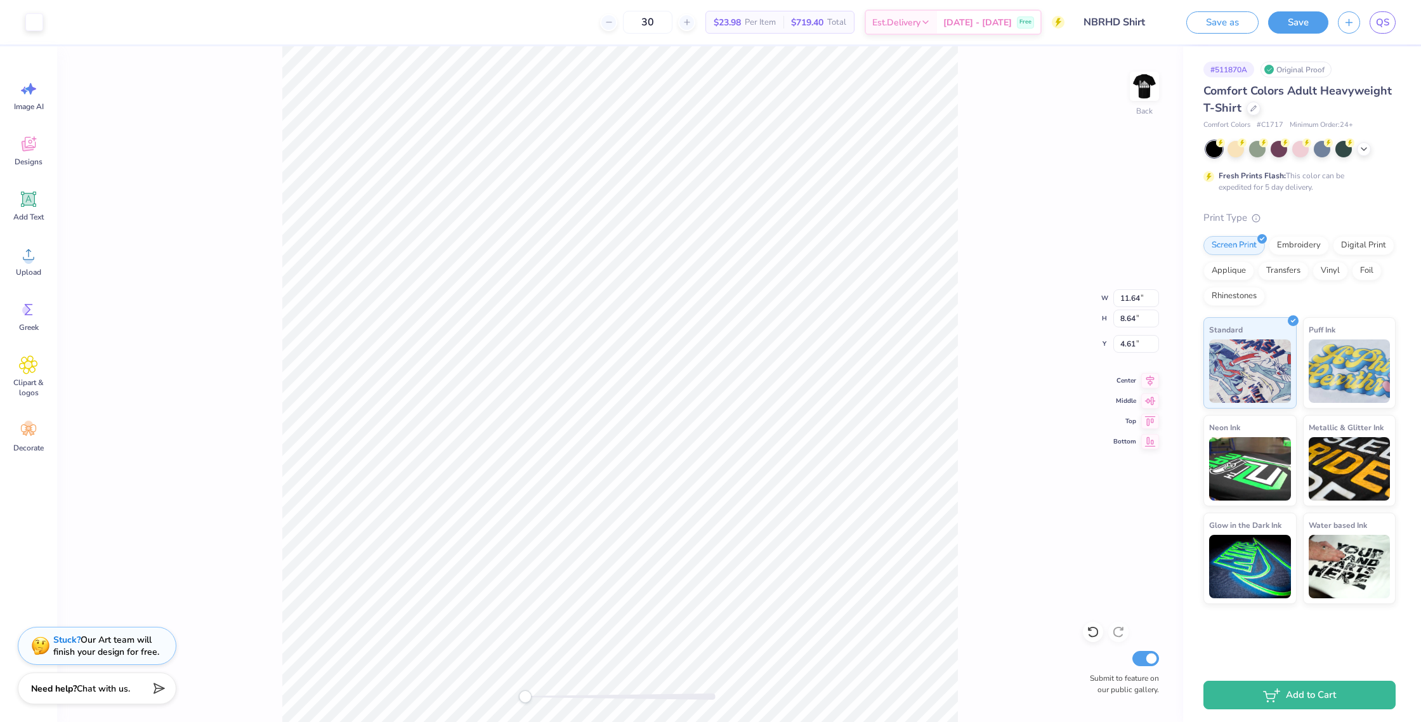
type input "5.59"
type input "1.62"
type input "11.69"
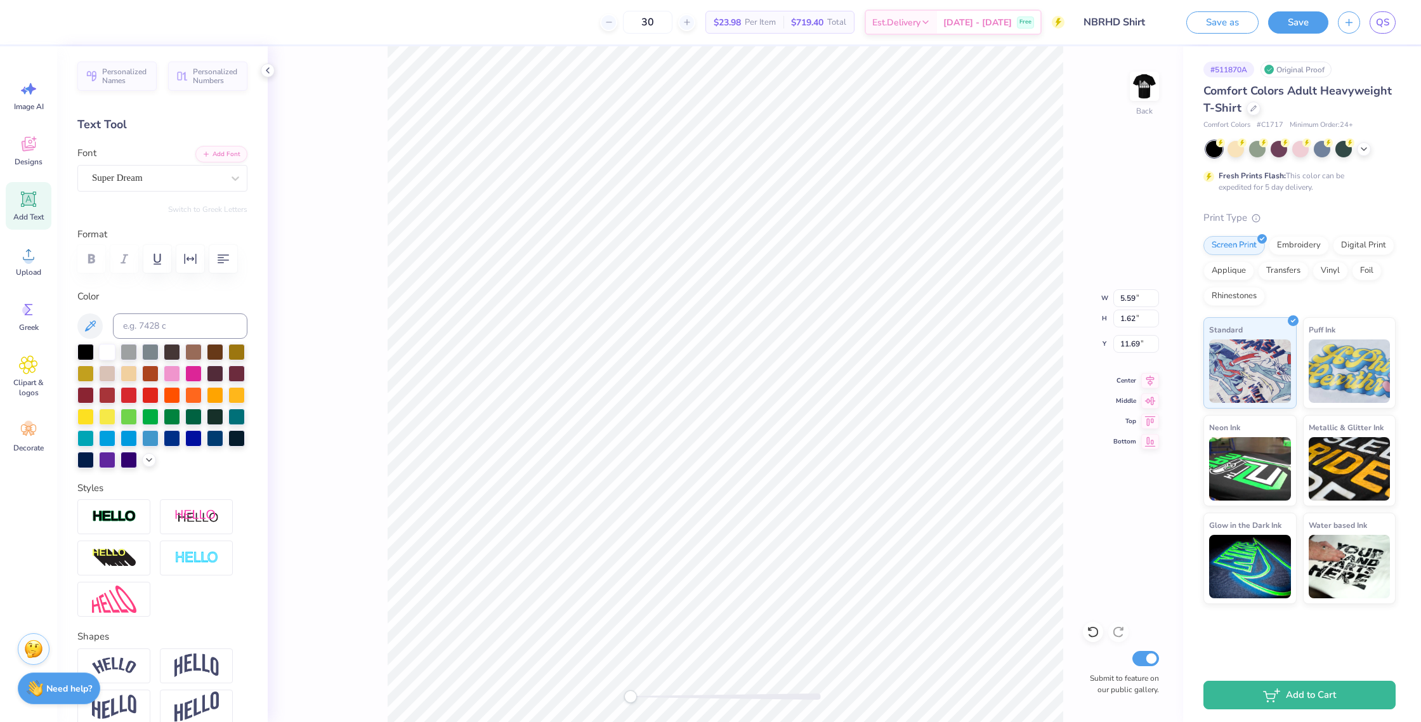
type input "11.64"
type input "8.70"
type input "4.61"
type textarea "NEIGHBORHOOD"
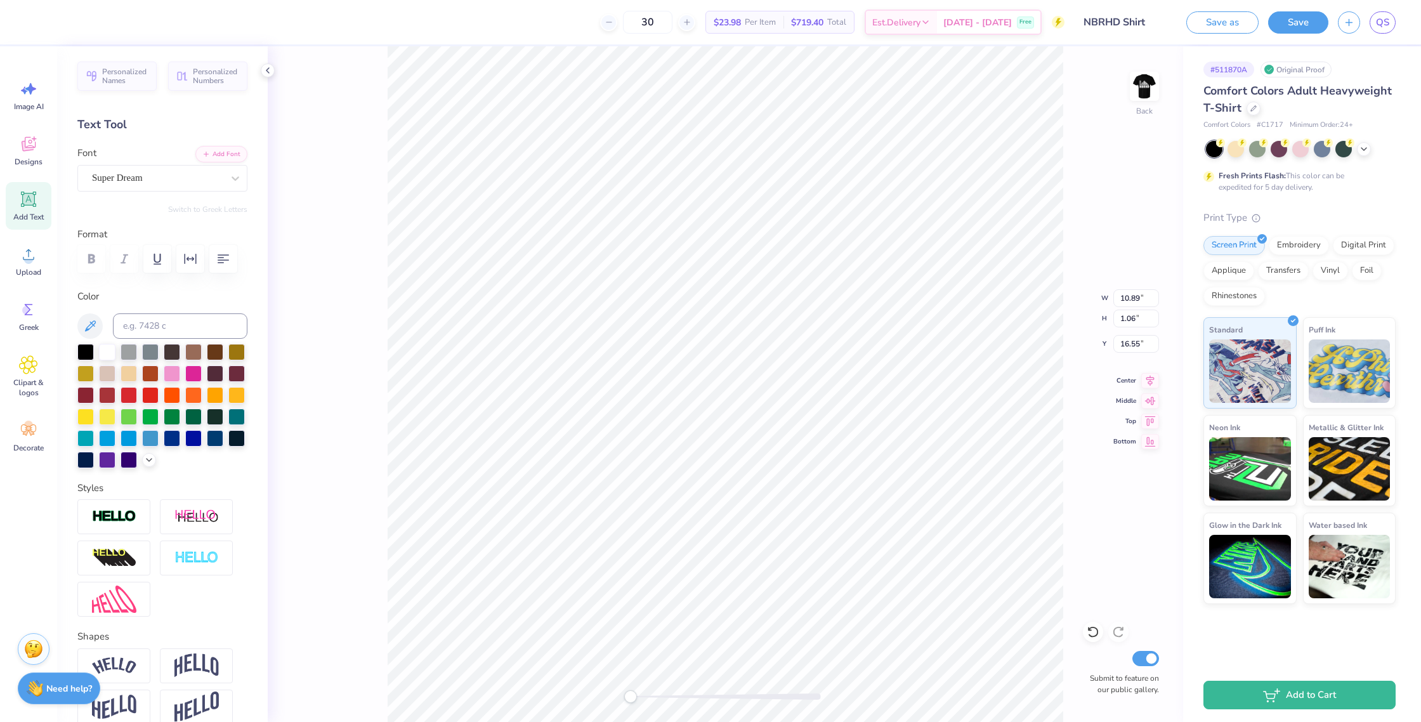
type input "10.89"
type input "1.06"
type input "16.55"
type input "11.64"
type input "8.64"
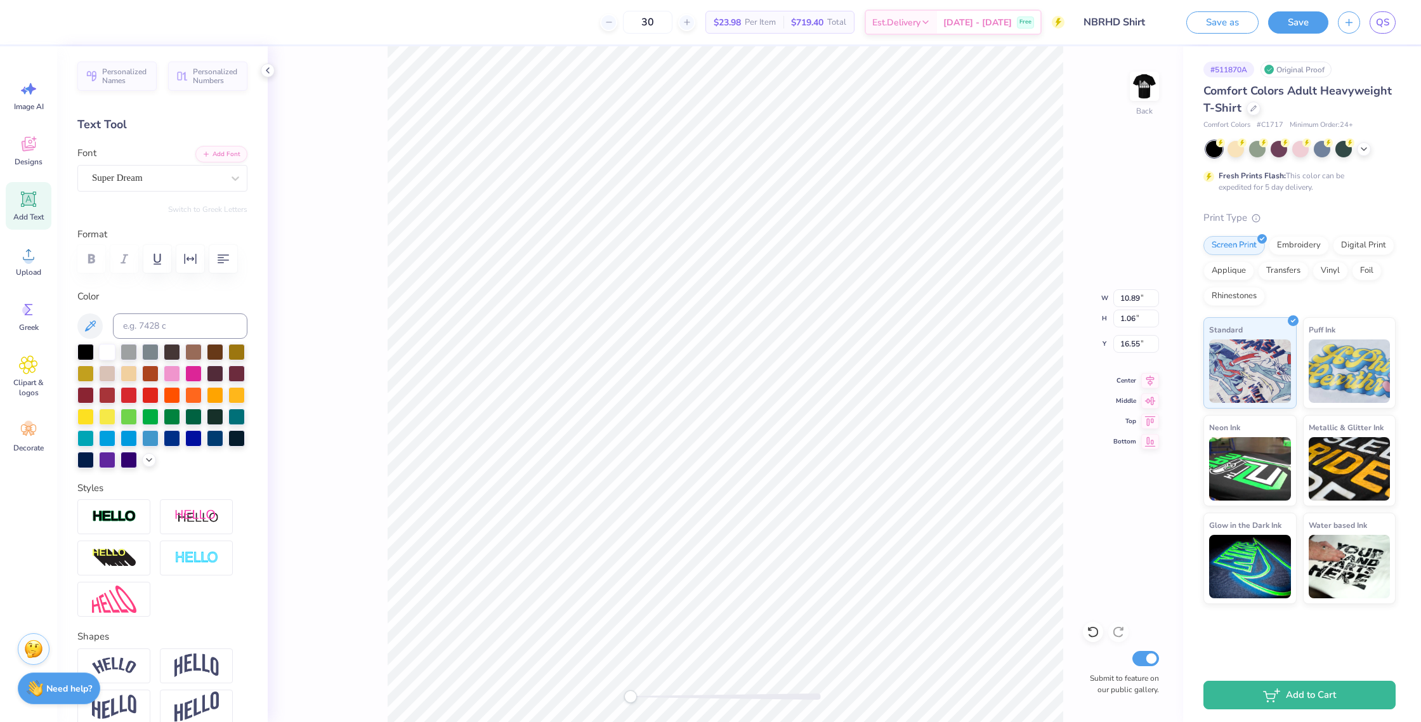
type input "4.61"
click at [1304, 26] on button "Save" at bounding box center [1298, 21] width 60 height 22
click at [1389, 34] on icon "close" at bounding box center [1393, 35] width 9 height 10
click at [1385, 22] on div "30 $23.98 Per Item $719.40 Total Est. Delivery Sep 24 - 27 Free Design Title NB…" at bounding box center [710, 361] width 1421 height 722
click at [1383, 30] on link "QS" at bounding box center [1382, 22] width 26 height 22
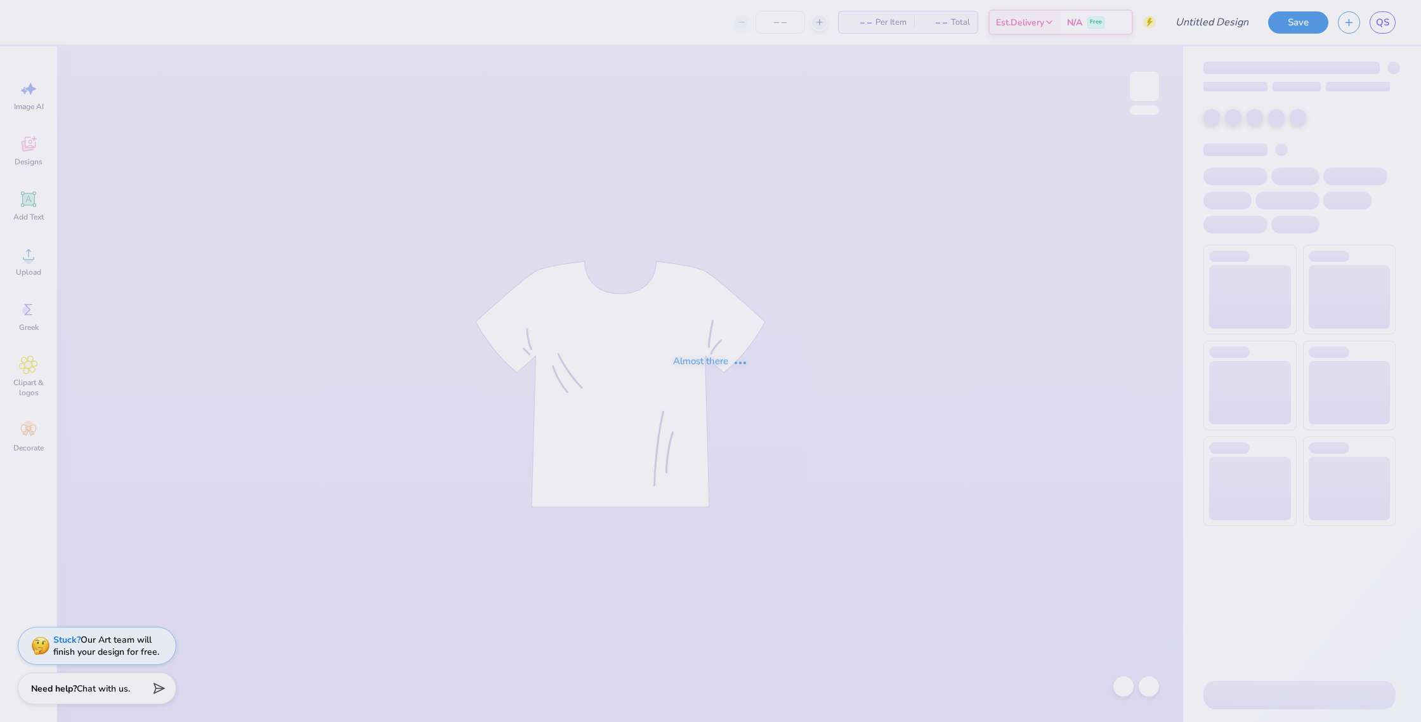
type input "NBRHD Shirt"
type input "30"
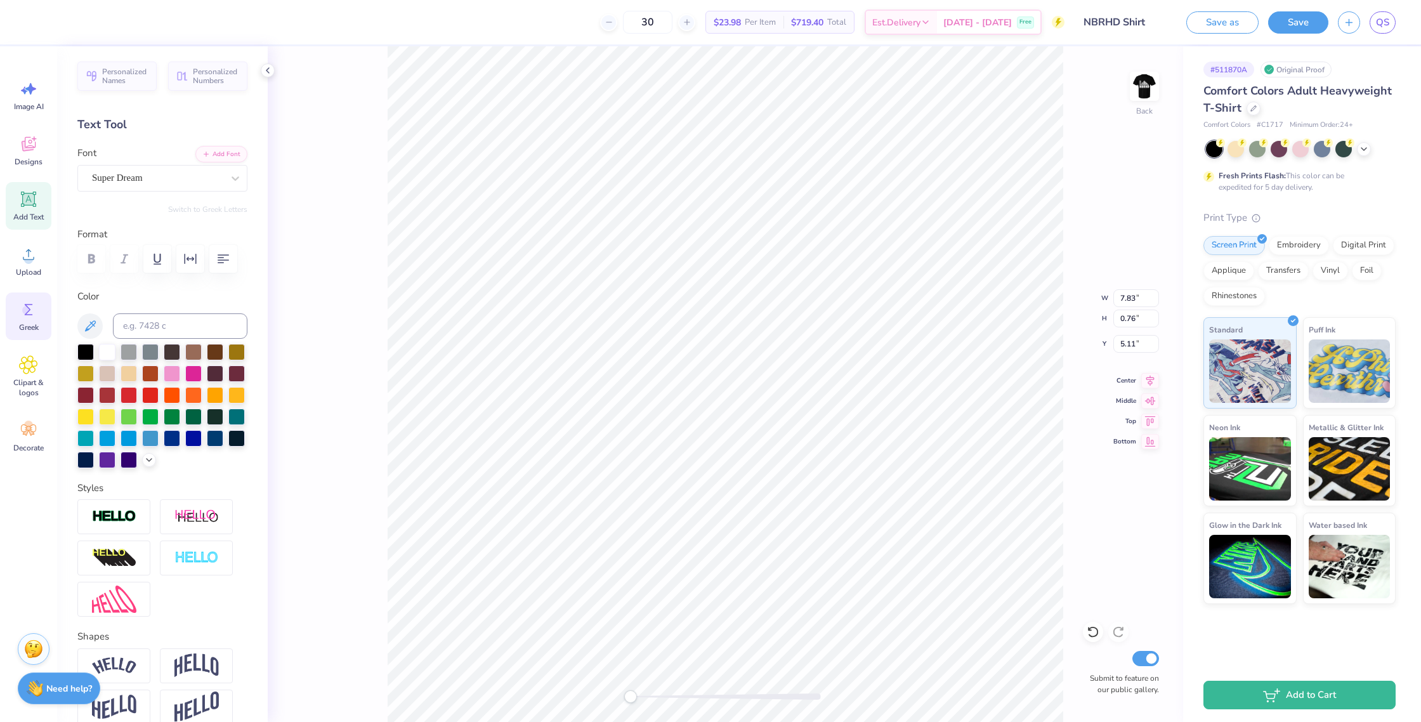
type input "7.83"
type input "0.76"
type input "5.11"
click at [1281, 30] on button "Save" at bounding box center [1298, 21] width 60 height 22
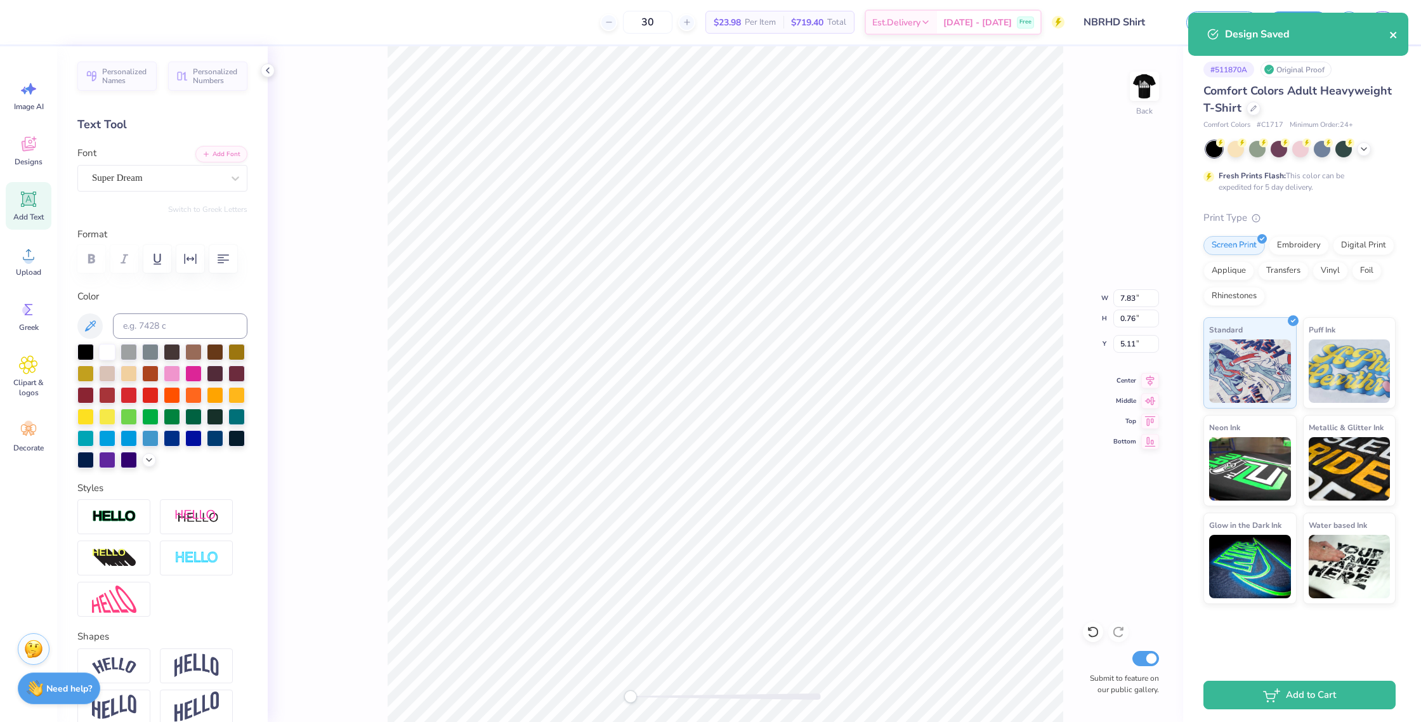
click at [1392, 37] on icon "close" at bounding box center [1393, 35] width 9 height 10
click at [1388, 25] on span "QS" at bounding box center [1382, 22] width 13 height 15
